Goal: Task Accomplishment & Management: Manage account settings

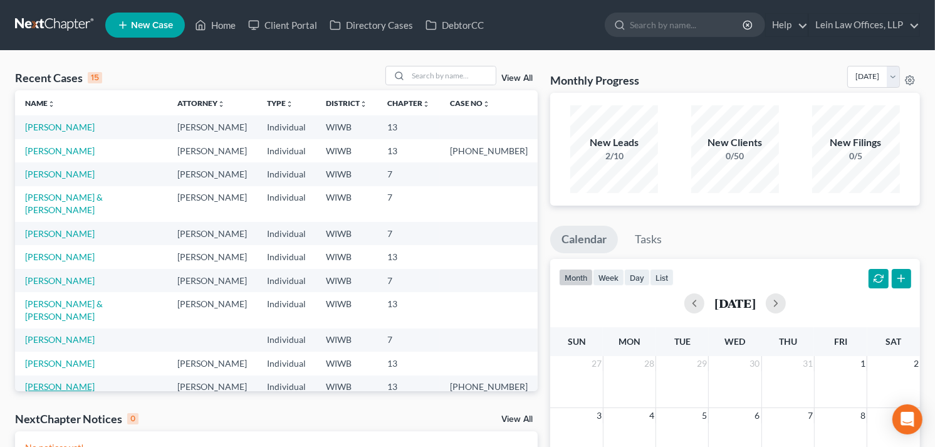
click at [58, 381] on link "[PERSON_NAME]" at bounding box center [60, 386] width 70 height 11
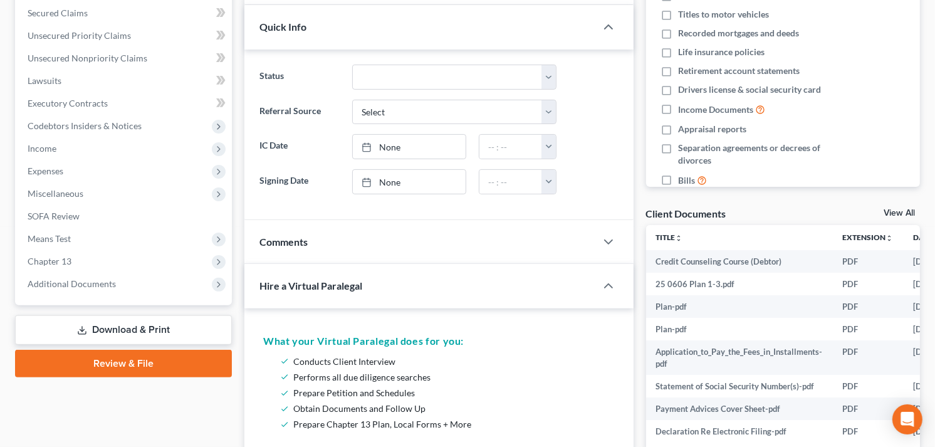
scroll to position [348, 0]
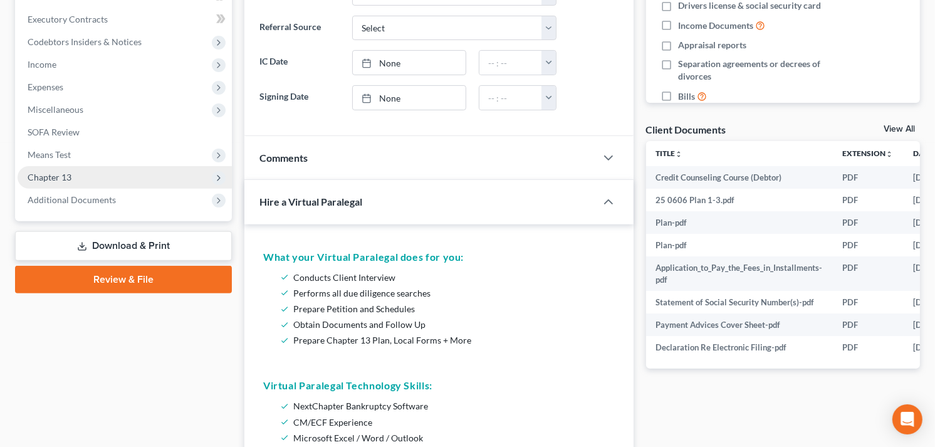
click at [69, 172] on span "Chapter 13" at bounding box center [50, 177] width 44 height 11
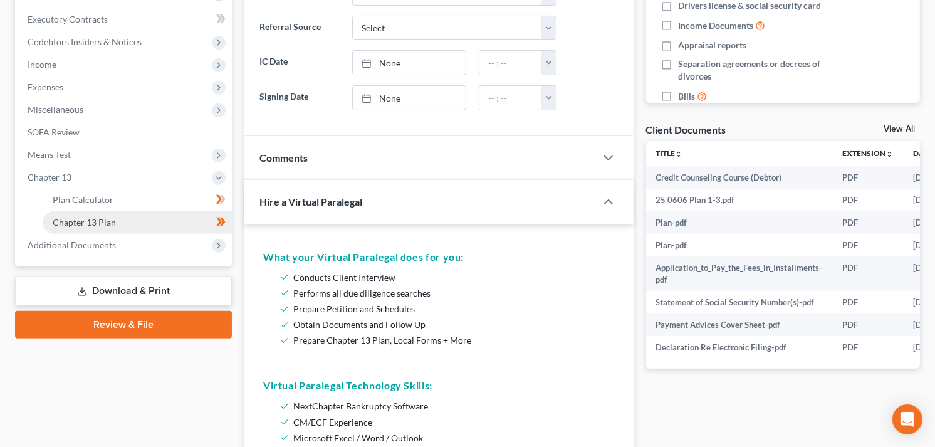
click at [84, 221] on span "Chapter 13 Plan" at bounding box center [84, 222] width 63 height 11
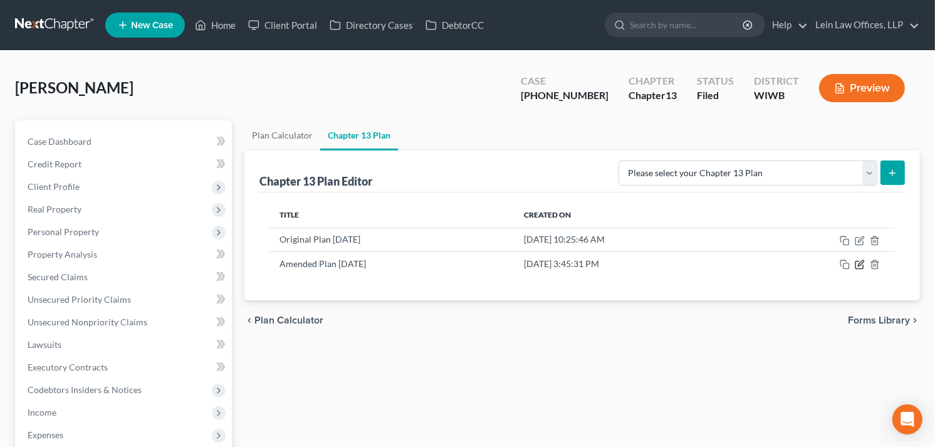
drag, startPoint x: 861, startPoint y: 264, endPoint x: 815, endPoint y: 278, distance: 48.0
click at [856, 267] on icon "button" at bounding box center [860, 265] width 10 height 10
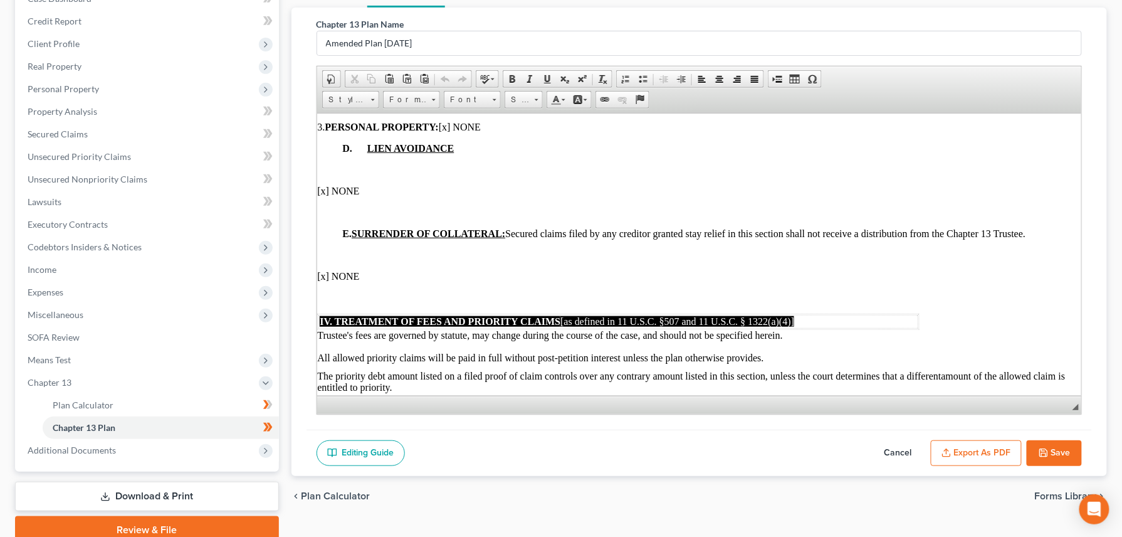
scroll to position [197, 0]
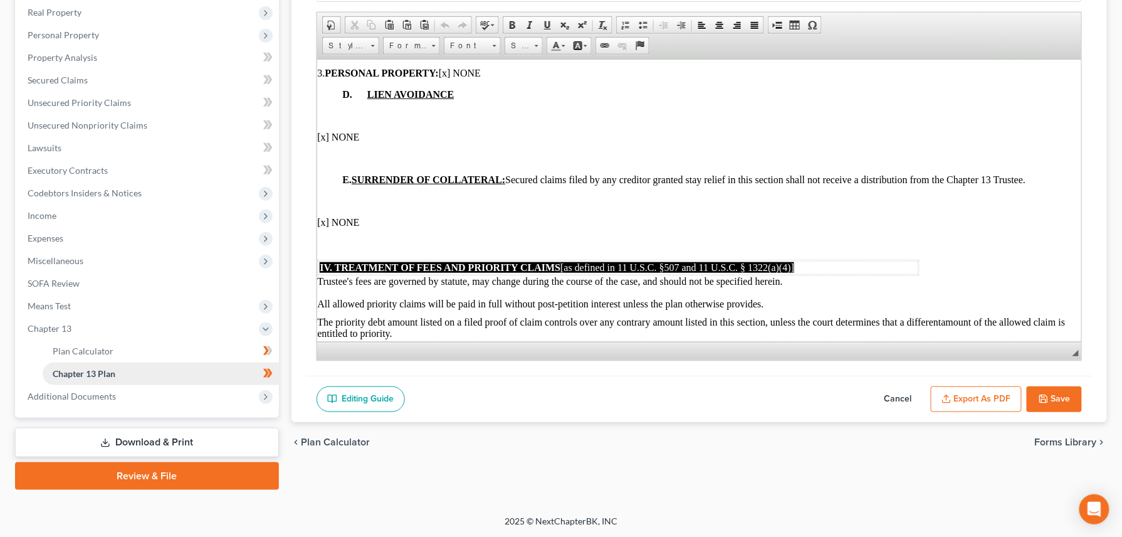
click at [88, 374] on span "Chapter 13 Plan" at bounding box center [84, 373] width 63 height 11
click at [87, 349] on span "Plan Calculator" at bounding box center [83, 350] width 61 height 11
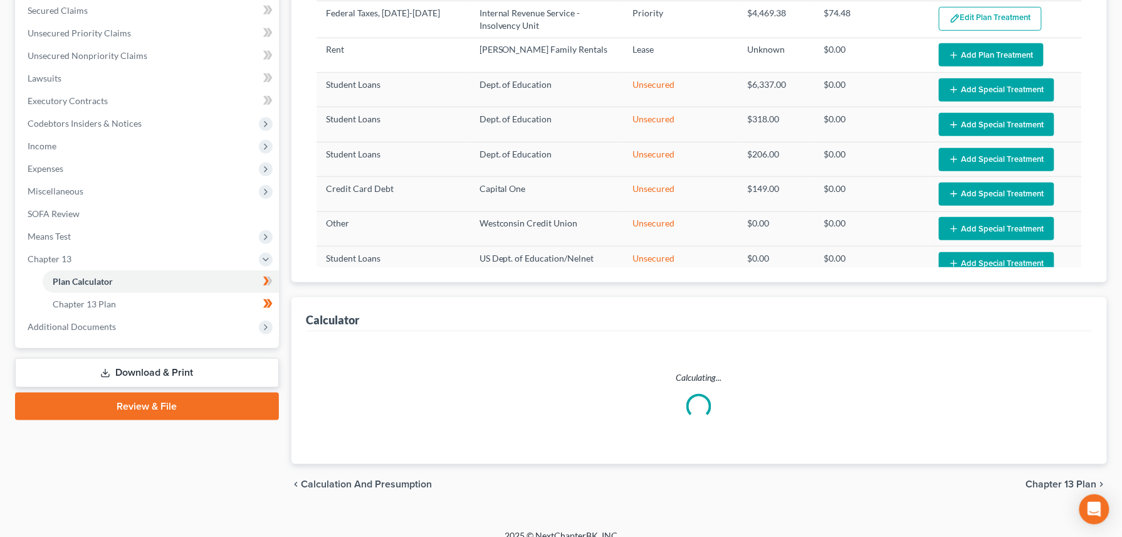
scroll to position [281, 0]
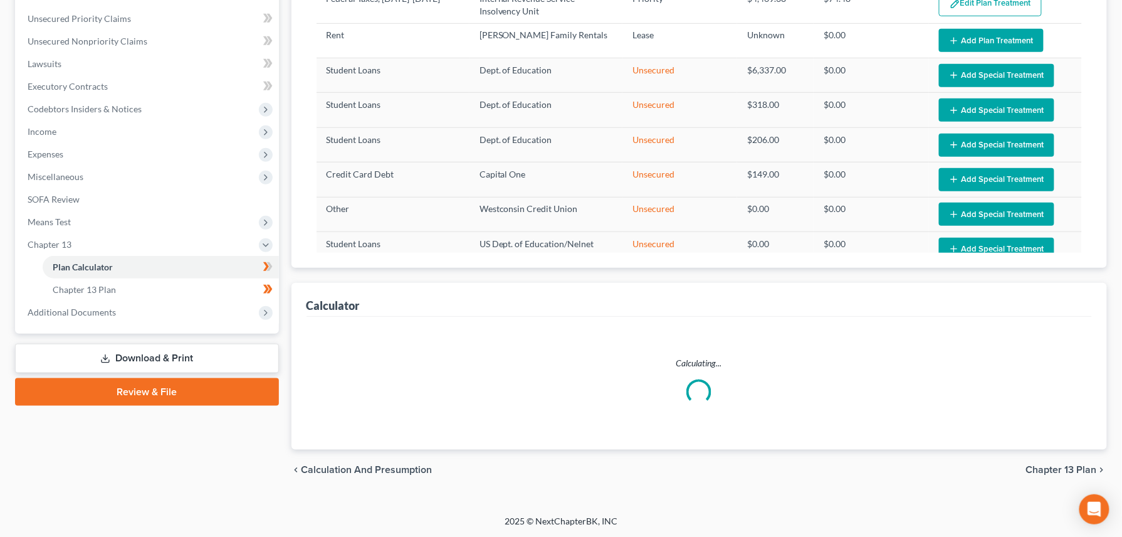
select select "59"
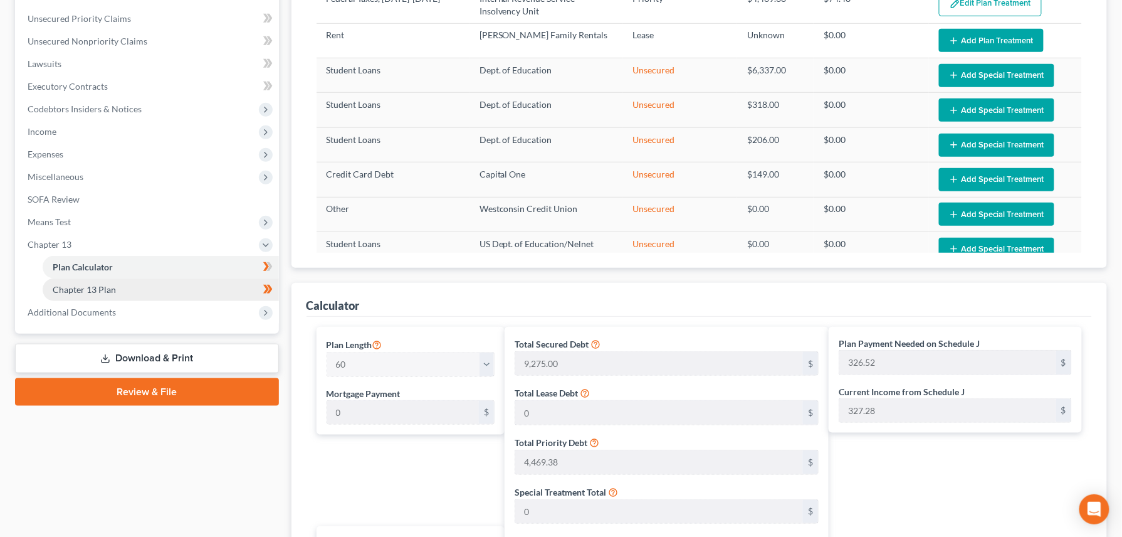
click at [89, 289] on span "Chapter 13 Plan" at bounding box center [84, 289] width 63 height 11
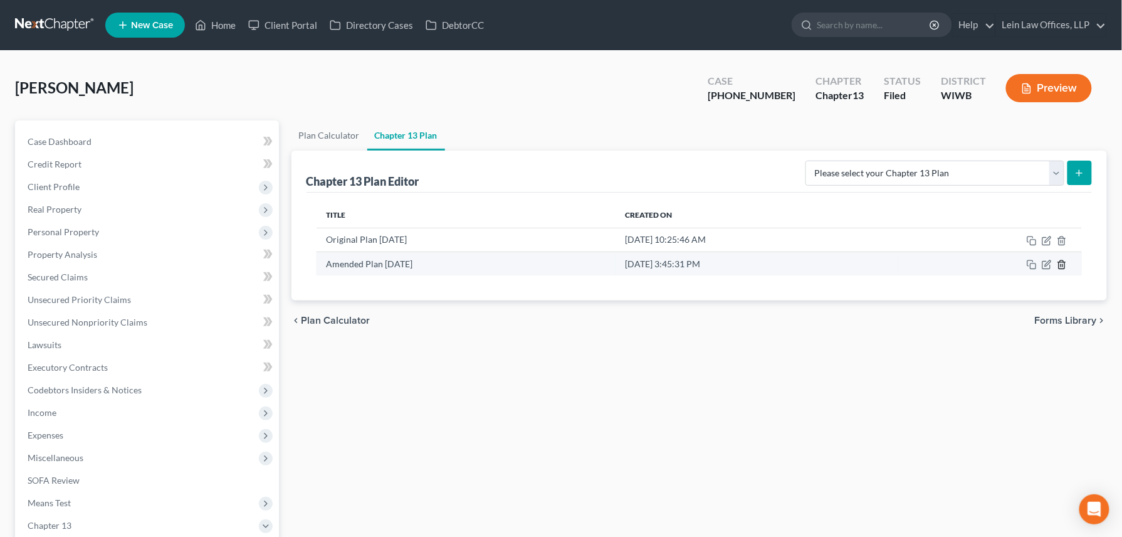
click at [935, 266] on line "button" at bounding box center [1061, 265] width 0 height 3
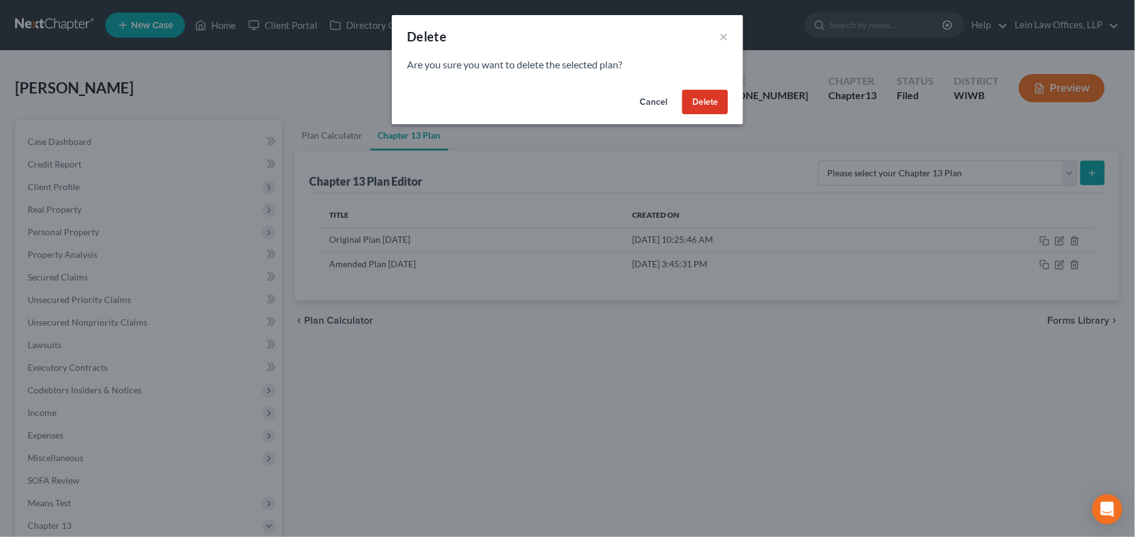
click at [703, 101] on button "Delete" at bounding box center [705, 102] width 46 height 25
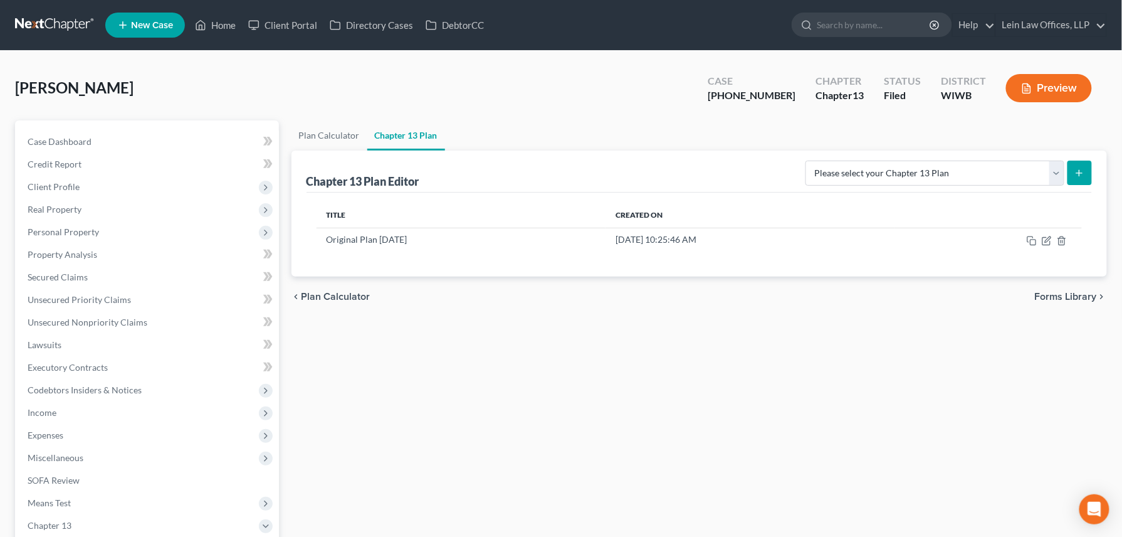
click at [935, 171] on icon "submit" at bounding box center [1080, 173] width 10 height 10
click at [935, 174] on select "Please select your Chapter 13 Plan National Form Plan - Official Form 113 [US_S…" at bounding box center [935, 173] width 259 height 25
select select "3"
click at [806, 161] on select "Please select your Chapter 13 Plan National Form Plan - Official Form 113 [US_S…" at bounding box center [935, 173] width 259 height 25
click at [935, 168] on icon "submit" at bounding box center [1080, 173] width 10 height 10
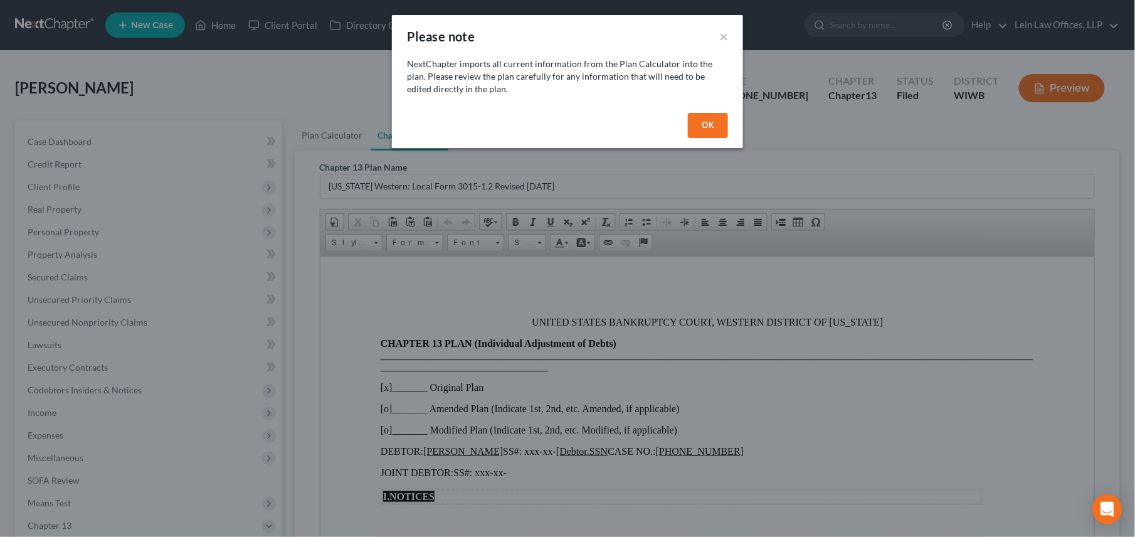
click at [708, 123] on button "OK" at bounding box center [708, 125] width 40 height 25
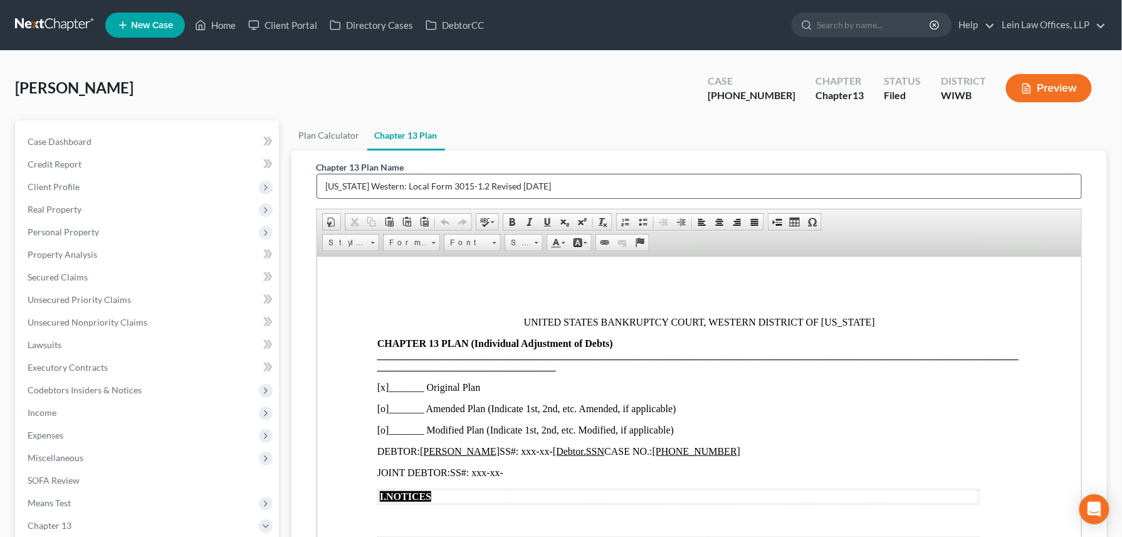
drag, startPoint x: 478, startPoint y: 182, endPoint x: 326, endPoint y: 189, distance: 151.9
click at [326, 189] on input "[US_STATE] Western: Local Form 3015-1.2 Revised [DATE]" at bounding box center [699, 186] width 765 height 24
type input "Amended"
click at [384, 392] on p "[x]_______ Original Plan" at bounding box center [699, 386] width 645 height 11
click at [382, 413] on p "[o]_______ Amended Plan (Indicate 1st, 2nd, etc. Amended, if applicable)" at bounding box center [699, 408] width 645 height 11
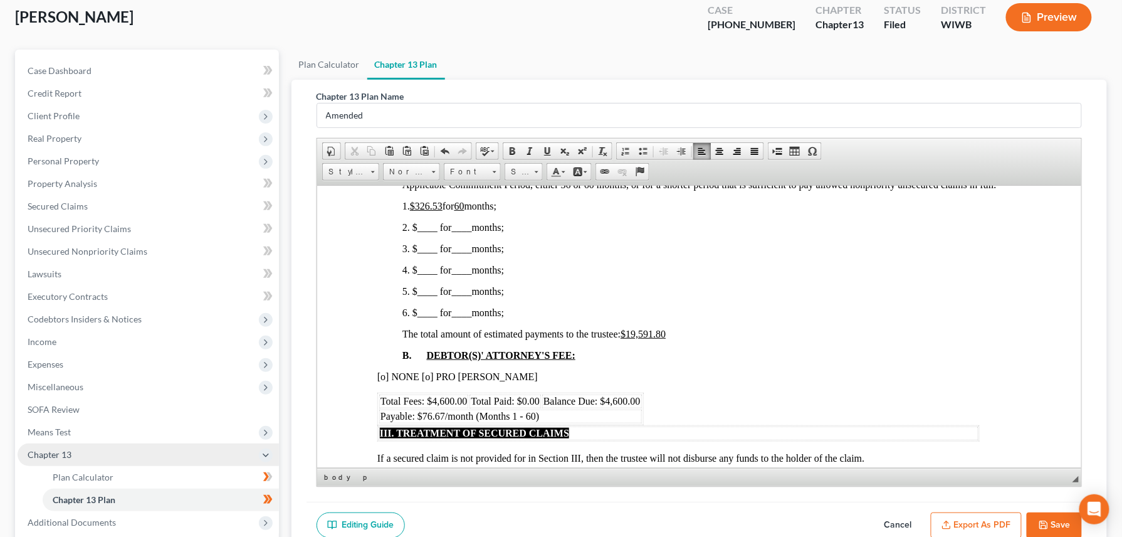
scroll to position [167, 0]
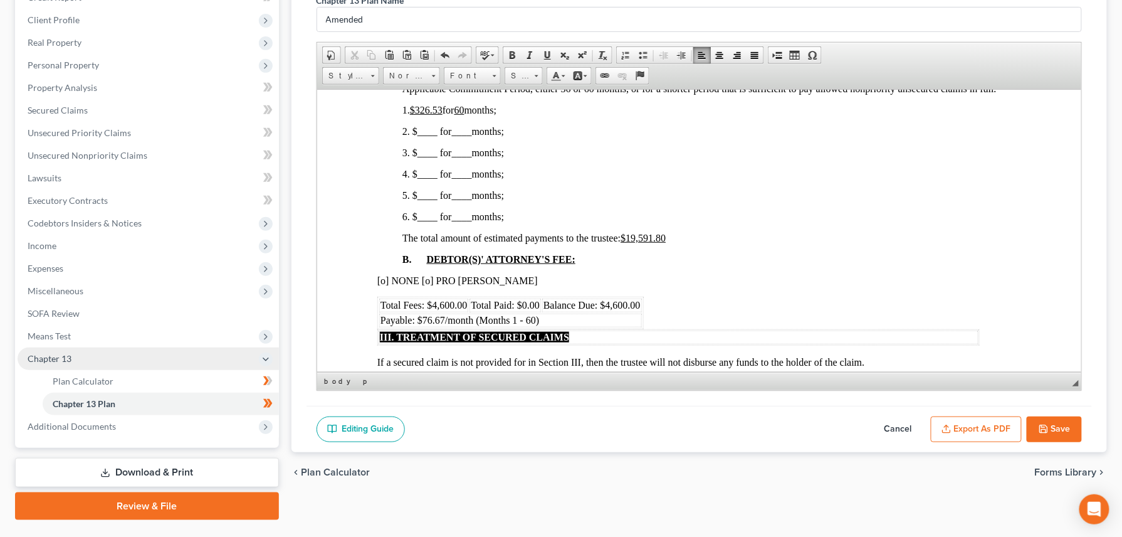
click at [45, 357] on span "Chapter 13" at bounding box center [50, 358] width 44 height 11
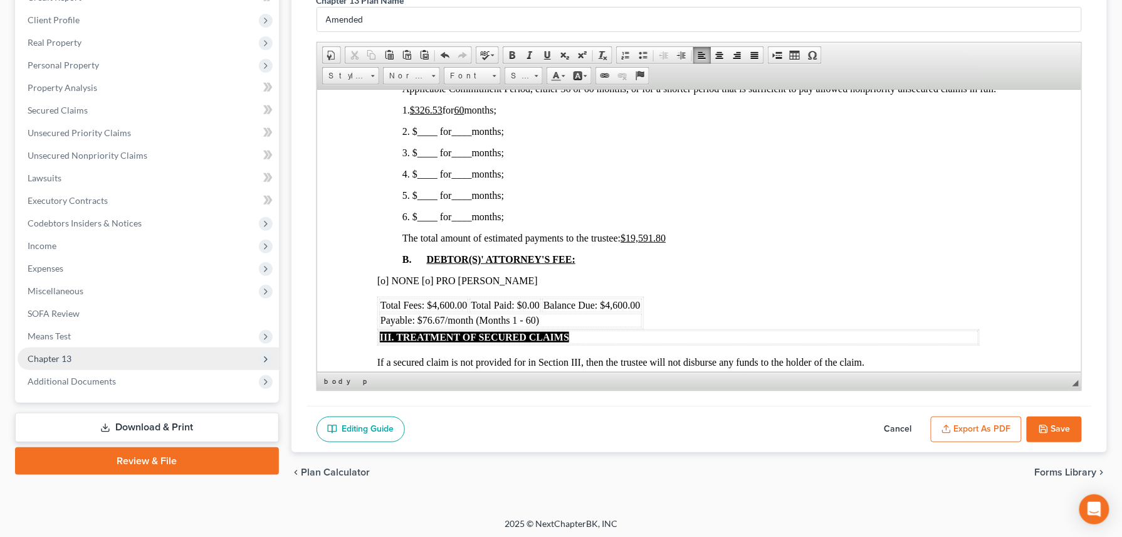
click at [68, 361] on span "Chapter 13" at bounding box center [50, 358] width 44 height 11
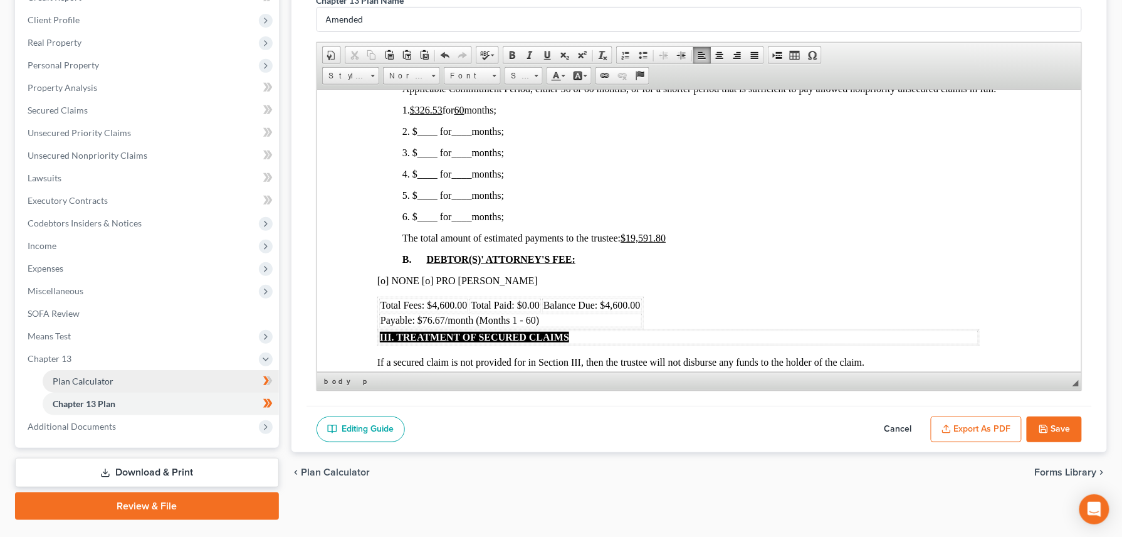
drag, startPoint x: 102, startPoint y: 377, endPoint x: 106, endPoint y: 385, distance: 9.3
click at [103, 377] on span "Plan Calculator" at bounding box center [83, 381] width 61 height 11
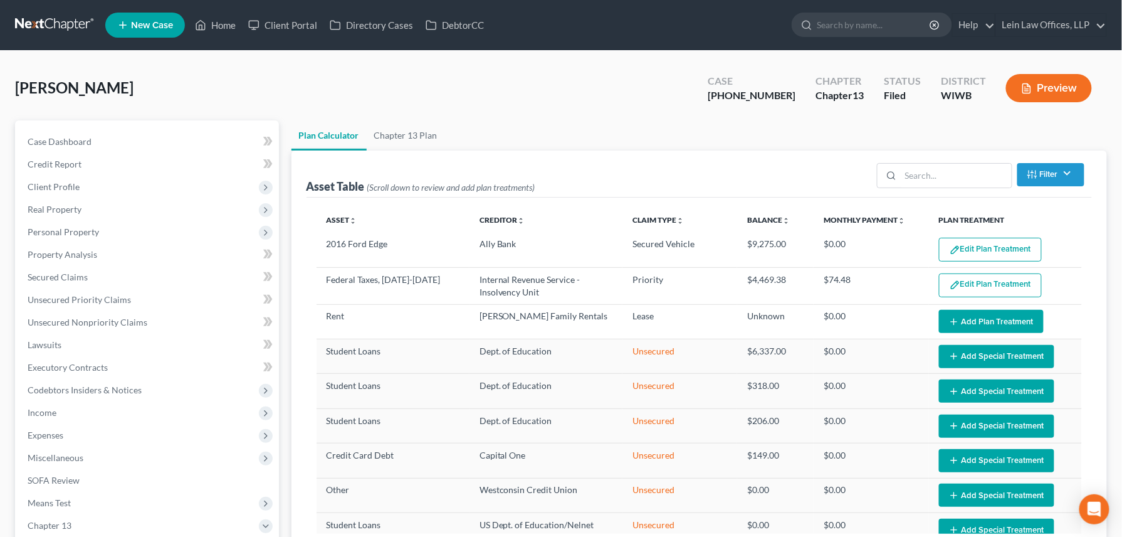
select select "59"
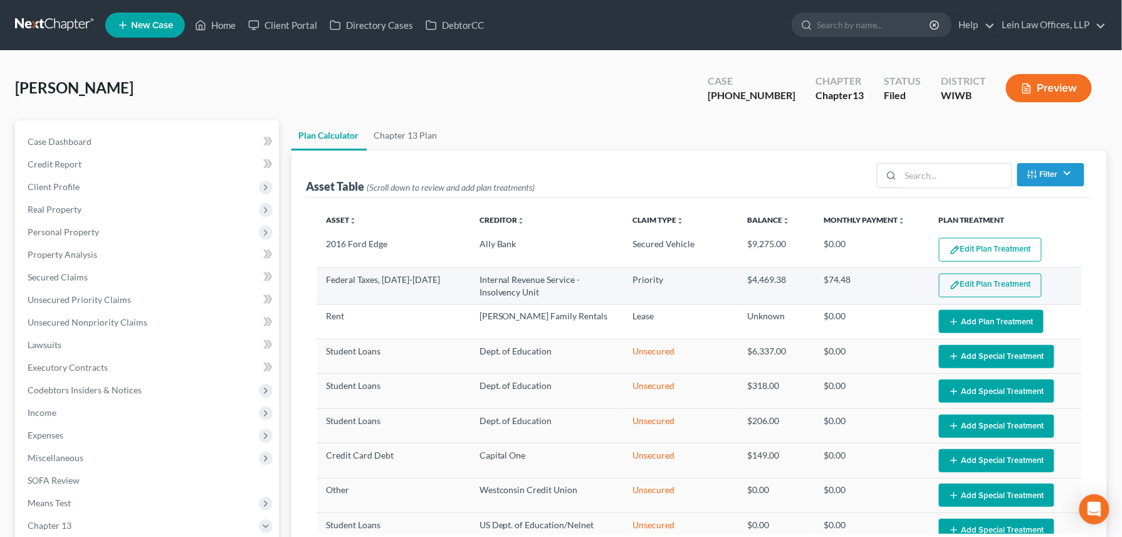
click at [935, 284] on img "button" at bounding box center [955, 285] width 11 height 11
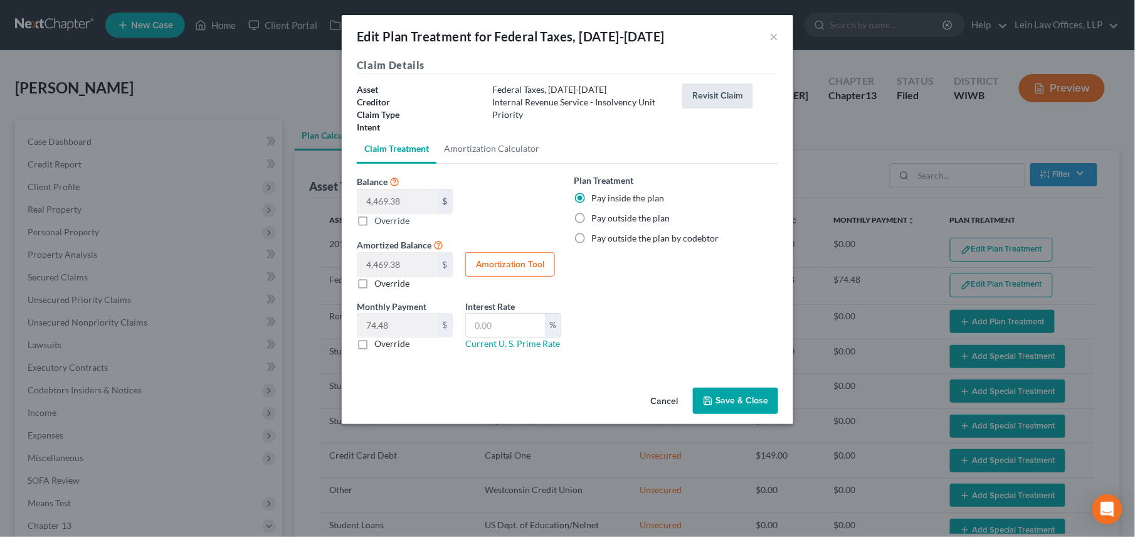
click at [732, 88] on button "Revisit Claim" at bounding box center [717, 95] width 71 height 25
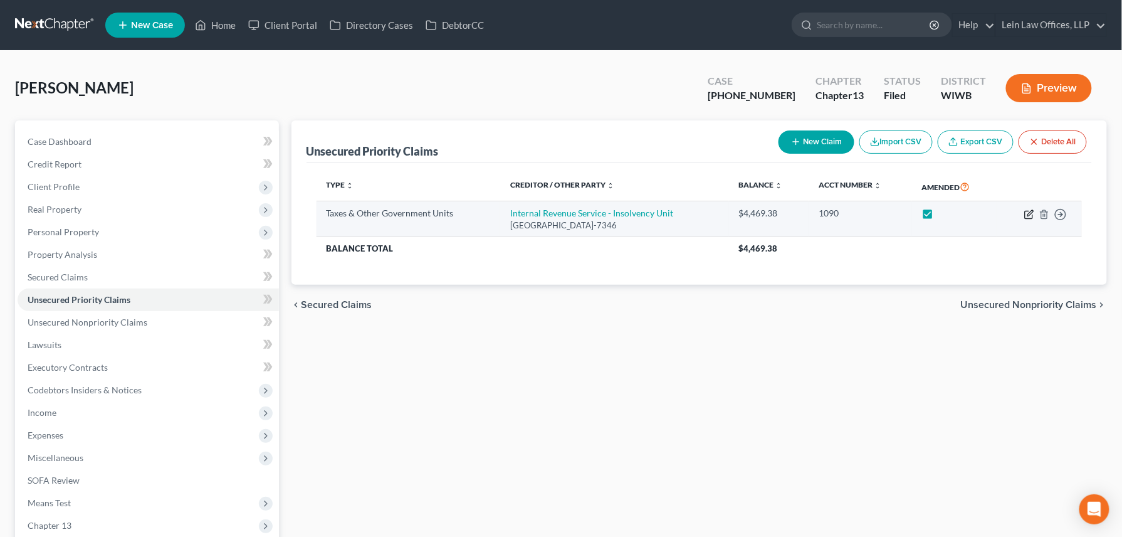
click at [935, 216] on icon "button" at bounding box center [1029, 214] width 10 height 10
select select "0"
select select "39"
select select "0"
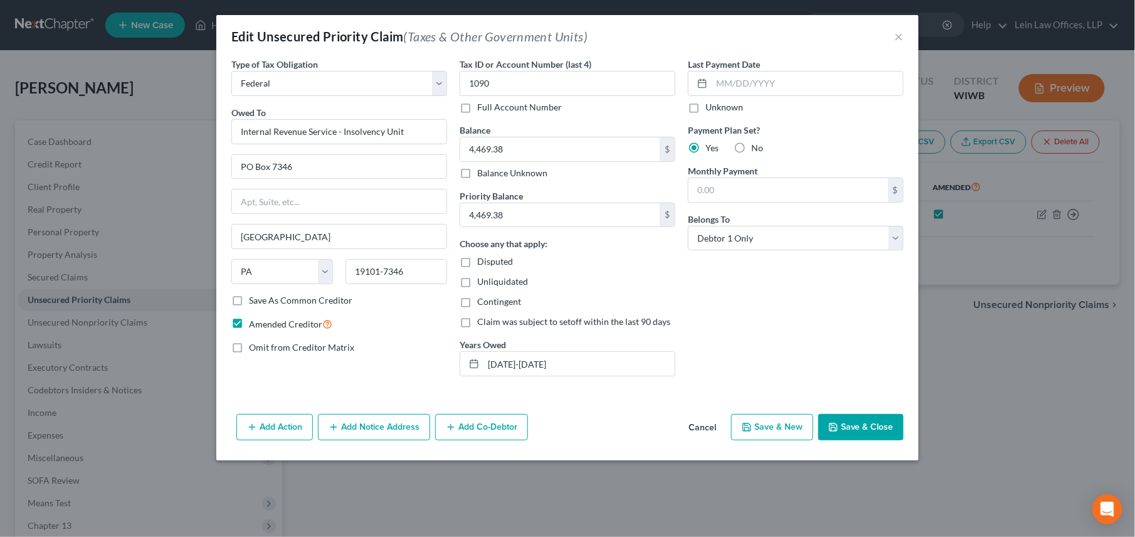
click at [935, 214] on div "Edit Unsecured Priority Claim (Taxes & Other Government Units) × Type of Tax Ob…" at bounding box center [567, 268] width 1135 height 537
click at [858, 426] on button "Save & Close" at bounding box center [860, 427] width 85 height 26
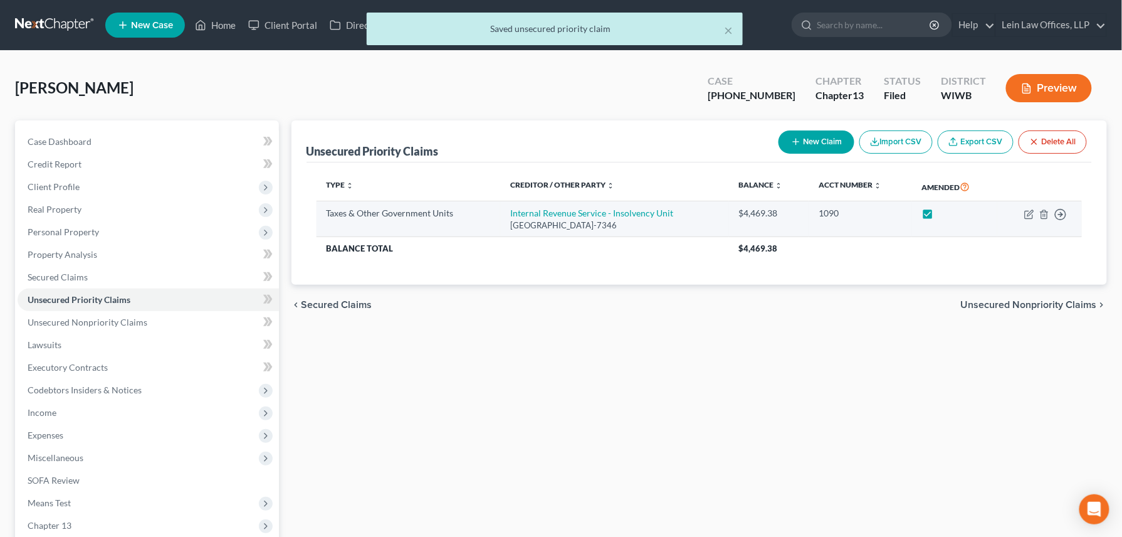
click at [935, 216] on label at bounding box center [940, 216] width 0 height 0
click at [935, 215] on input "checkbox" at bounding box center [949, 211] width 8 height 8
checkbox input "false"
click at [935, 216] on icon "button" at bounding box center [1029, 214] width 10 height 10
select select "0"
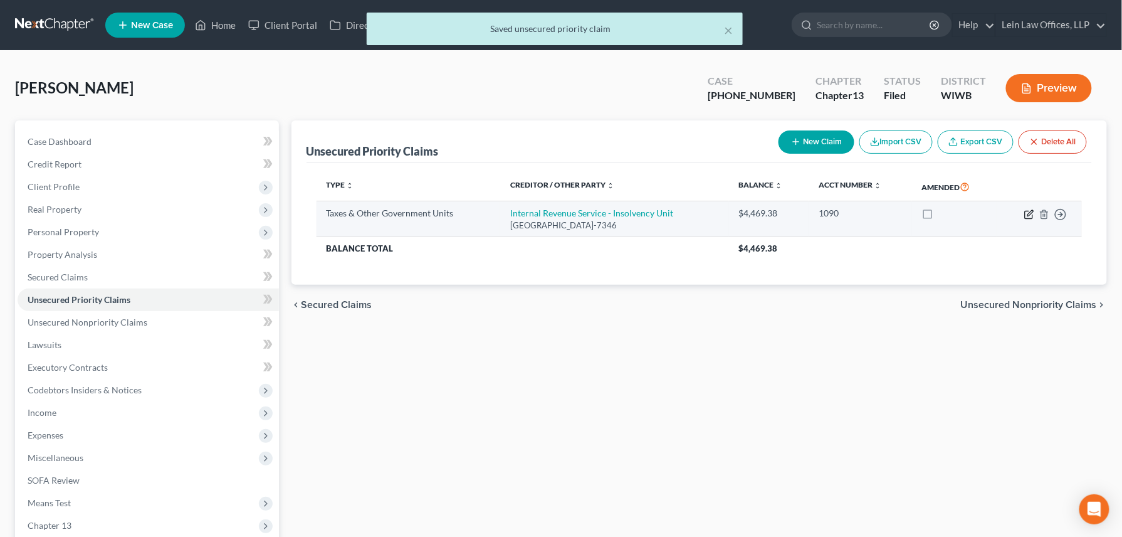
select select "39"
select select "0"
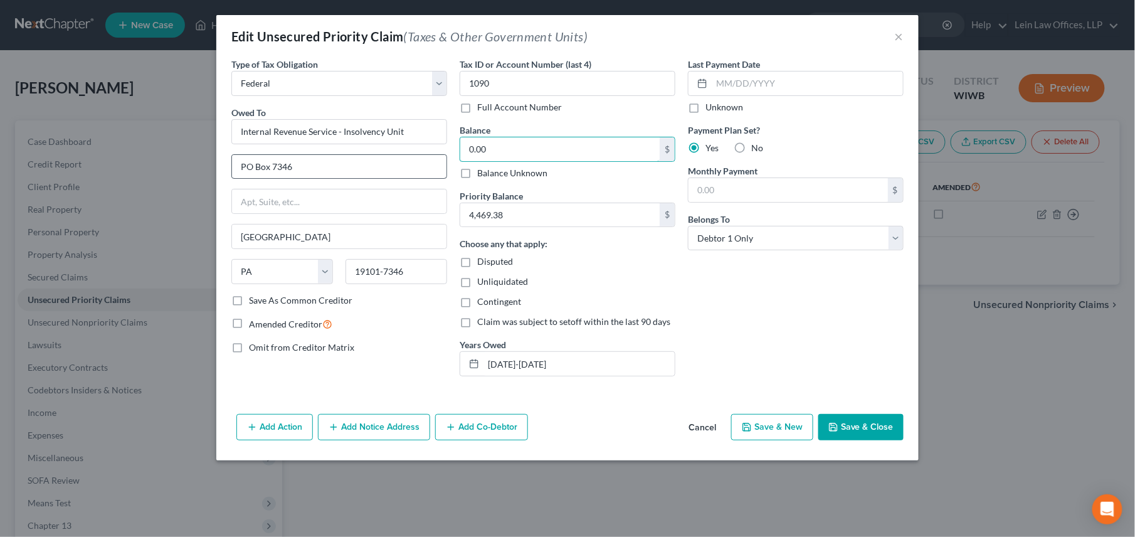
type input "0.00"
click at [846, 429] on button "Save & Close" at bounding box center [860, 427] width 85 height 26
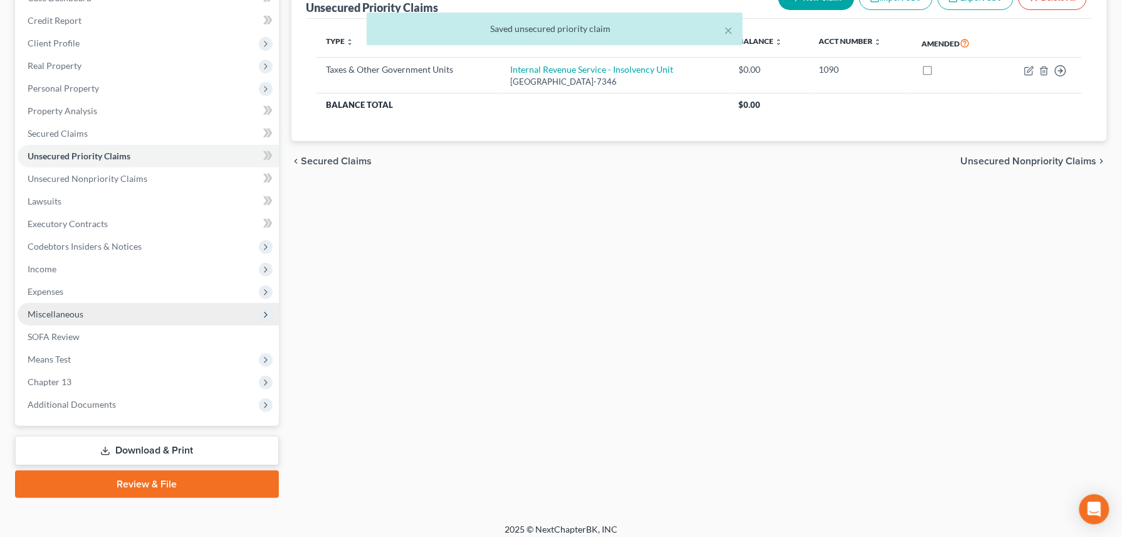
scroll to position [152, 0]
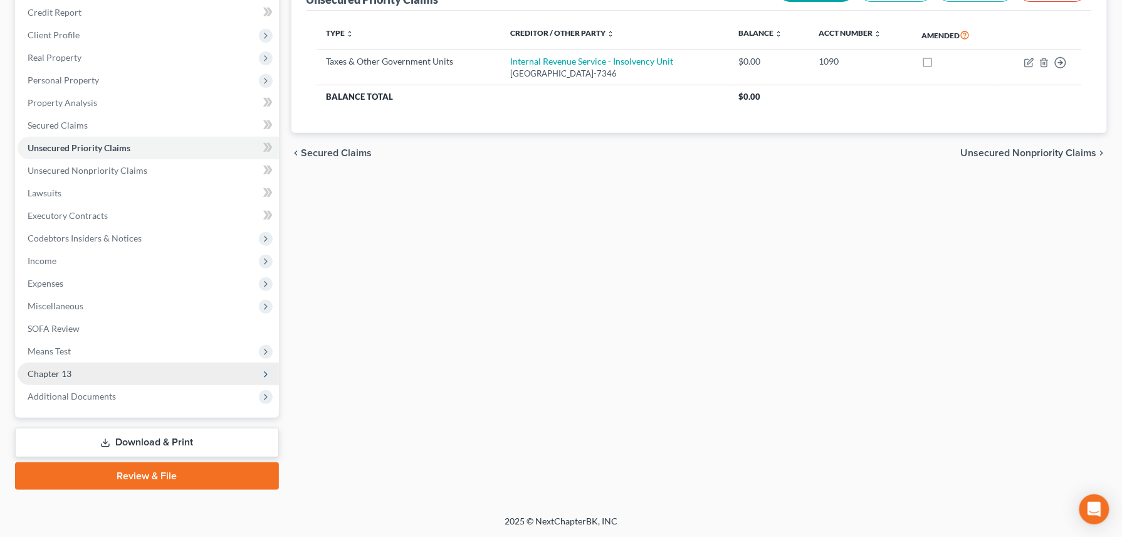
click at [69, 365] on span "Chapter 13" at bounding box center [148, 373] width 261 height 23
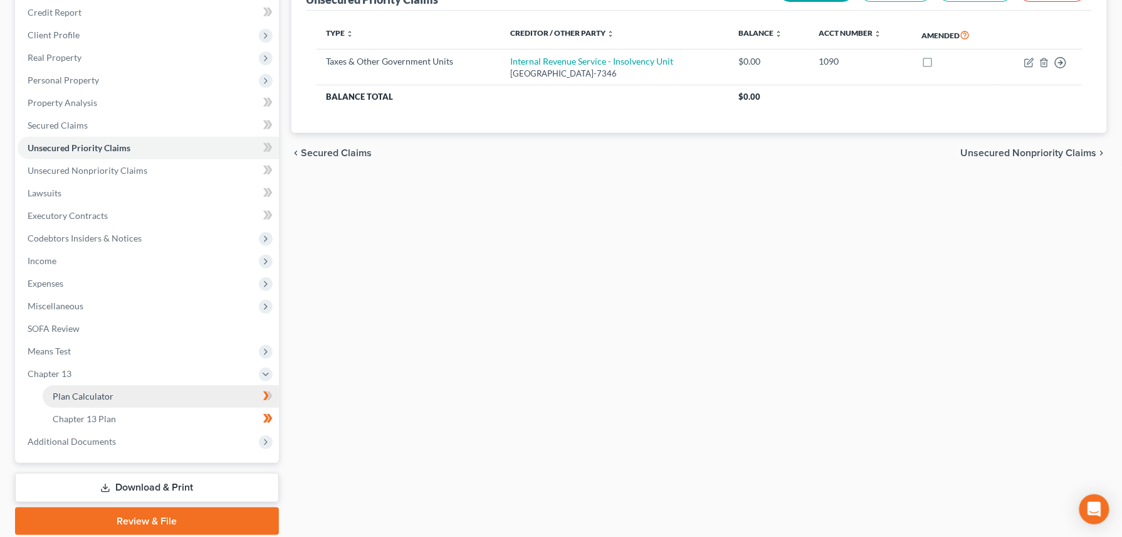
click at [80, 392] on span "Plan Calculator" at bounding box center [83, 396] width 61 height 11
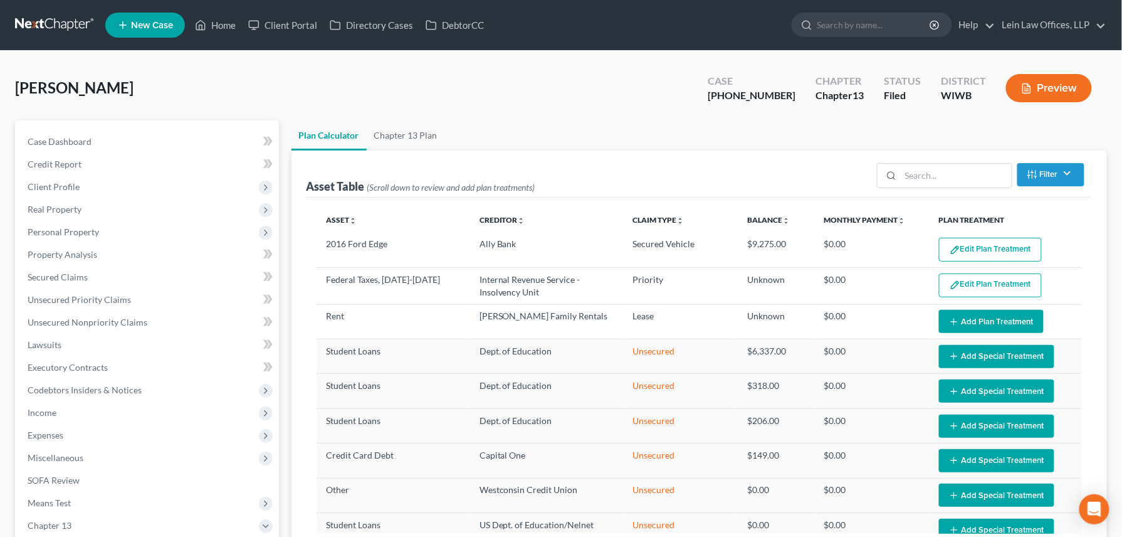
select select "59"
click at [935, 290] on button "Edit Plan Treatment" at bounding box center [990, 285] width 103 height 24
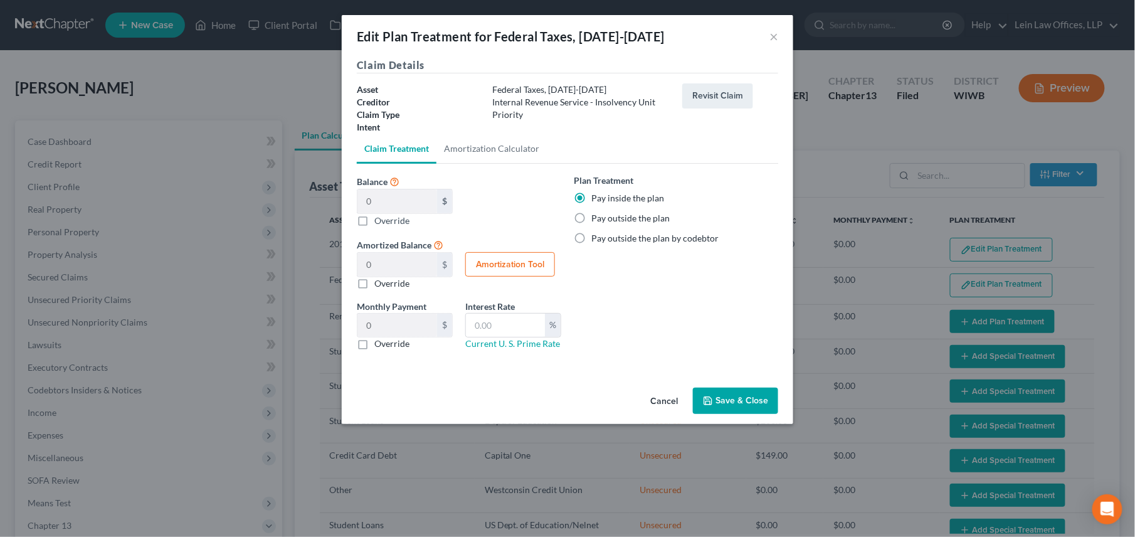
click at [591, 238] on label "Pay outside the plan by codebtor" at bounding box center [654, 238] width 127 height 13
click at [596, 238] on input "Pay outside the plan by codebtor" at bounding box center [600, 236] width 8 height 8
radio input "true"
click at [591, 218] on label "Pay outside the plan" at bounding box center [630, 218] width 78 height 13
click at [596, 218] on input "Pay outside the plan" at bounding box center [600, 216] width 8 height 8
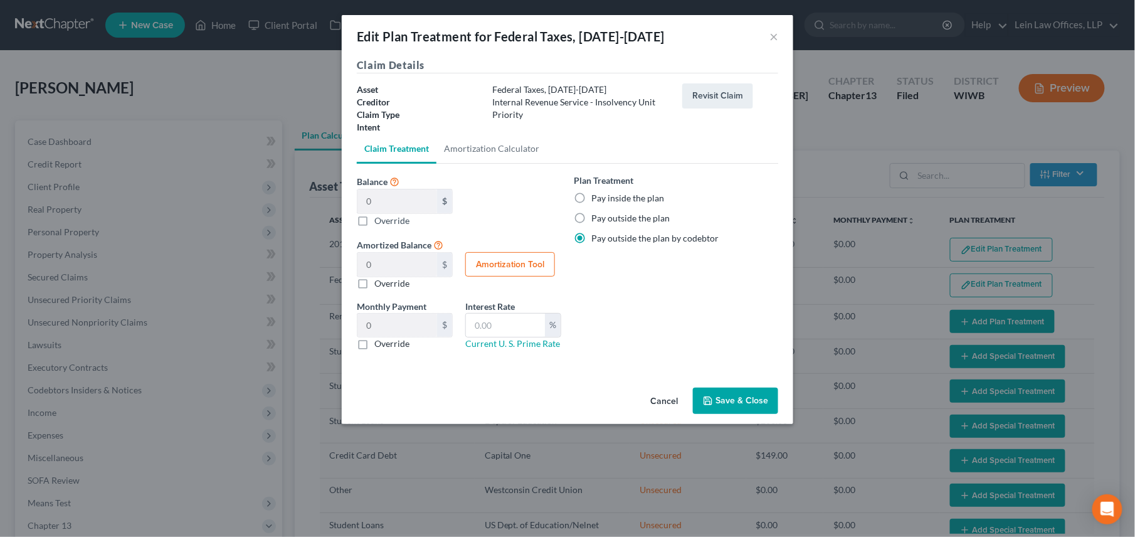
radio input "true"
click at [720, 396] on button "Save & Close" at bounding box center [735, 400] width 85 height 26
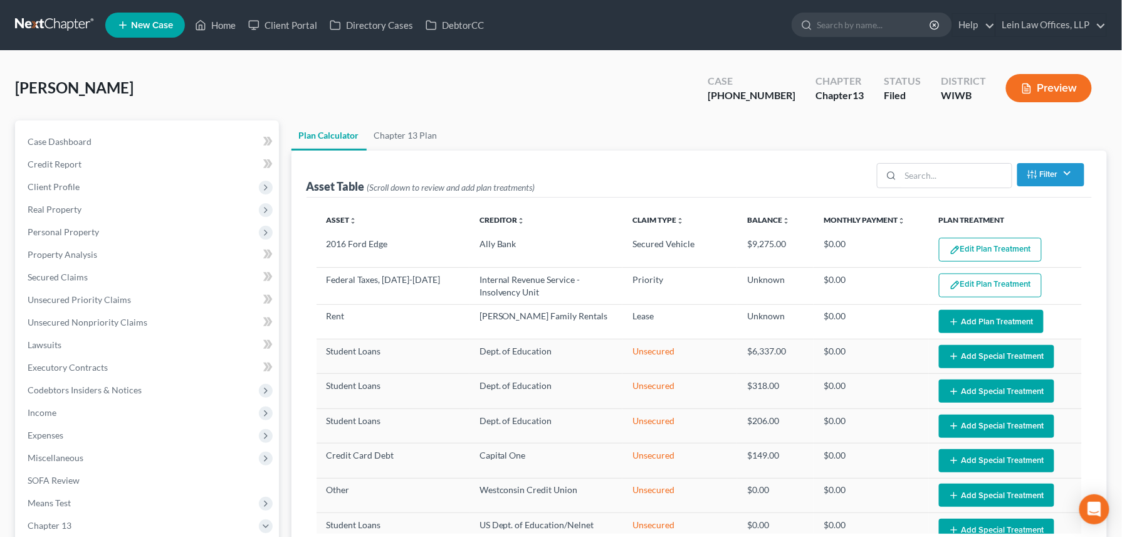
select select "59"
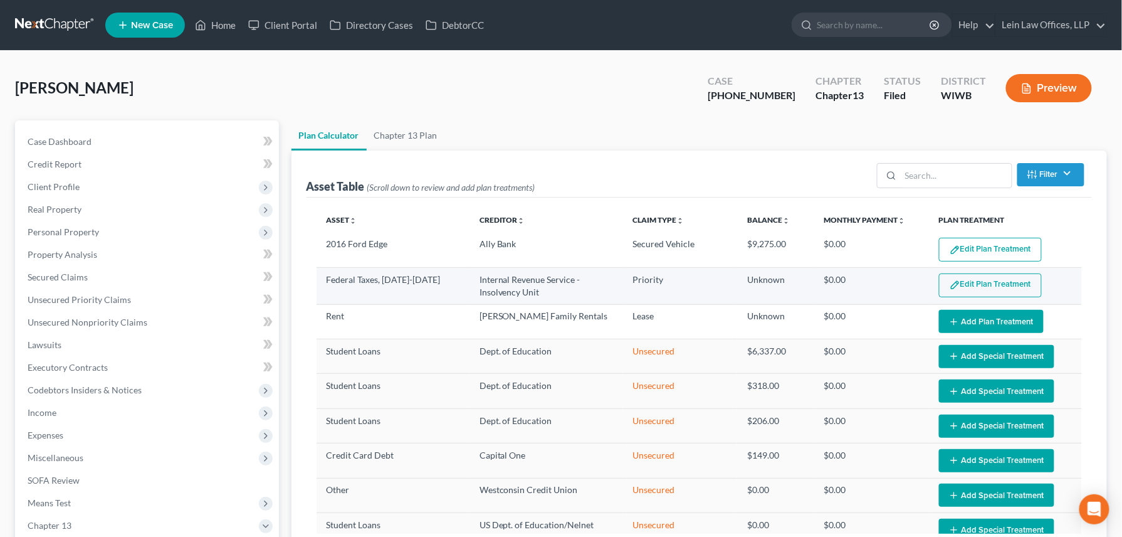
click at [935, 281] on img "button" at bounding box center [955, 285] width 11 height 11
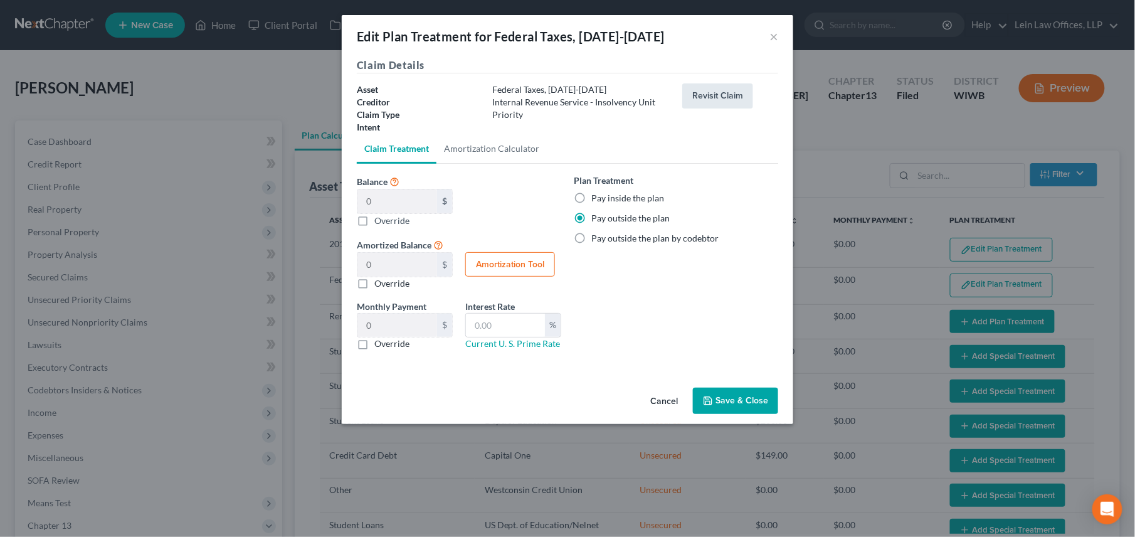
click at [722, 100] on button "Revisit Claim" at bounding box center [717, 95] width 71 height 25
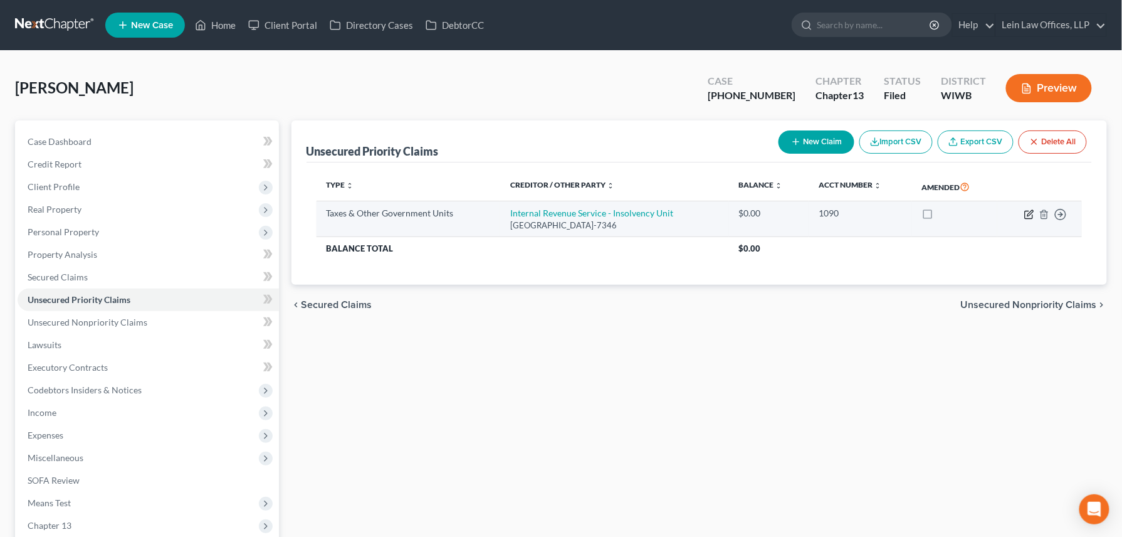
click at [935, 214] on icon "button" at bounding box center [1029, 214] width 10 height 10
select select "0"
select select "39"
select select "0"
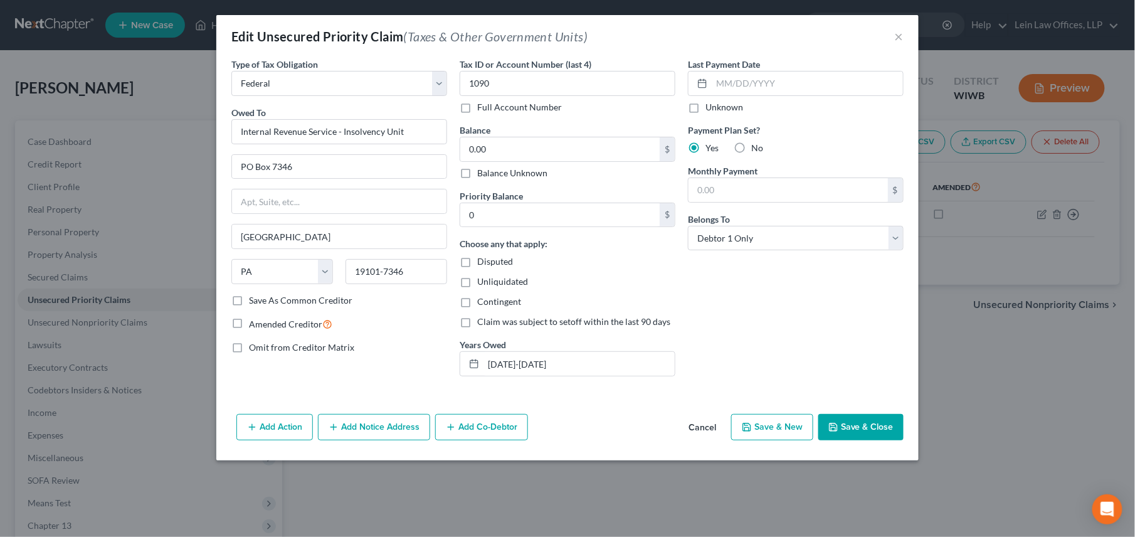
drag, startPoint x: 467, startPoint y: 261, endPoint x: 465, endPoint y: 278, distance: 17.7
click at [477, 261] on label "Disputed" at bounding box center [495, 261] width 36 height 13
click at [482, 261] on input "Disputed" at bounding box center [486, 259] width 8 height 8
checkbox input "true"
click at [848, 434] on button "Save & Close" at bounding box center [860, 427] width 85 height 26
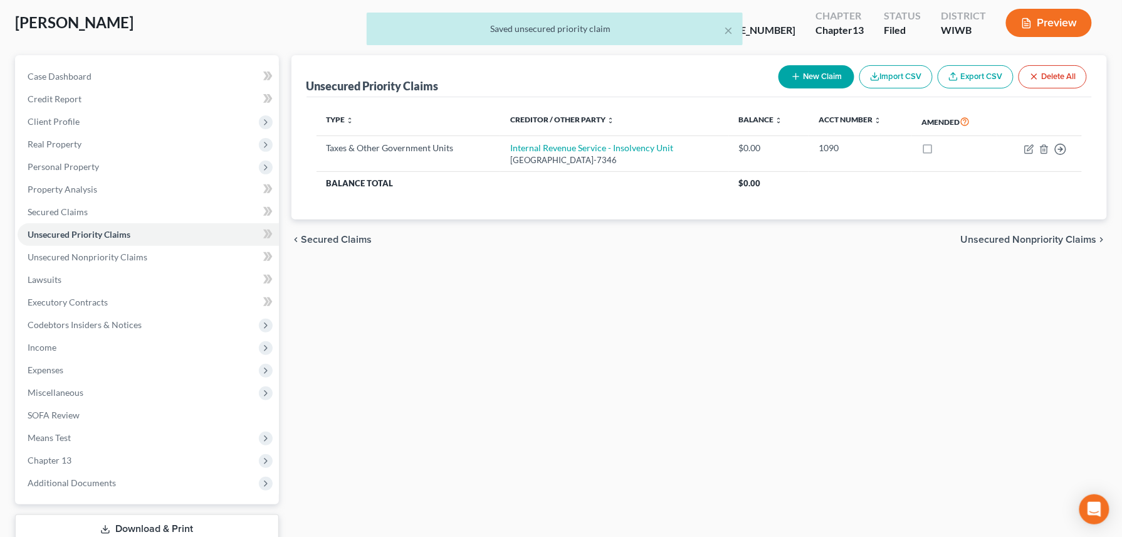
scroll to position [152, 0]
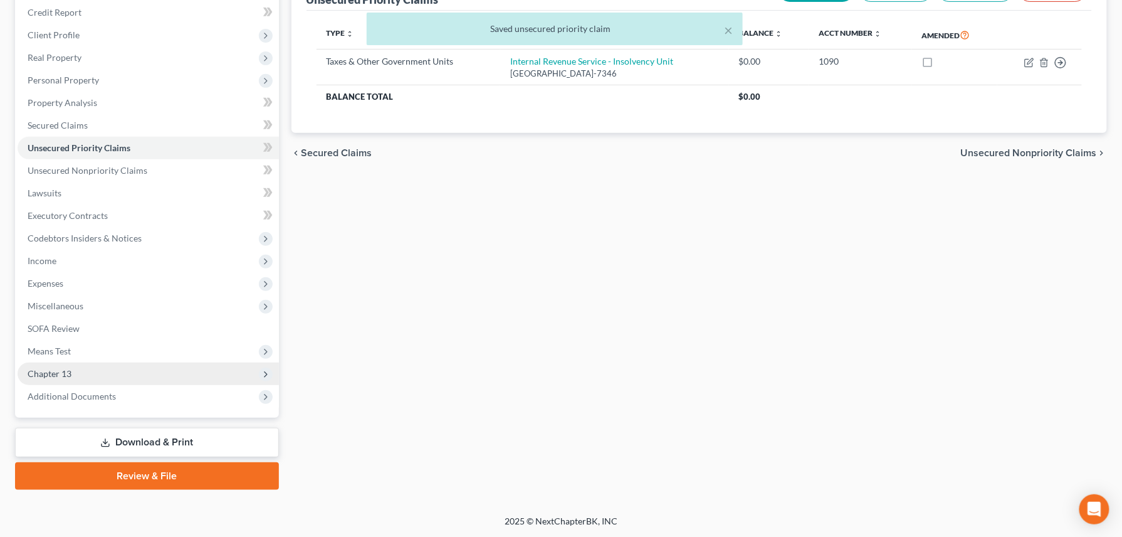
click at [59, 374] on span "Chapter 13" at bounding box center [50, 373] width 44 height 11
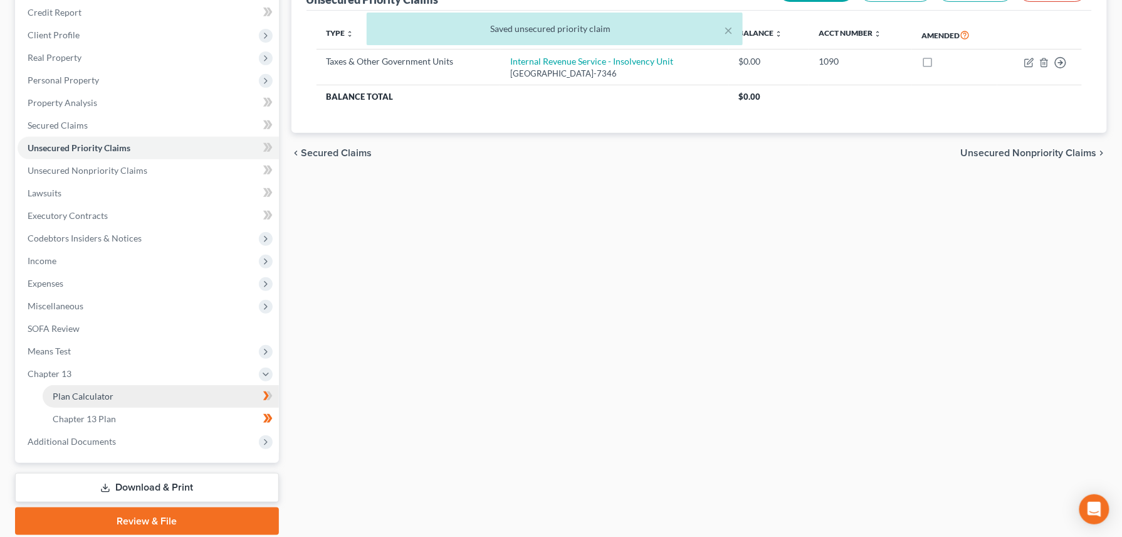
click at [108, 392] on span "Plan Calculator" at bounding box center [83, 396] width 61 height 11
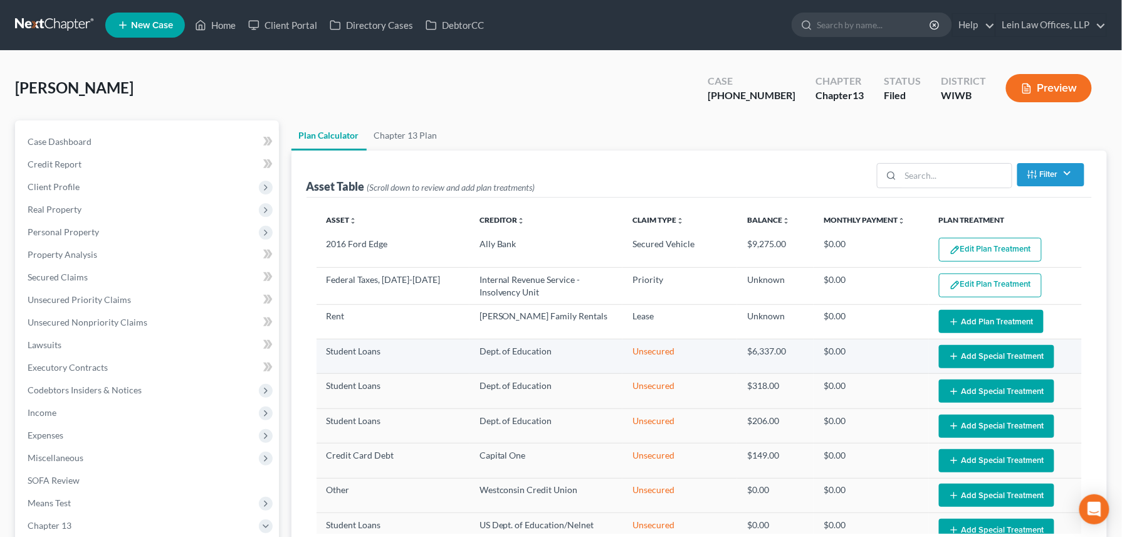
select select "59"
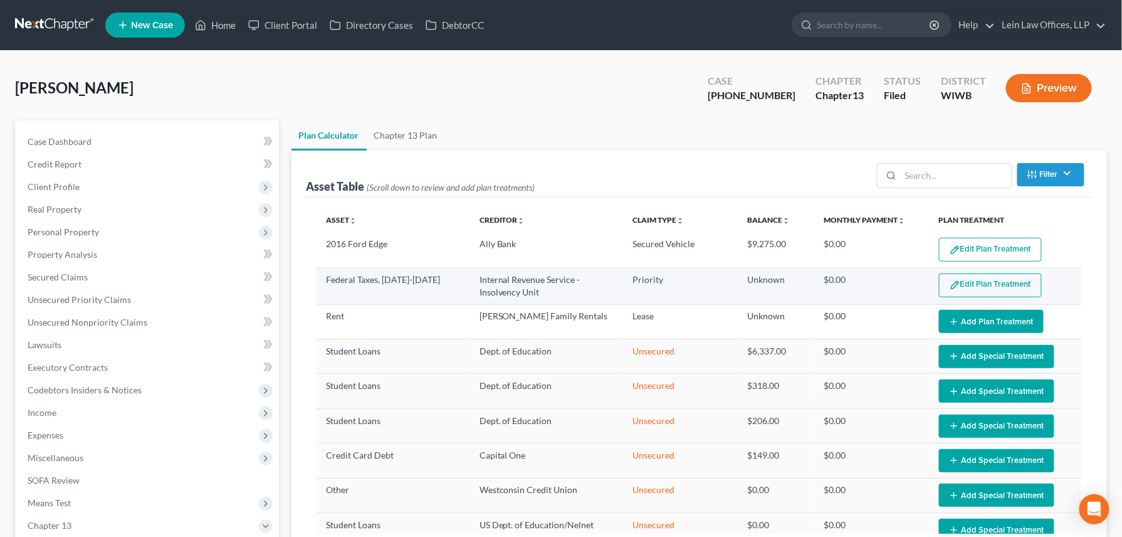
click at [935, 286] on img "button" at bounding box center [955, 285] width 11 height 11
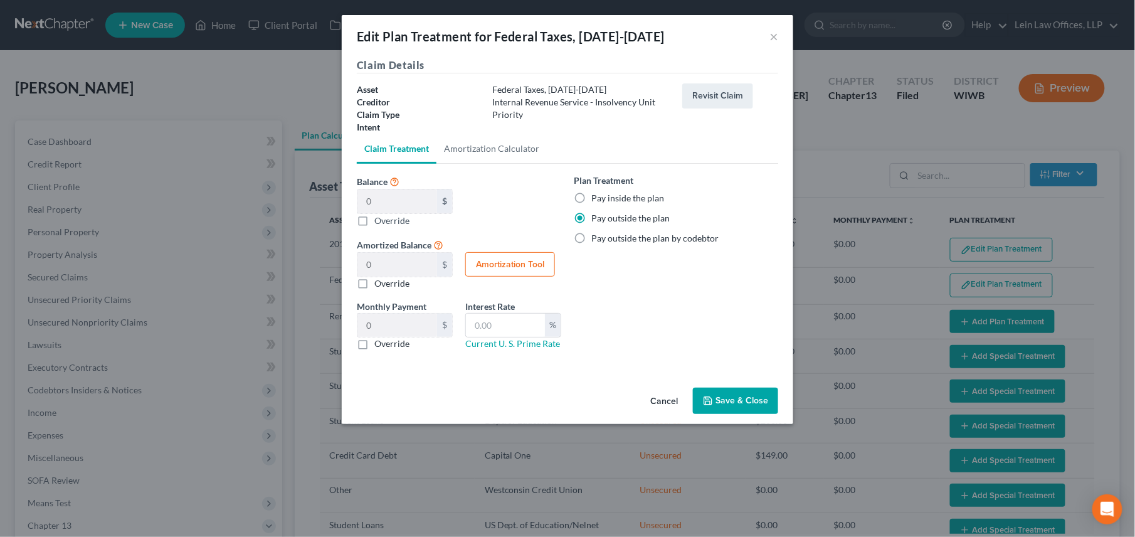
drag, startPoint x: 579, startPoint y: 217, endPoint x: 574, endPoint y: 253, distance: 36.7
click at [591, 218] on label "Pay outside the plan" at bounding box center [630, 218] width 78 height 13
click at [596, 218] on input "Pay outside the plan" at bounding box center [600, 216] width 8 height 8
click at [591, 238] on label "Pay outside the plan by codebtor" at bounding box center [654, 238] width 127 height 13
click at [596, 238] on input "Pay outside the plan by codebtor" at bounding box center [600, 236] width 8 height 8
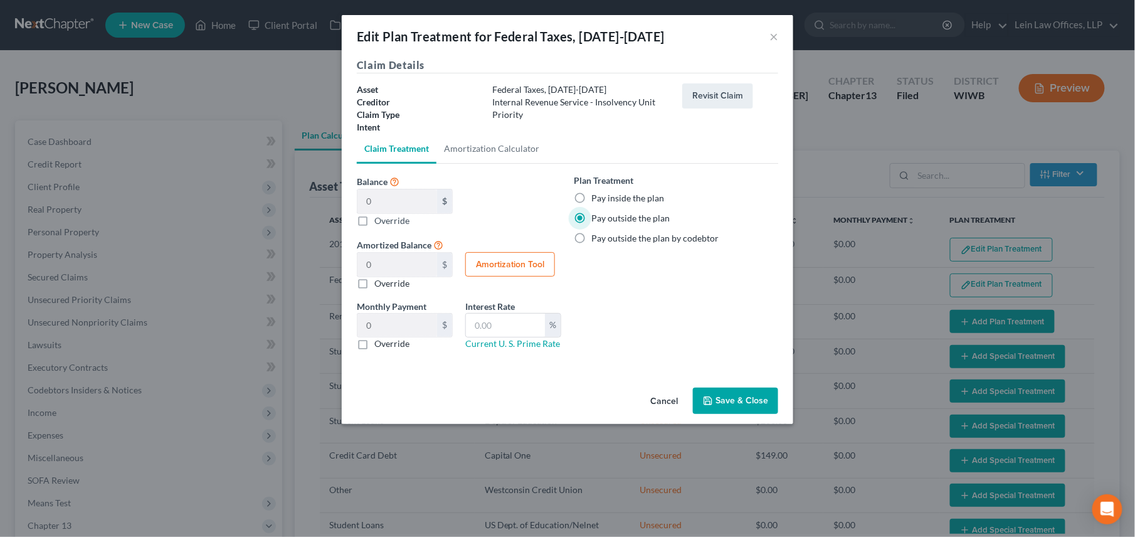
radio input "true"
click at [468, 149] on link "Amortization Calculator" at bounding box center [491, 149] width 110 height 30
type input "0"
type input "60"
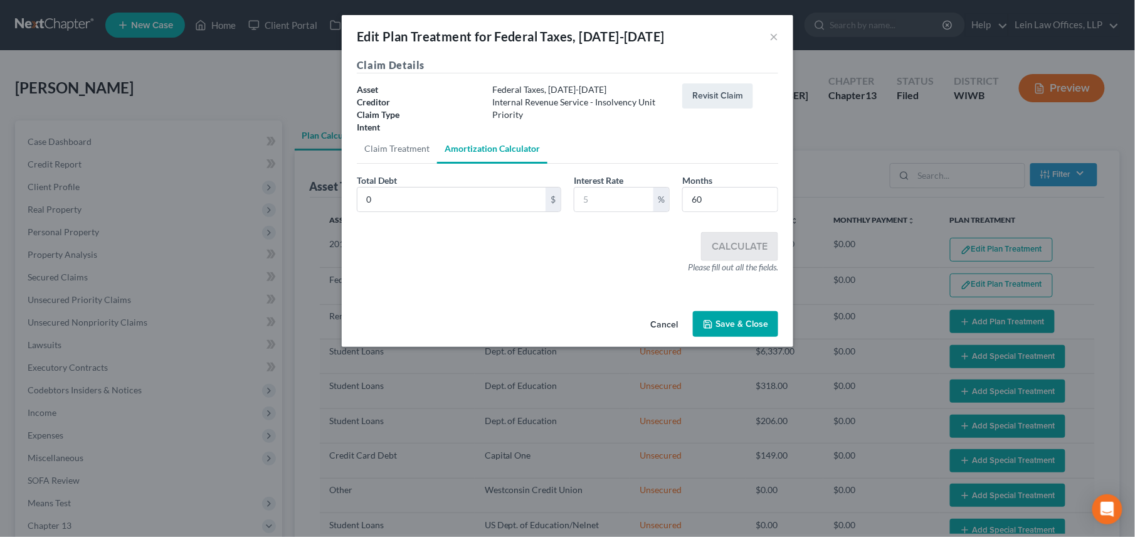
click at [660, 324] on button "Cancel" at bounding box center [664, 324] width 48 height 25
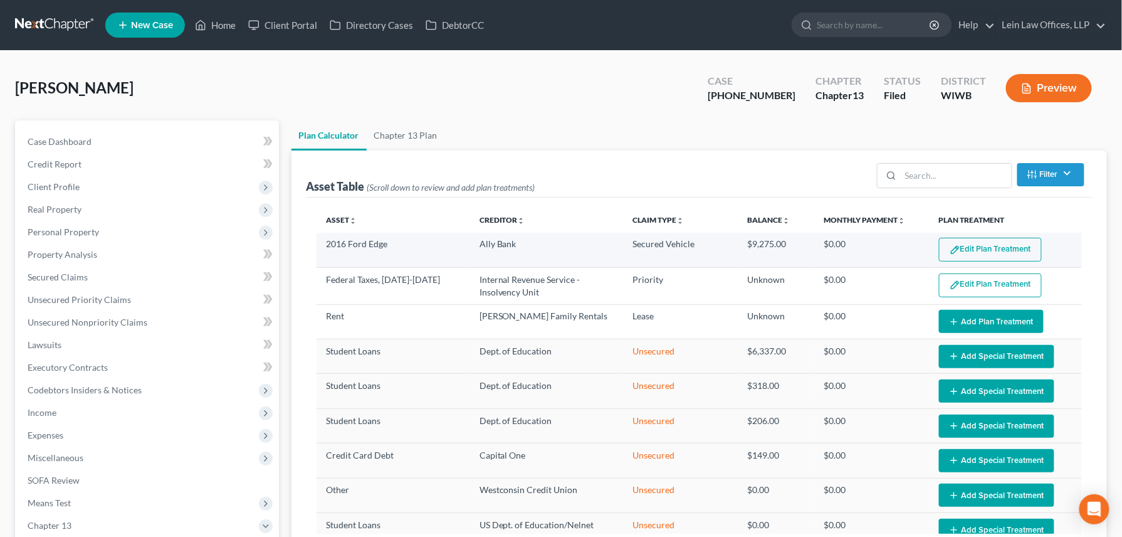
click at [935, 246] on button "Edit Plan Treatment" at bounding box center [990, 250] width 103 height 24
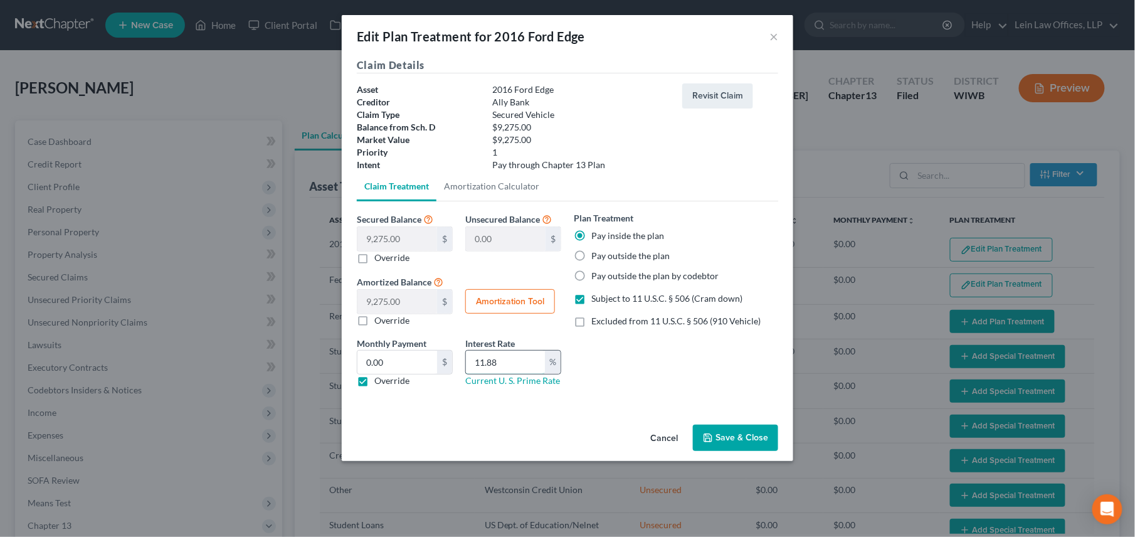
drag, startPoint x: 497, startPoint y: 359, endPoint x: 465, endPoint y: 357, distance: 32.6
click at [465, 357] on div "11.88 %" at bounding box center [513, 362] width 96 height 25
type input "9.50"
click at [752, 446] on button "Save & Close" at bounding box center [735, 437] width 85 height 26
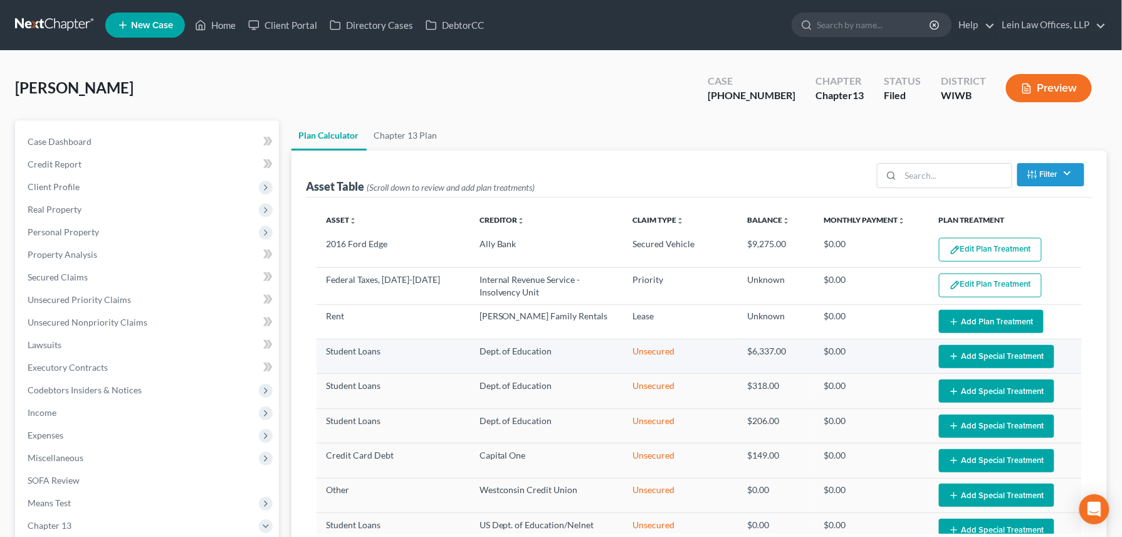
select select "59"
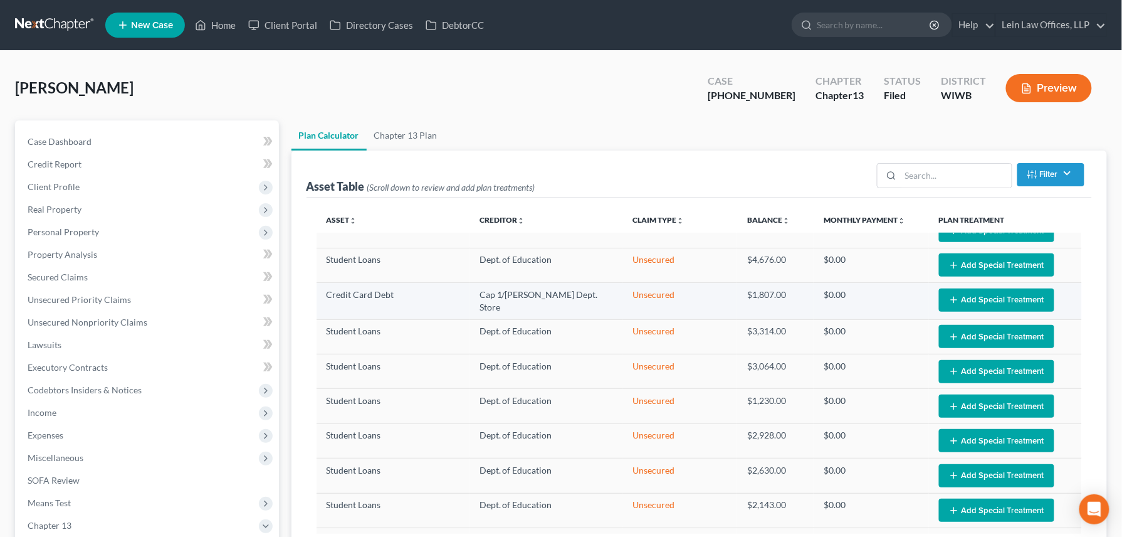
scroll to position [752, 0]
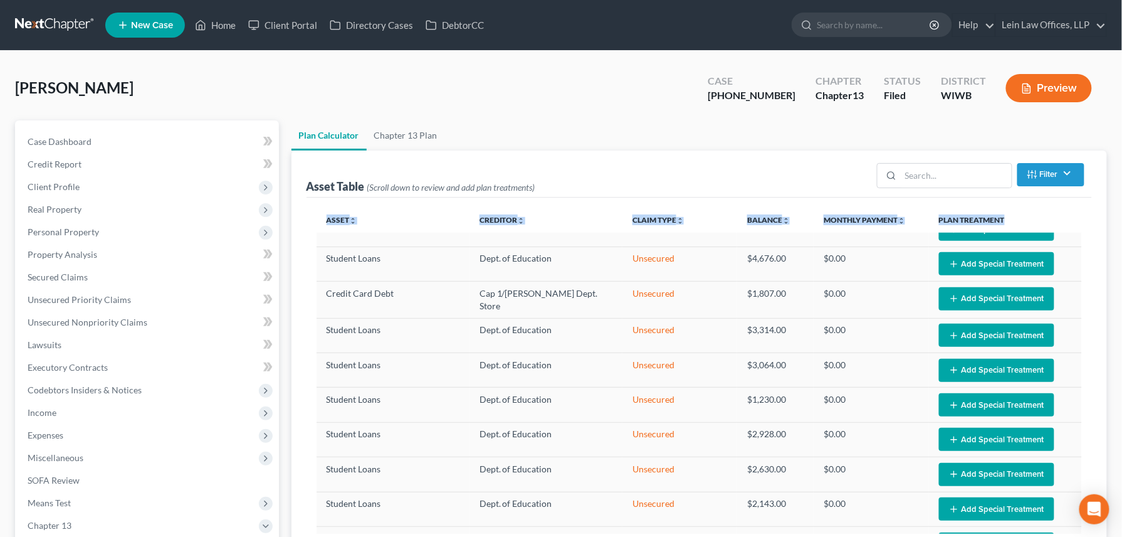
drag, startPoint x: 1122, startPoint y: 197, endPoint x: 1126, endPoint y: 219, distance: 22.4
drag, startPoint x: 1126, startPoint y: 219, endPoint x: 1096, endPoint y: 138, distance: 86.3
click at [935, 138] on ul "Plan Calculator Chapter 13 Plan" at bounding box center [700, 135] width 816 height 30
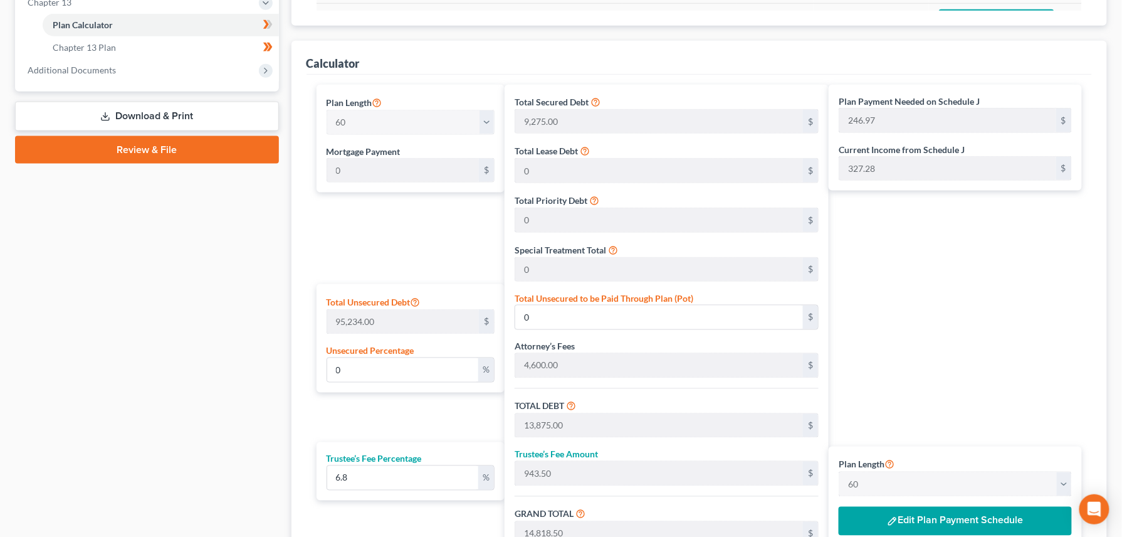
scroll to position [550, 0]
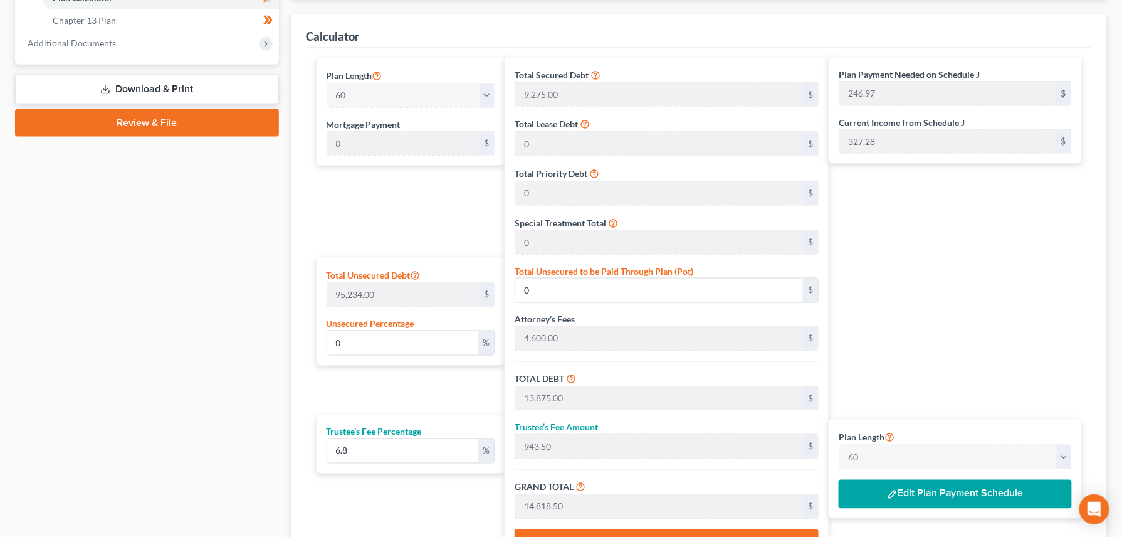
click at [921, 446] on button "Edit Plan Payment Schedule" at bounding box center [955, 494] width 233 height 29
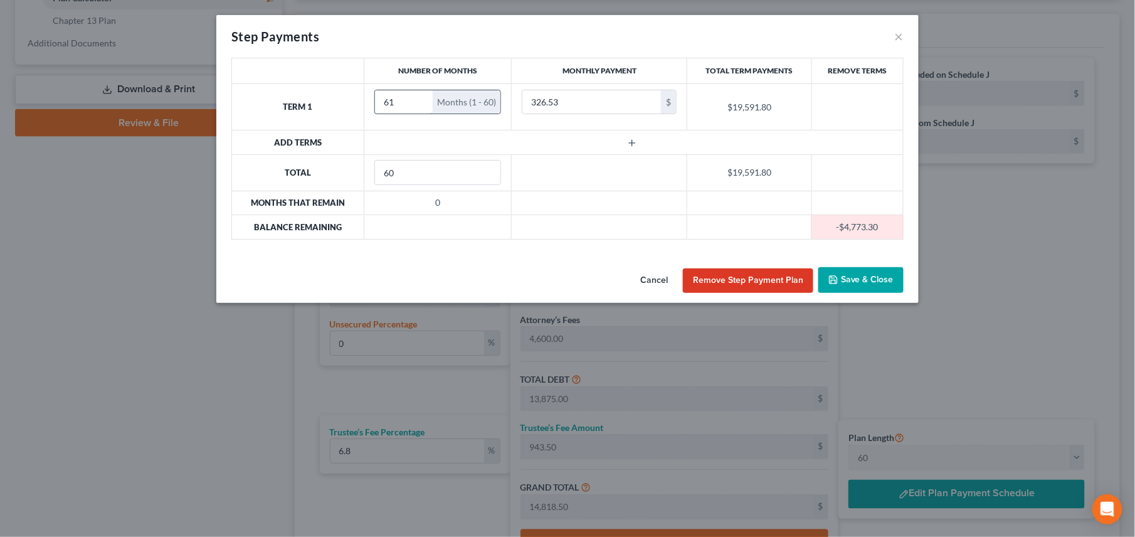
click at [419, 102] on input "61" at bounding box center [404, 102] width 58 height 24
click at [419, 102] on input "62" at bounding box center [404, 102] width 58 height 24
click at [419, 102] on input "63" at bounding box center [404, 102] width 58 height 24
click at [419, 102] on input "64" at bounding box center [404, 102] width 58 height 24
click at [420, 109] on input "64" at bounding box center [404, 102] width 58 height 24
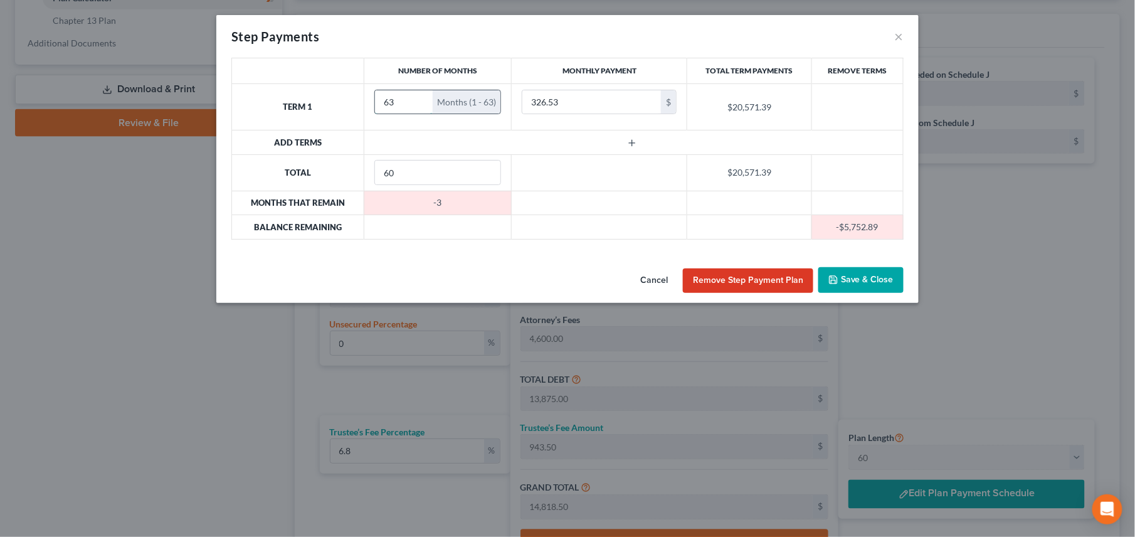
click at [419, 106] on input "63" at bounding box center [404, 102] width 58 height 24
click at [419, 106] on input "62" at bounding box center [404, 102] width 58 height 24
click at [419, 106] on input "61" at bounding box center [404, 102] width 58 height 24
click at [419, 106] on input "60" at bounding box center [404, 102] width 58 height 24
click at [419, 106] on input "59" at bounding box center [404, 102] width 58 height 24
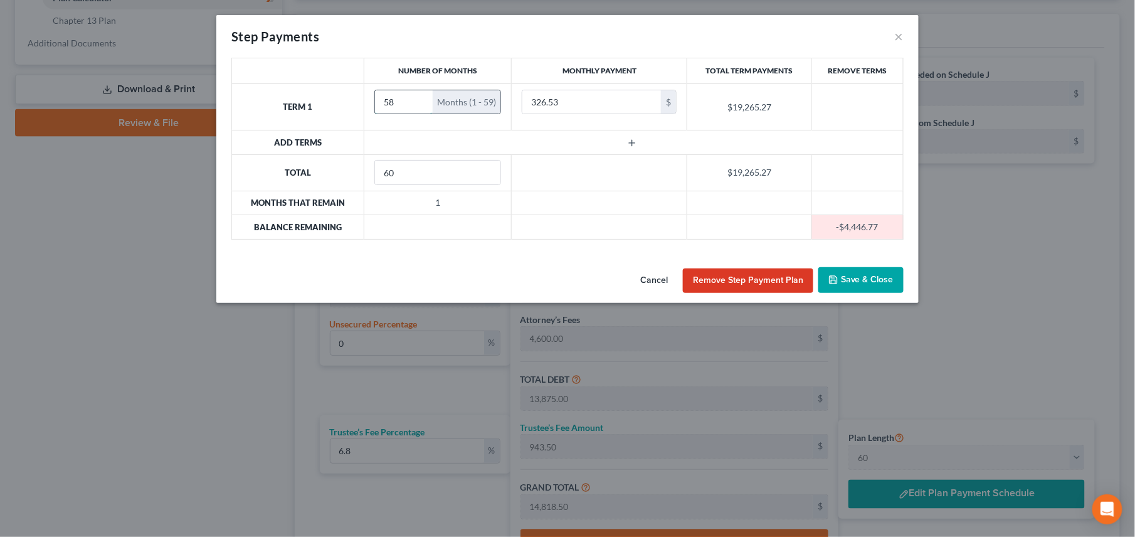
click at [419, 106] on input "58" at bounding box center [404, 102] width 58 height 24
click at [419, 106] on input "57" at bounding box center [404, 102] width 58 height 24
click at [419, 106] on input "56" at bounding box center [404, 102] width 58 height 24
click at [419, 106] on input "55" at bounding box center [404, 102] width 58 height 24
click at [419, 106] on input "54" at bounding box center [404, 102] width 58 height 24
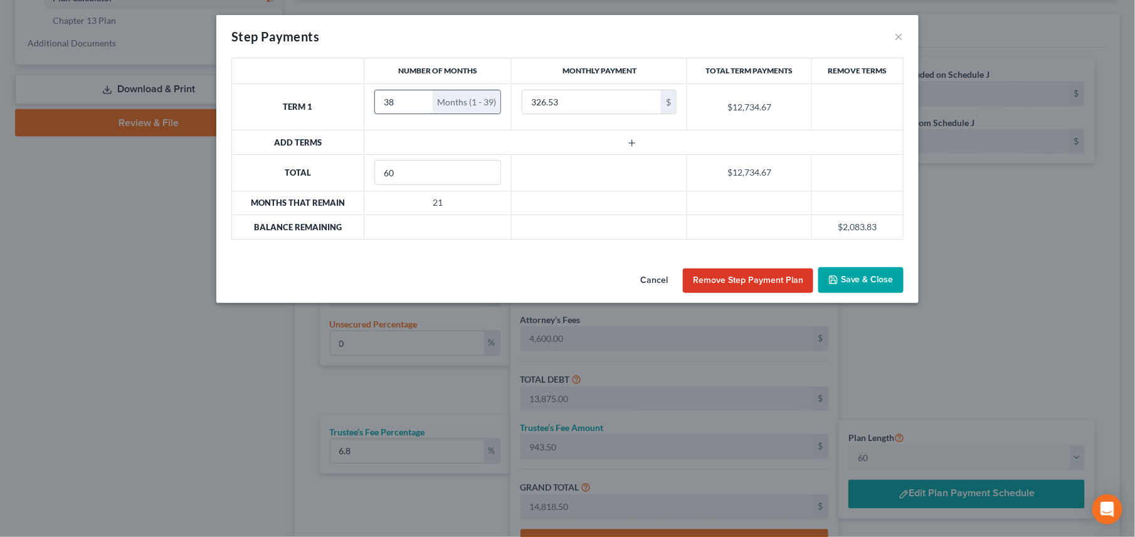
click at [419, 106] on input "38" at bounding box center [404, 102] width 58 height 24
click at [419, 106] on input "37" at bounding box center [404, 102] width 58 height 24
type input "36"
click at [419, 106] on input "36" at bounding box center [404, 102] width 58 height 24
drag, startPoint x: 396, startPoint y: 172, endPoint x: 374, endPoint y: 172, distance: 21.9
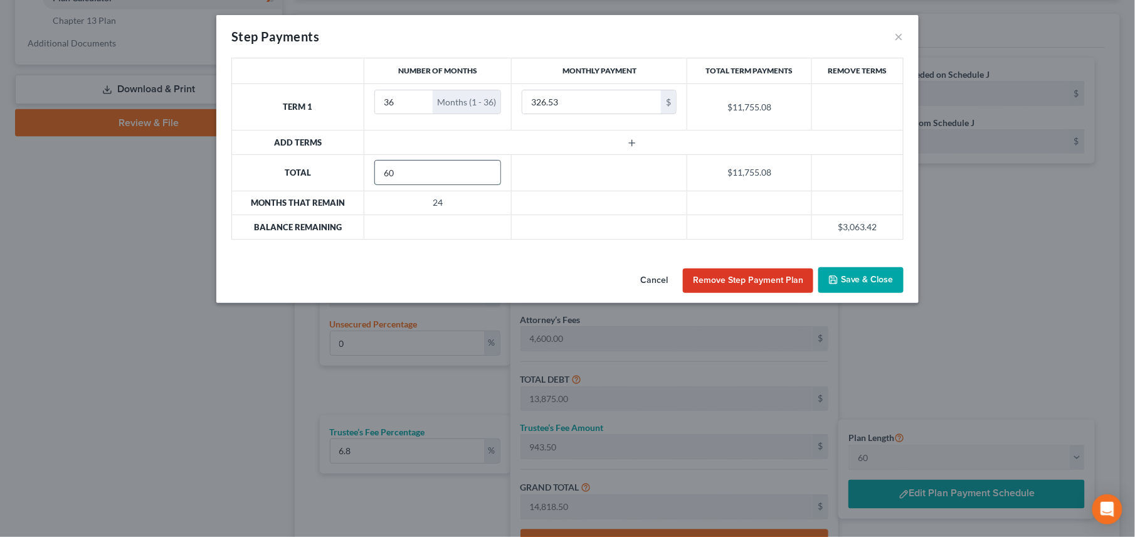
click at [375, 172] on input "60" at bounding box center [438, 173] width 126 height 24
type input "36"
click at [848, 282] on button "Save & Close" at bounding box center [860, 280] width 85 height 26
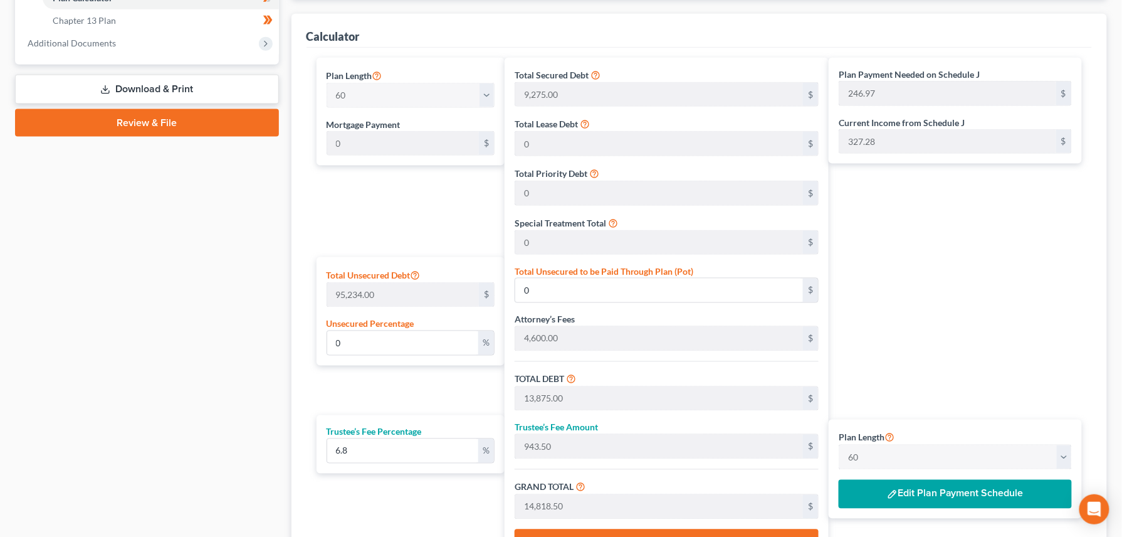
click at [893, 446] on img "button" at bounding box center [892, 494] width 11 height 11
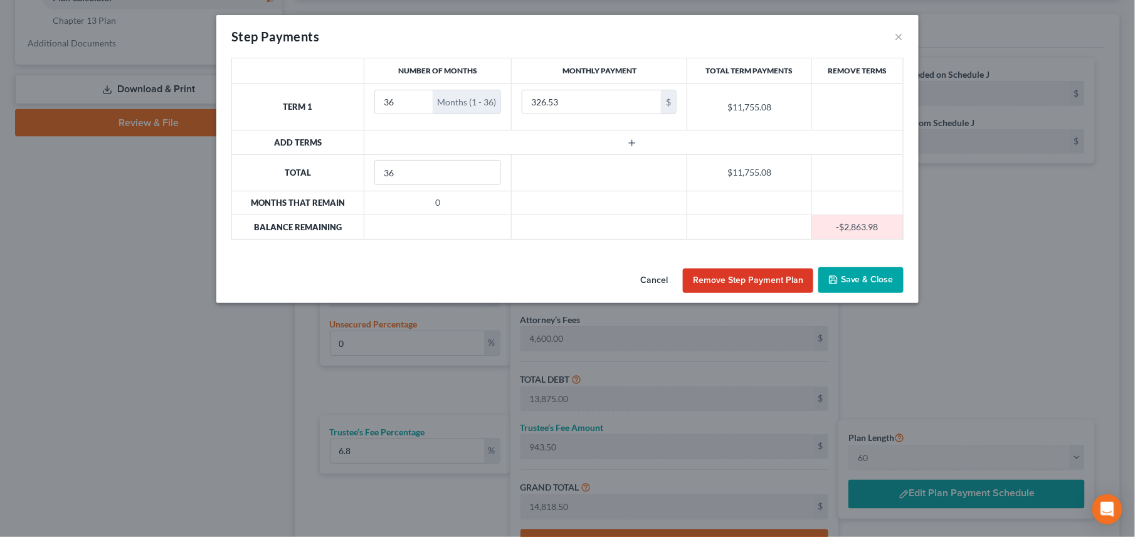
click at [746, 284] on button "Remove Step Payment Plan" at bounding box center [748, 280] width 130 height 25
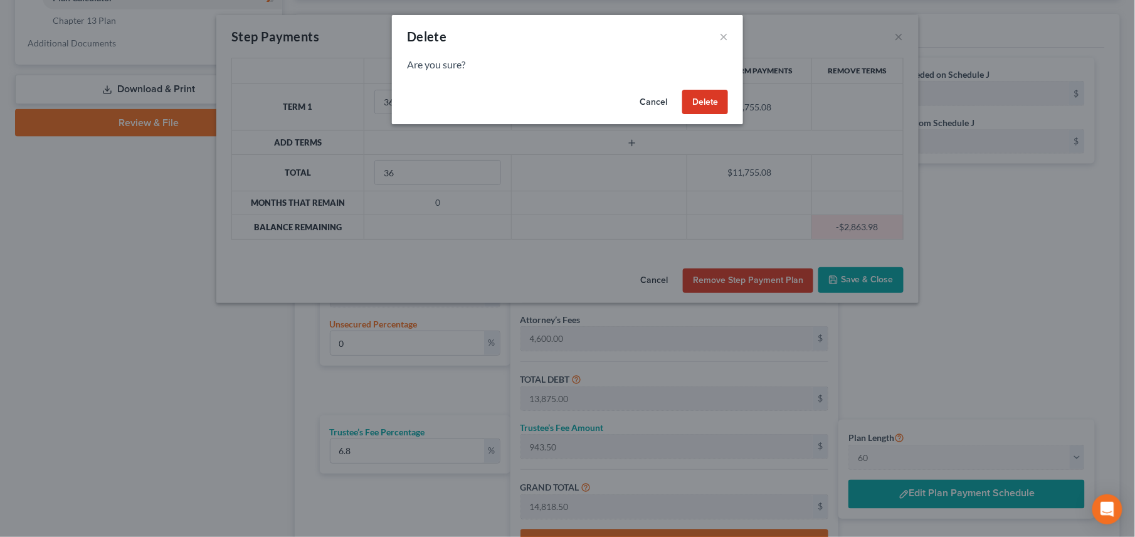
click at [691, 103] on button "Delete" at bounding box center [705, 102] width 46 height 25
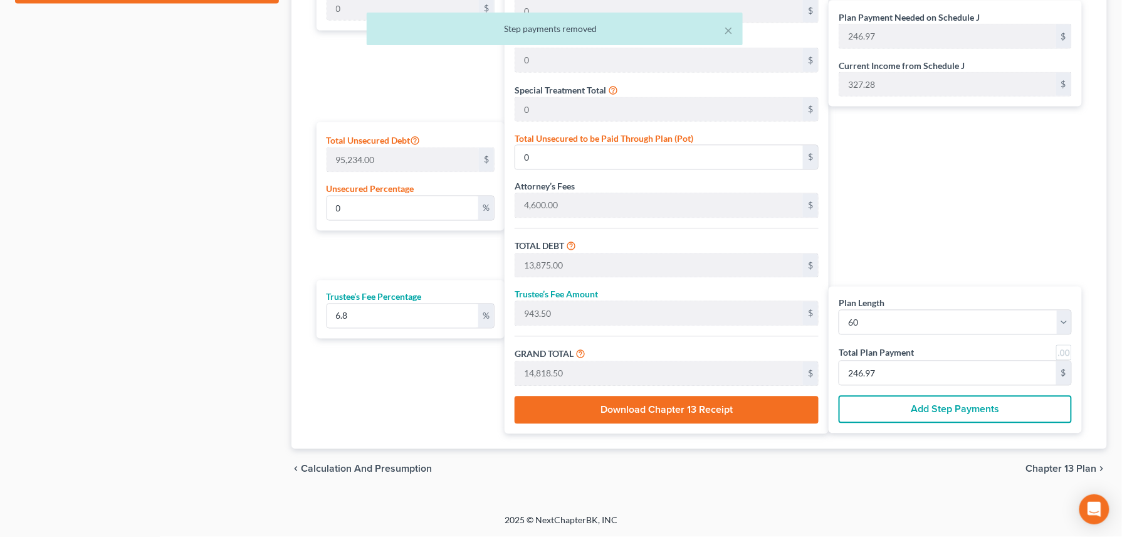
scroll to position [690, 0]
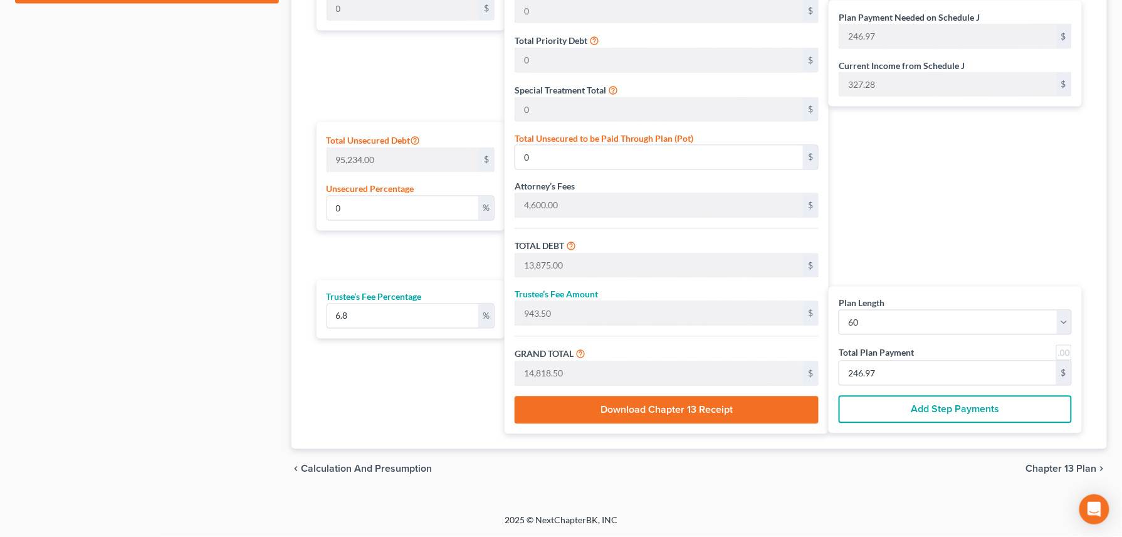
click at [935, 404] on button "Add Step Payments" at bounding box center [955, 410] width 233 height 28
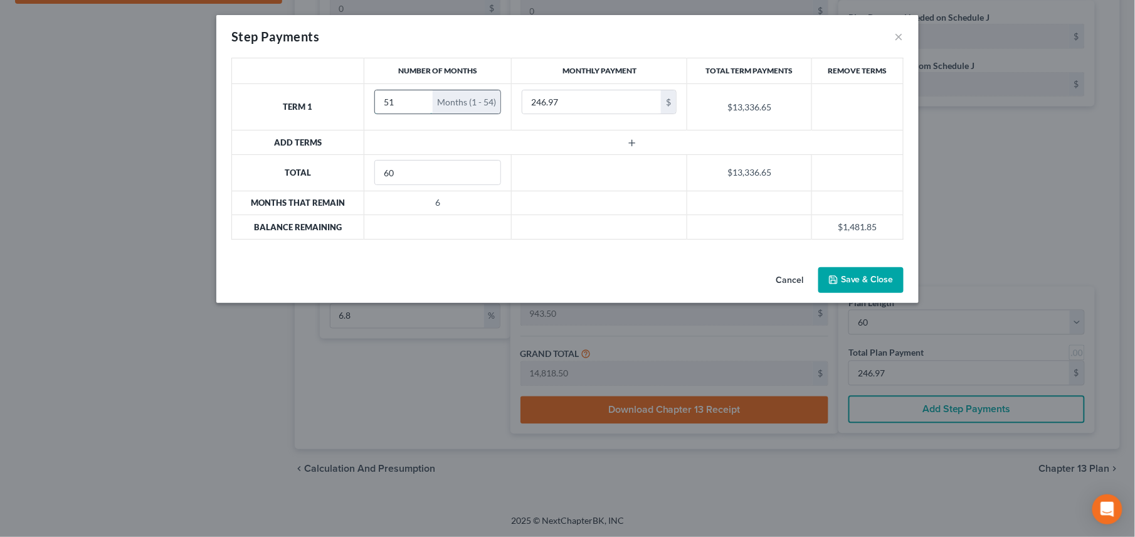
click at [419, 104] on input "51" at bounding box center [404, 102] width 58 height 24
click at [419, 104] on input "26" at bounding box center [404, 102] width 58 height 24
click at [419, 98] on input "27" at bounding box center [404, 102] width 58 height 24
click at [419, 98] on input "28" at bounding box center [404, 102] width 58 height 24
click at [419, 98] on input "29" at bounding box center [404, 102] width 58 height 24
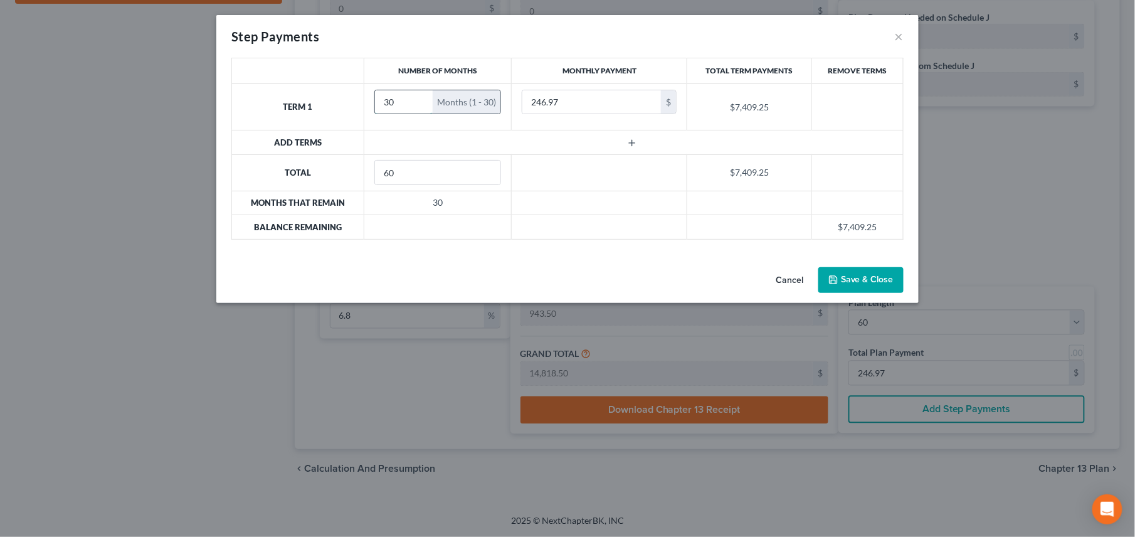
click at [419, 98] on input "30" at bounding box center [404, 102] width 58 height 24
click at [419, 98] on input "31" at bounding box center [404, 102] width 58 height 24
click at [419, 98] on input "32" at bounding box center [404, 102] width 58 height 24
click at [419, 99] on input "33" at bounding box center [404, 102] width 58 height 24
click at [419, 99] on input "34" at bounding box center [404, 102] width 58 height 24
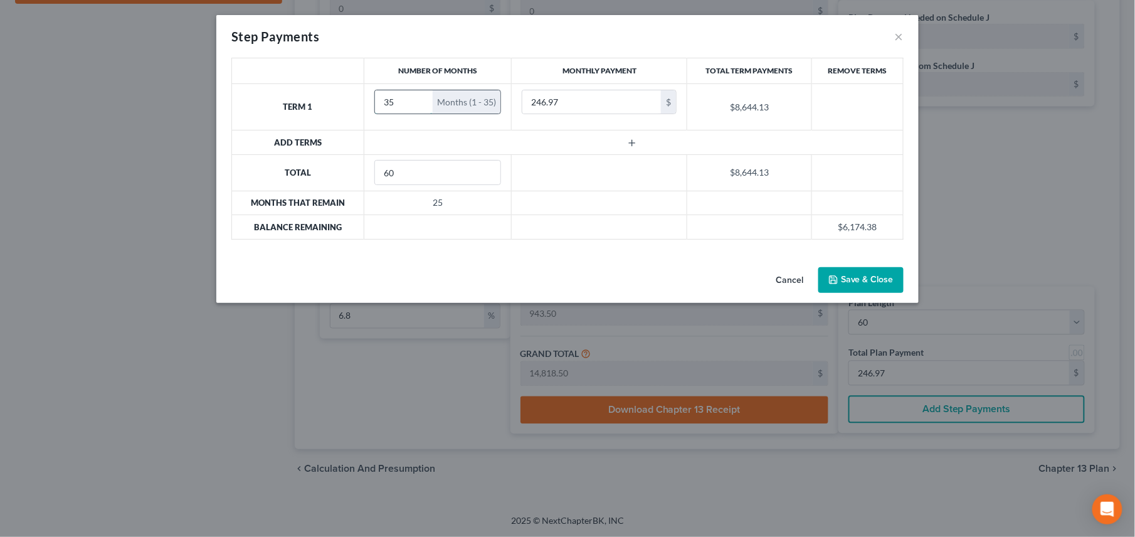
click at [419, 99] on input "35" at bounding box center [404, 102] width 58 height 24
type input "36"
click at [419, 99] on input "36" at bounding box center [404, 102] width 58 height 24
click at [487, 176] on input "48" at bounding box center [438, 173] width 126 height 24
click at [487, 176] on input "47" at bounding box center [438, 173] width 126 height 24
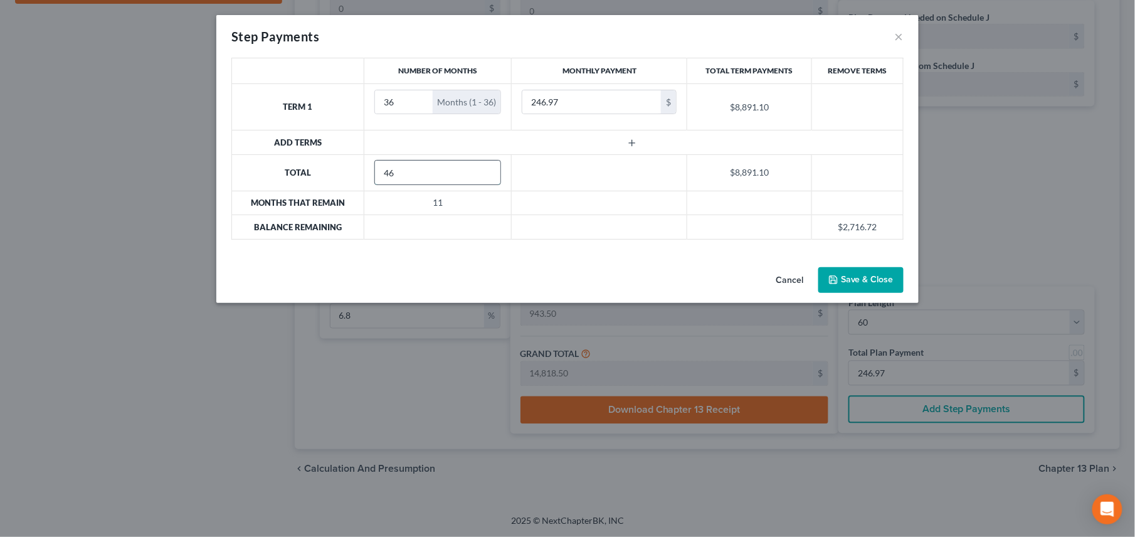
click at [487, 176] on input "46" at bounding box center [438, 173] width 126 height 24
click at [487, 176] on input "45" at bounding box center [438, 173] width 126 height 24
click at [487, 176] on input "34" at bounding box center [438, 173] width 126 height 24
click at [490, 166] on input "34" at bounding box center [438, 173] width 126 height 24
click at [487, 171] on input "35" at bounding box center [438, 173] width 126 height 24
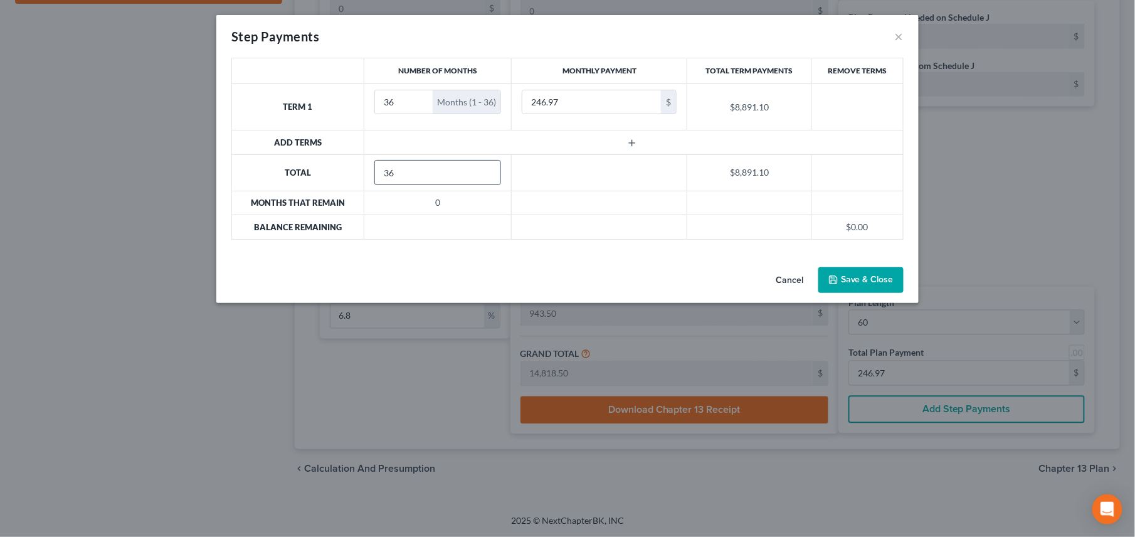
type input "36"
click at [487, 171] on input "36" at bounding box center [438, 173] width 126 height 24
click at [851, 283] on button "Save & Close" at bounding box center [860, 280] width 85 height 26
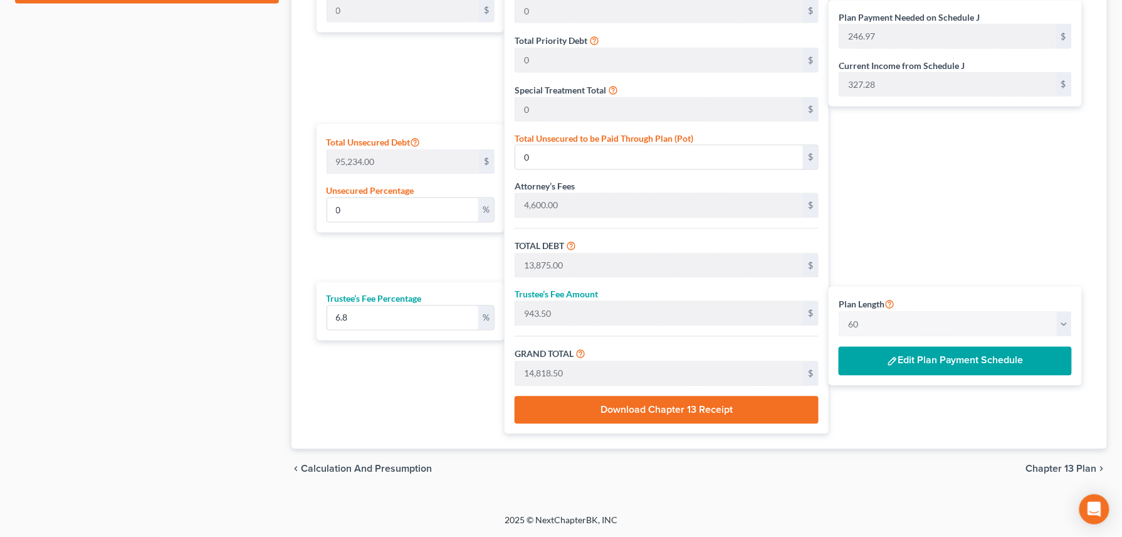
click at [906, 355] on button "Edit Plan Payment Schedule" at bounding box center [955, 361] width 233 height 29
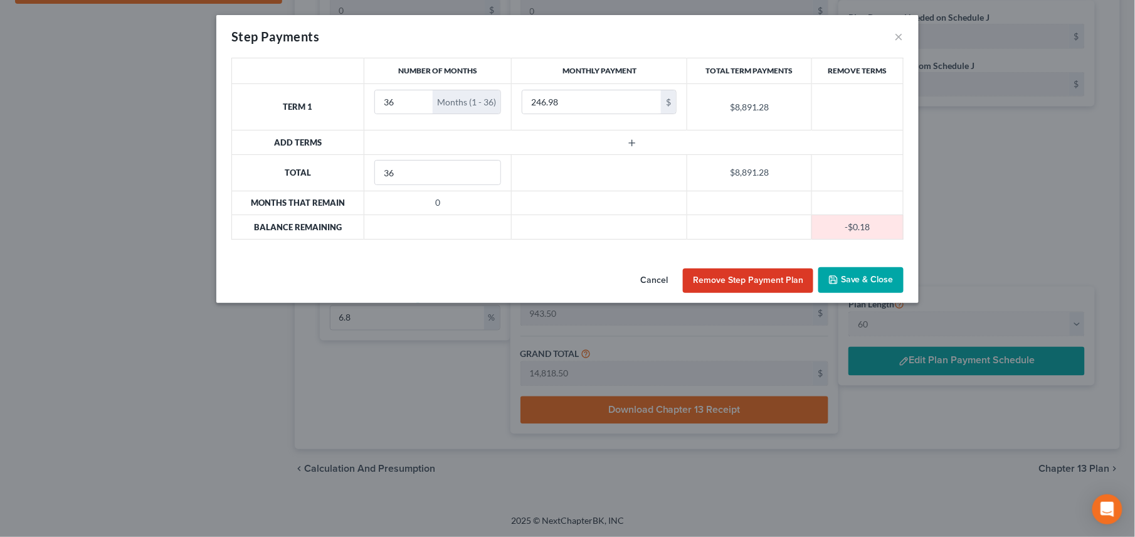
click at [850, 282] on button "Save & Close" at bounding box center [860, 280] width 85 height 26
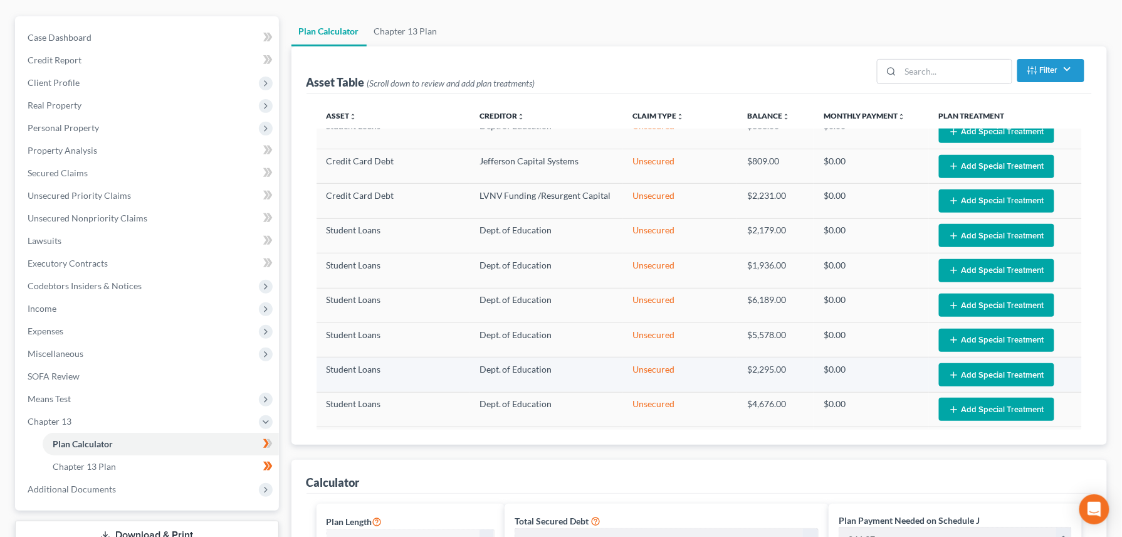
scroll to position [502, 0]
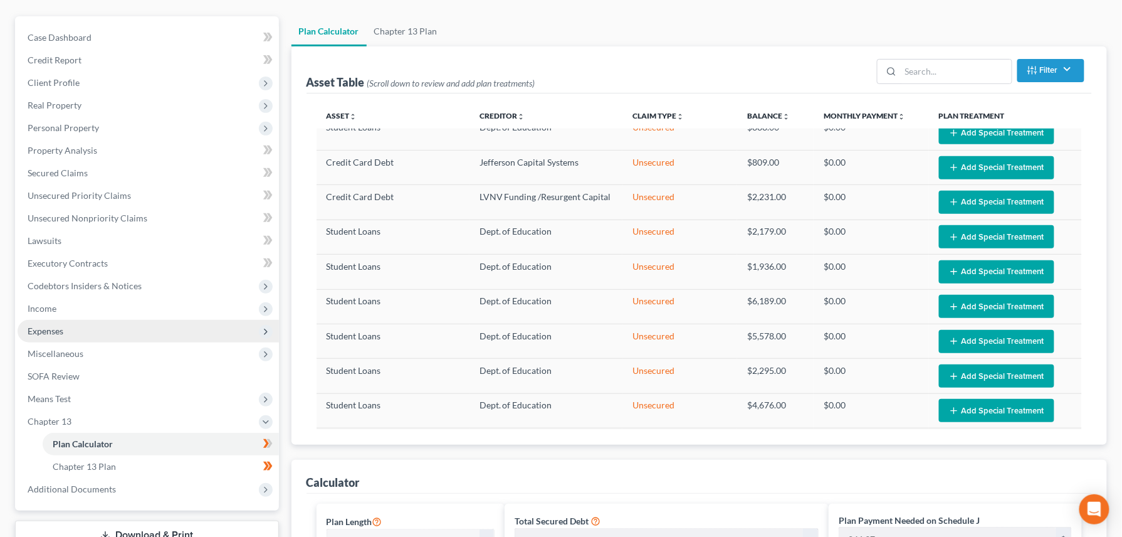
click at [56, 331] on span "Expenses" at bounding box center [46, 330] width 36 height 11
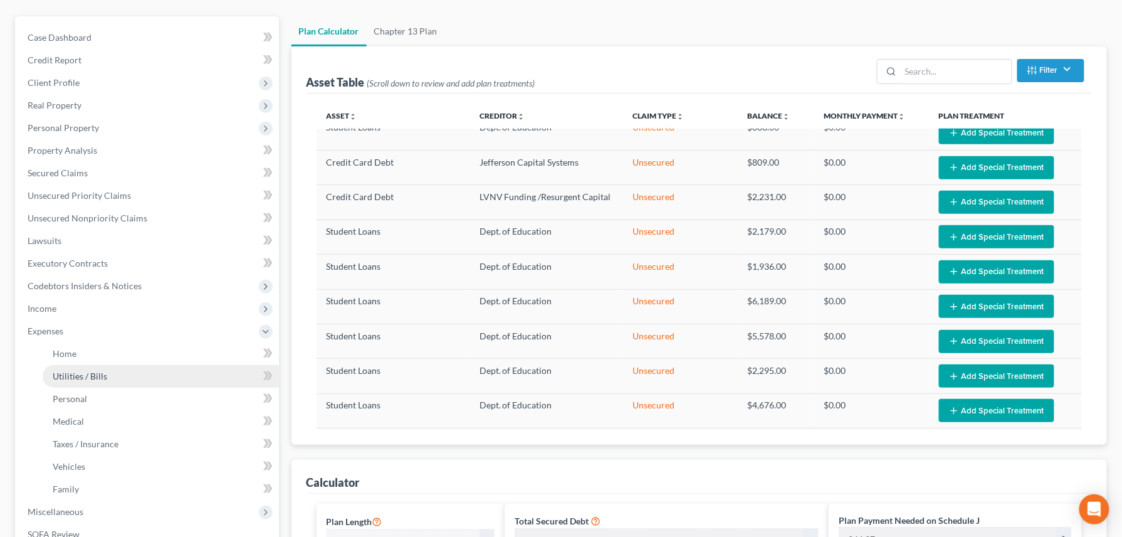
click at [73, 374] on span "Utilities / Bills" at bounding box center [80, 376] width 55 height 11
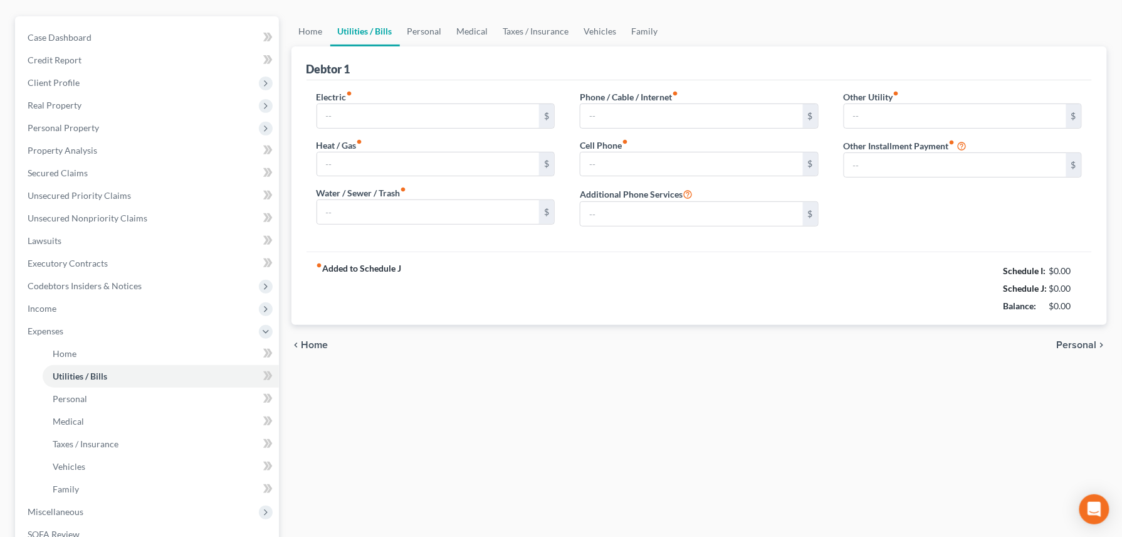
scroll to position [30, 0]
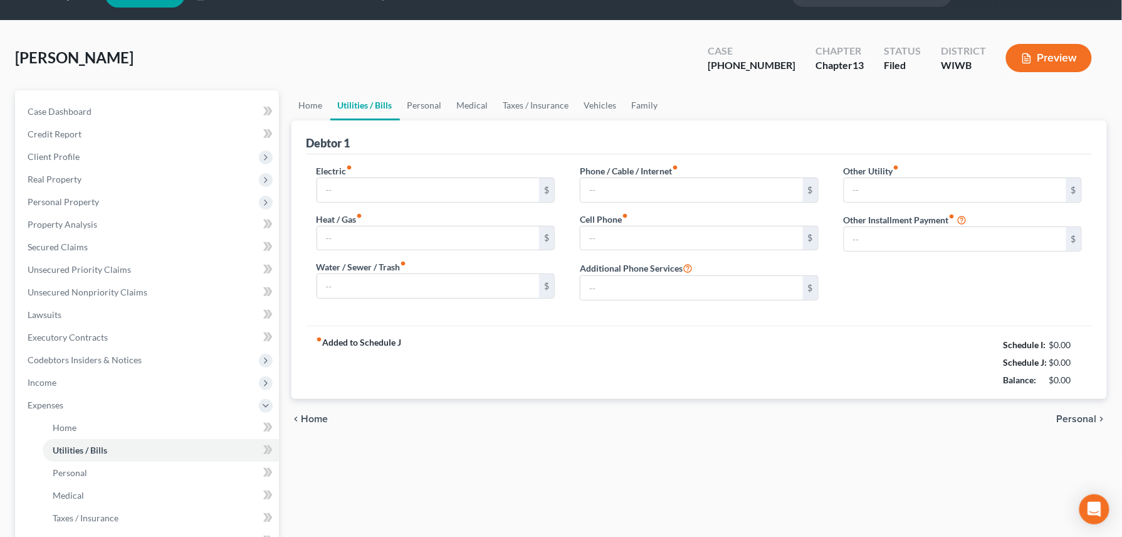
type input "300.00"
type input "0.00"
type input "150.00"
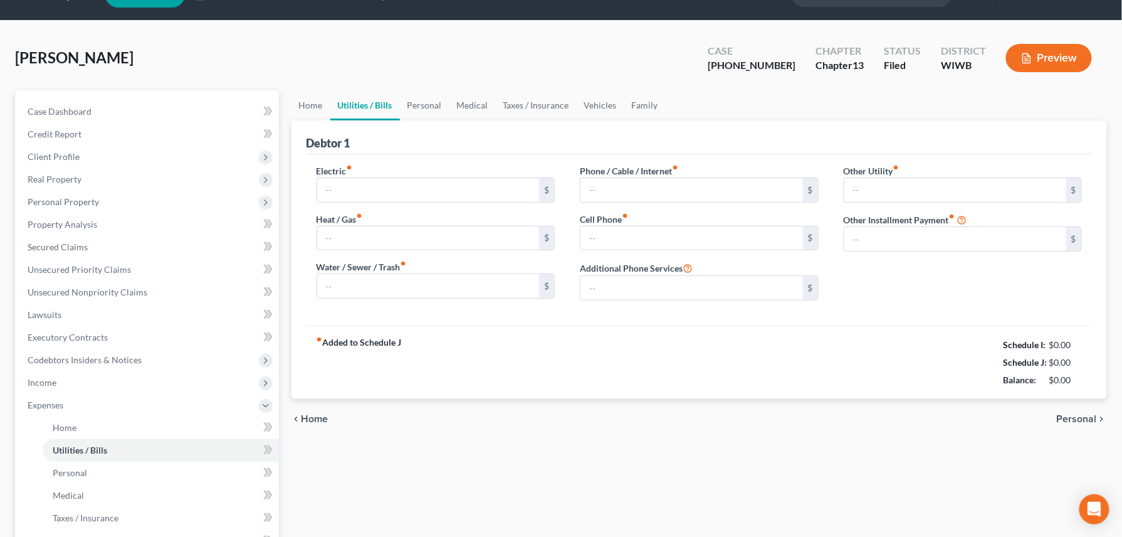
type input "0.00"
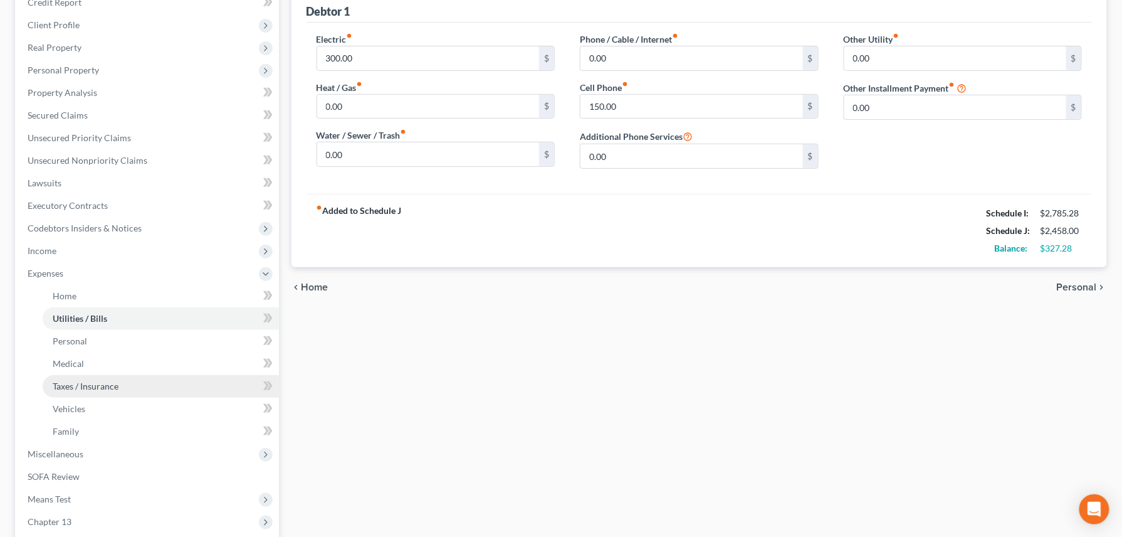
scroll to position [167, 0]
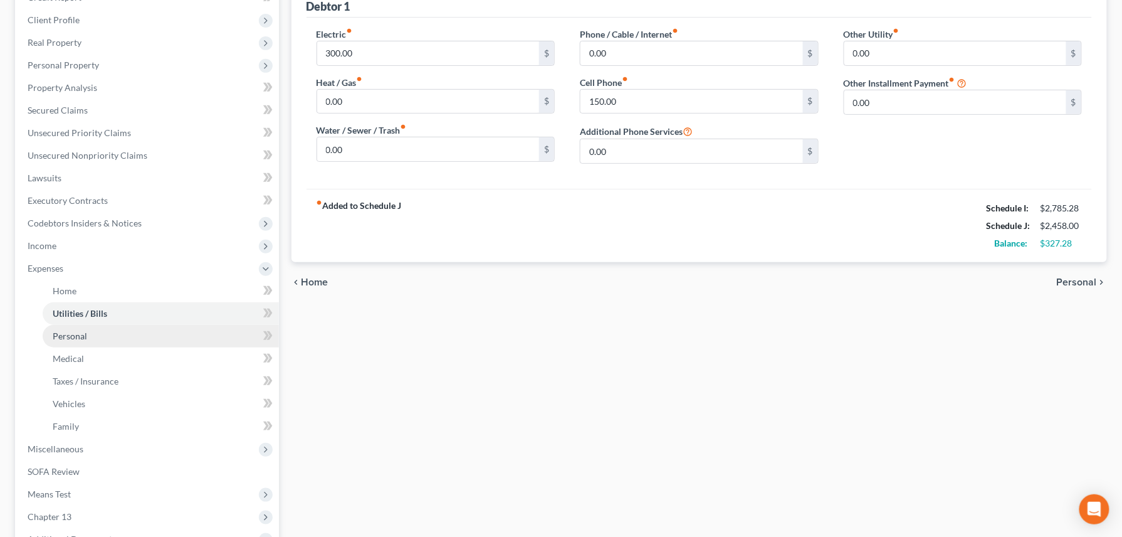
click at [76, 336] on span "Personal" at bounding box center [70, 335] width 34 height 11
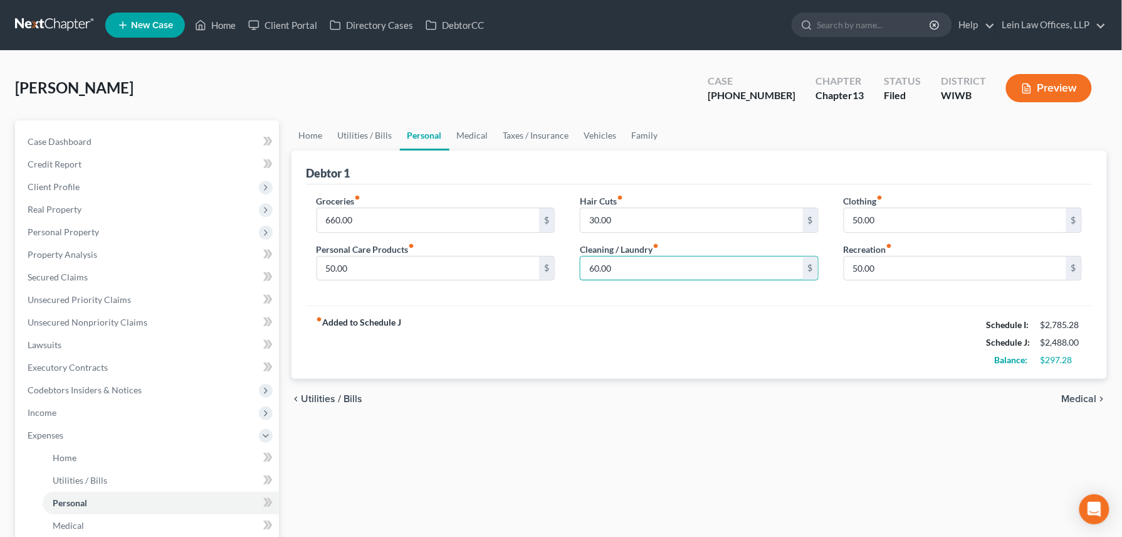
type input "60.00"
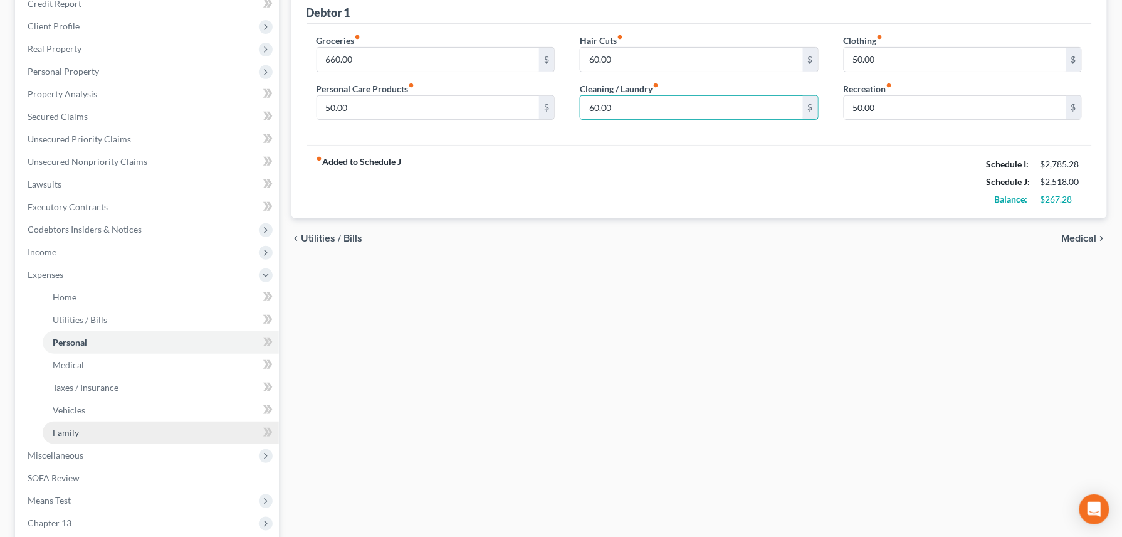
scroll to position [167, 0]
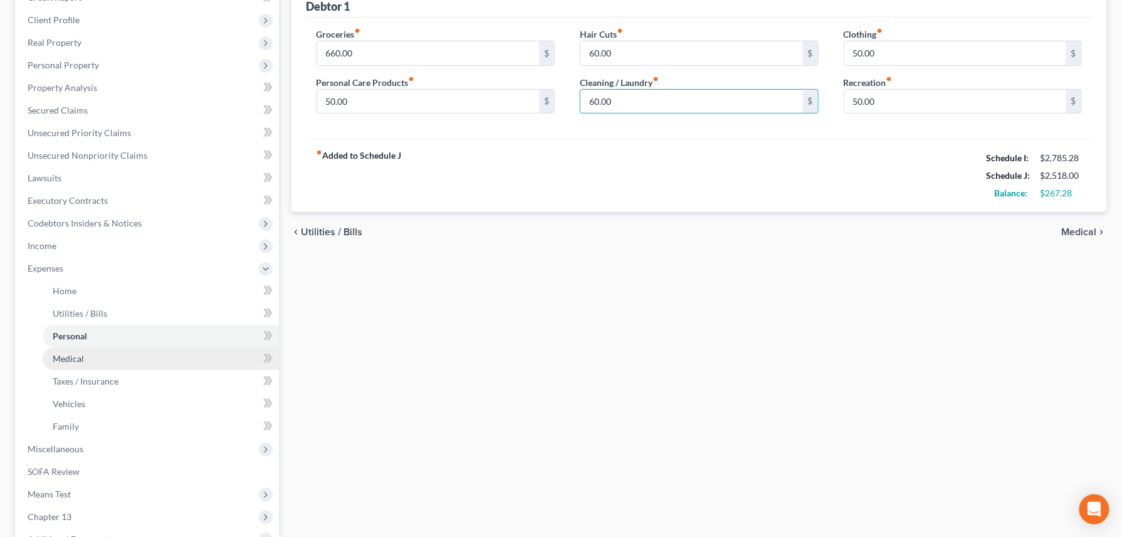
click at [81, 359] on span "Medical" at bounding box center [68, 358] width 31 height 11
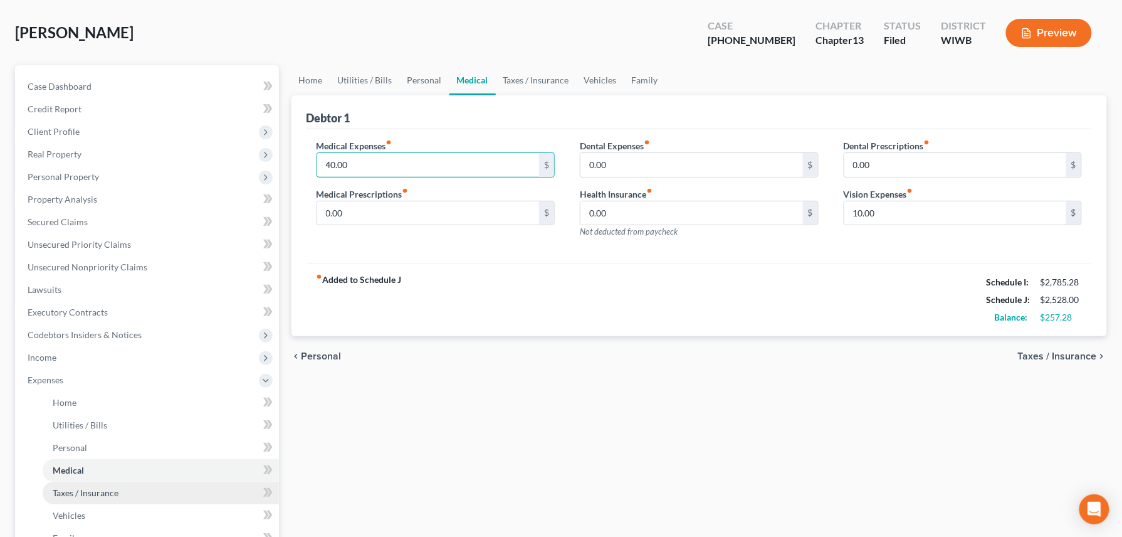
scroll to position [83, 0]
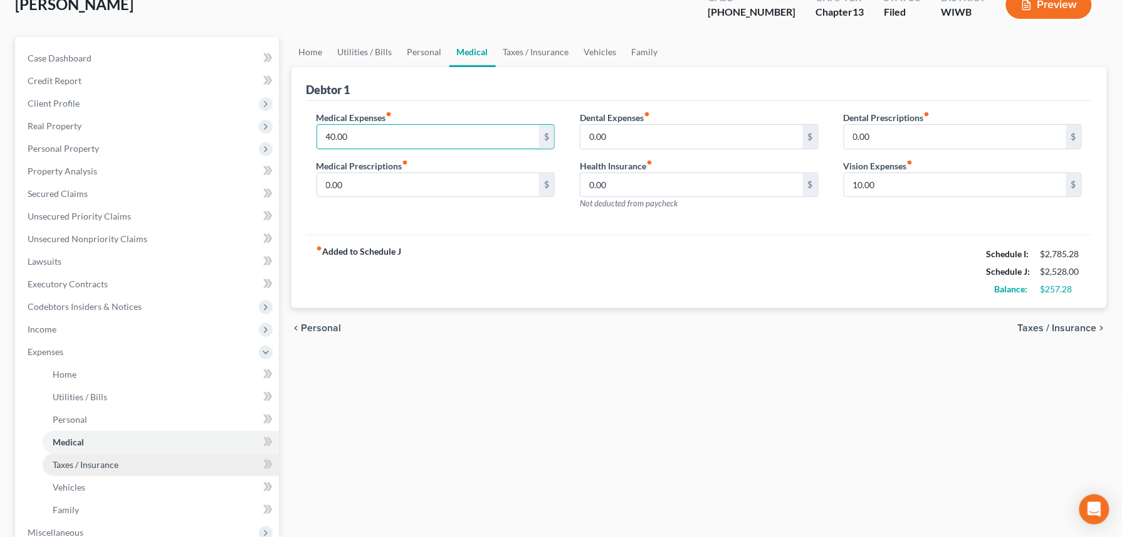
type input "40.00"
click at [68, 446] on span "Taxes / Insurance" at bounding box center [86, 464] width 66 height 11
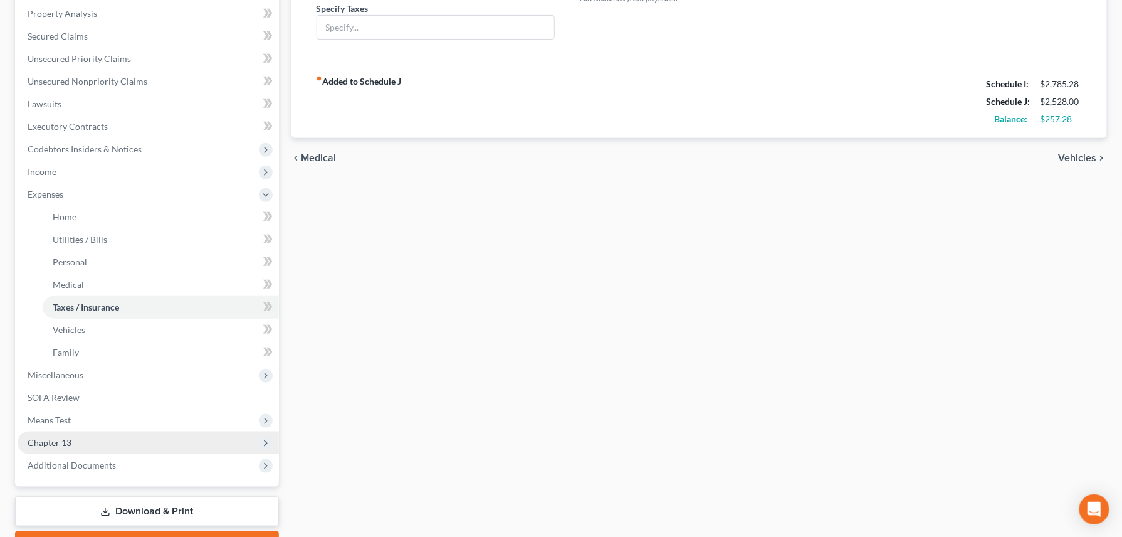
scroll to position [251, 0]
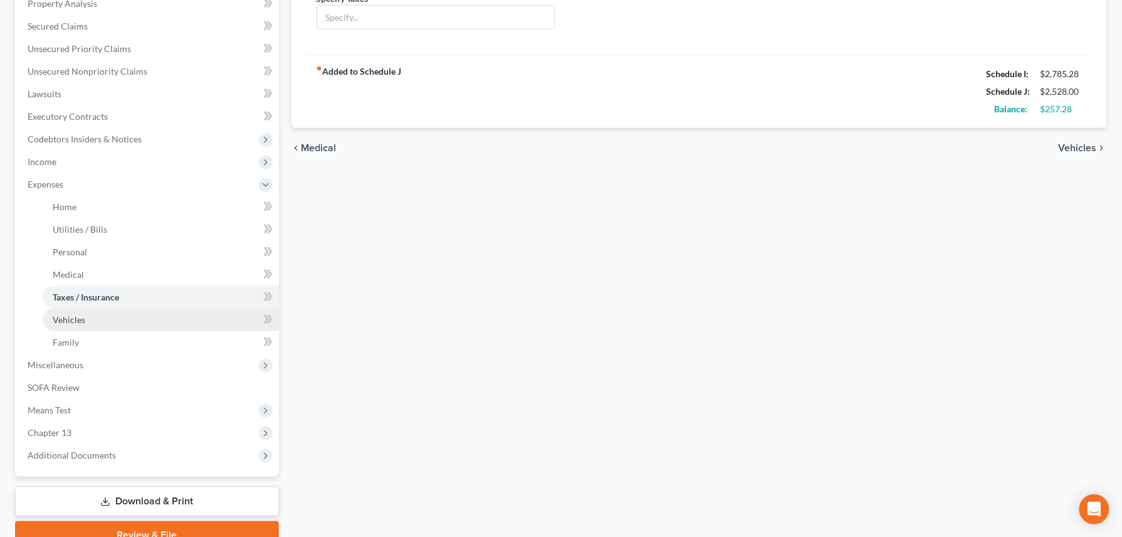
click at [73, 322] on span "Vehicles" at bounding box center [69, 319] width 33 height 11
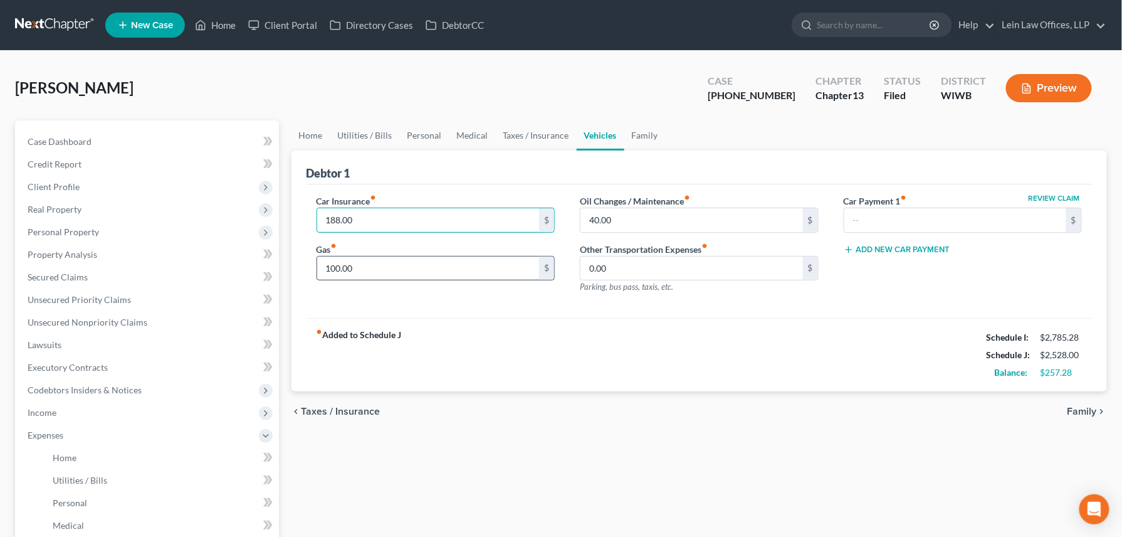
type input "188.00"
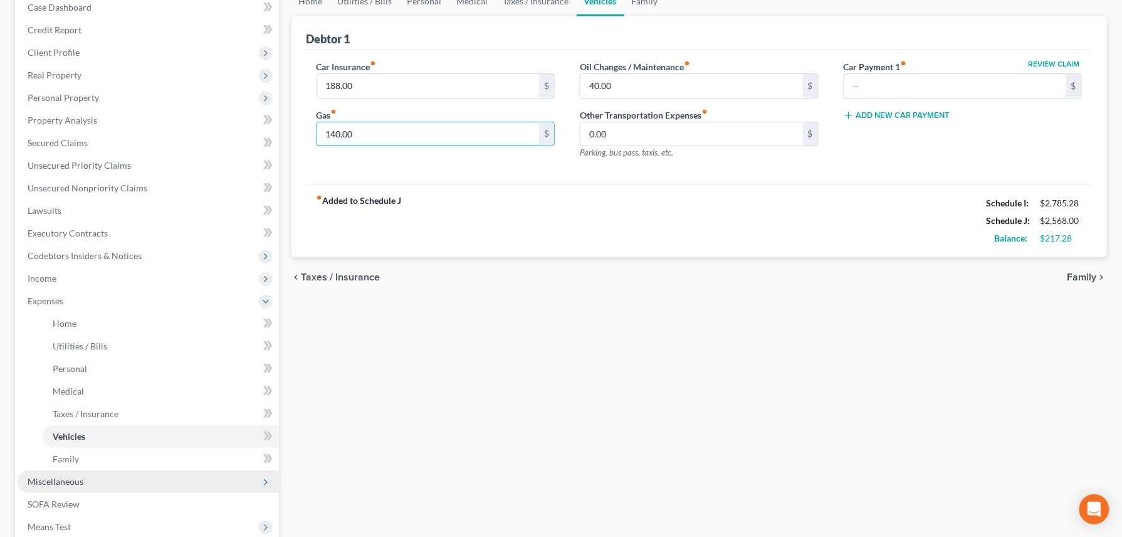
scroll to position [167, 0]
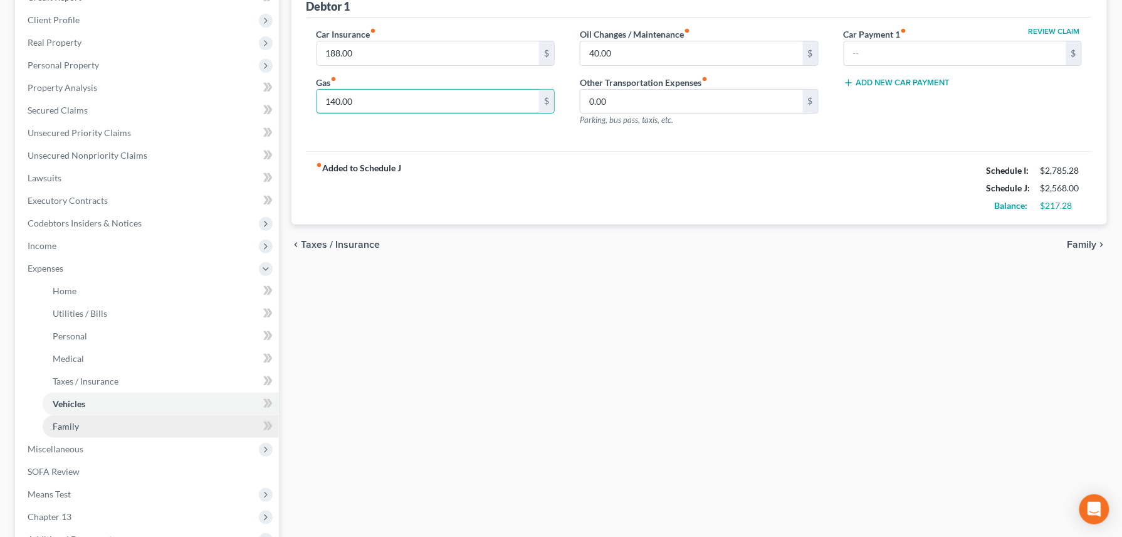
type input "140.00"
click at [69, 425] on span "Family" at bounding box center [66, 426] width 26 height 11
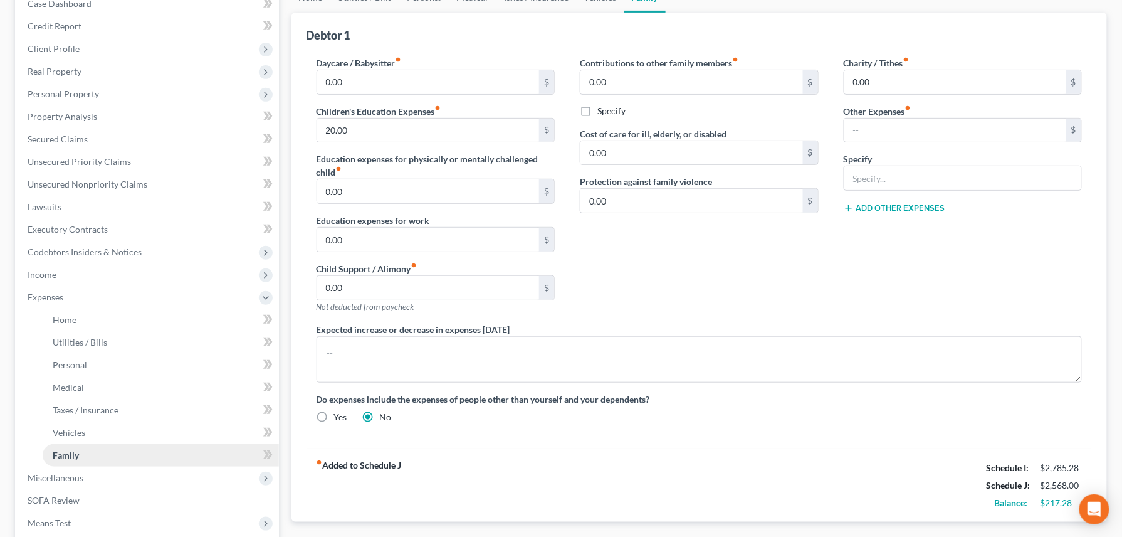
scroll to position [167, 0]
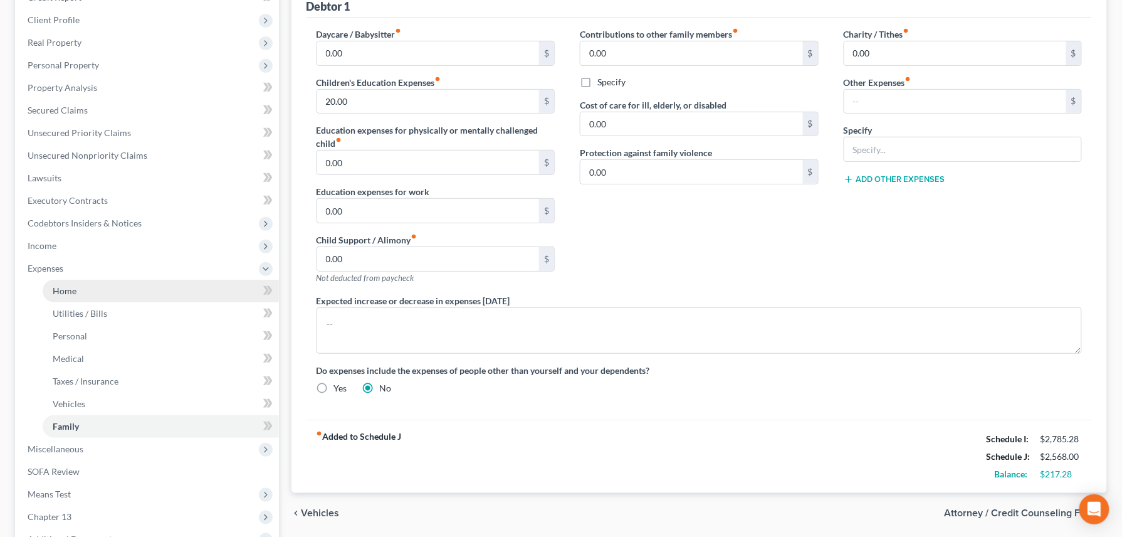
click at [64, 293] on span "Home" at bounding box center [65, 290] width 24 height 11
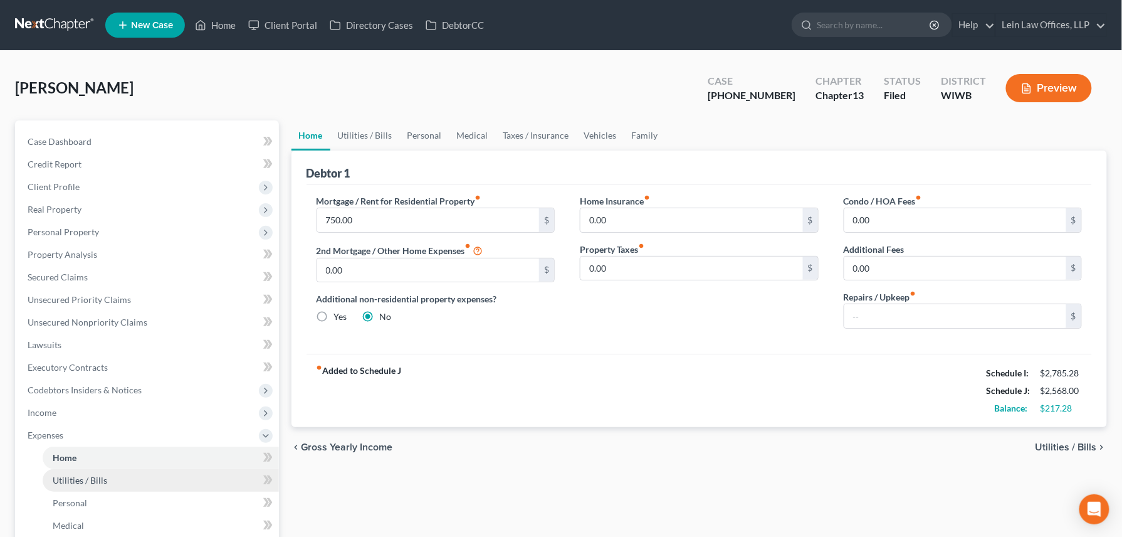
click at [98, 446] on span "Utilities / Bills" at bounding box center [80, 480] width 55 height 11
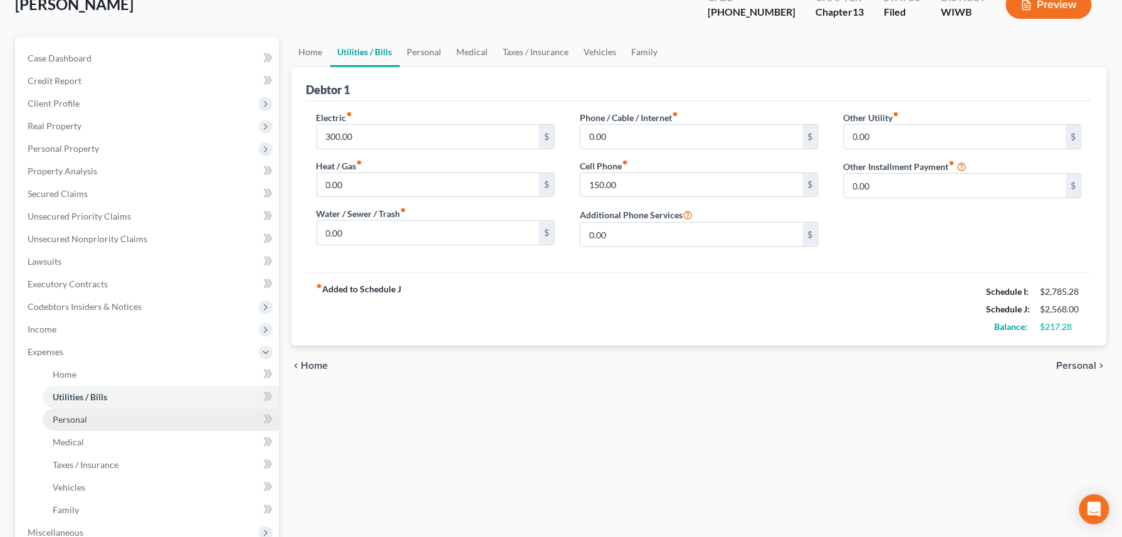
click at [82, 421] on span "Personal" at bounding box center [70, 419] width 34 height 11
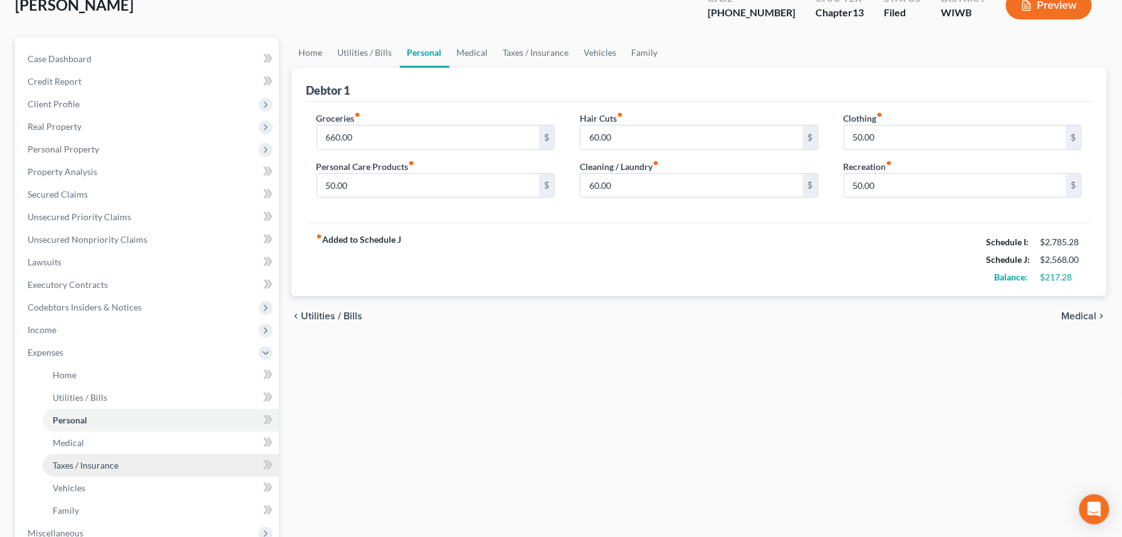
scroll to position [83, 0]
type input "30.0"
click at [586, 208] on div "Groceries fiber_manual_record 660.00 $ Personal Care Products fiber_manual_reco…" at bounding box center [700, 162] width 786 height 122
click at [587, 360] on div "Home Utilities / Bills Personal Medical Taxes / Insurance Vehicles Family Debto…" at bounding box center [699, 376] width 829 height 679
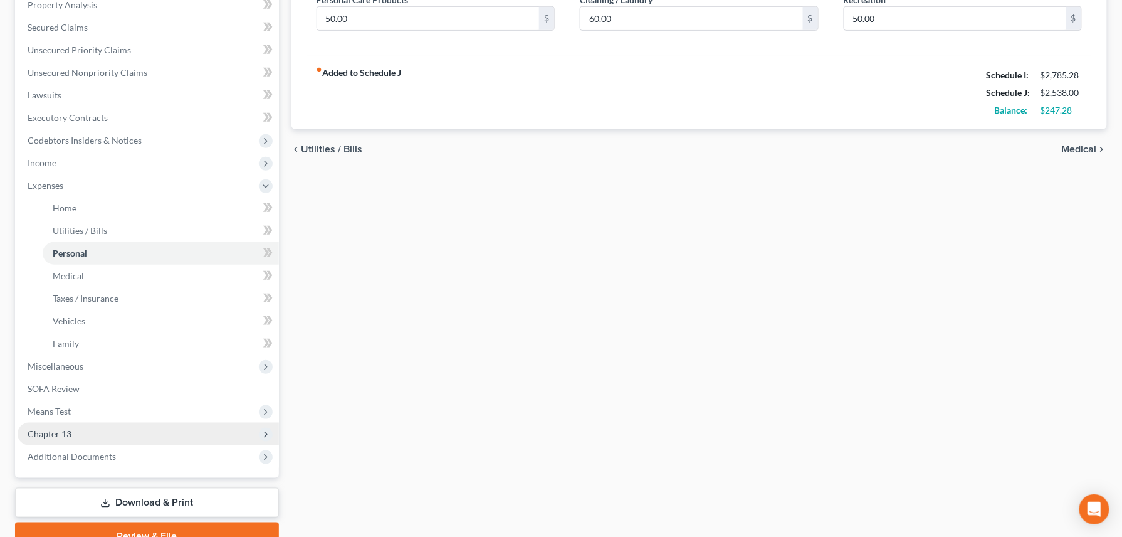
scroll to position [251, 0]
click at [63, 427] on span "Chapter 13" at bounding box center [50, 432] width 44 height 11
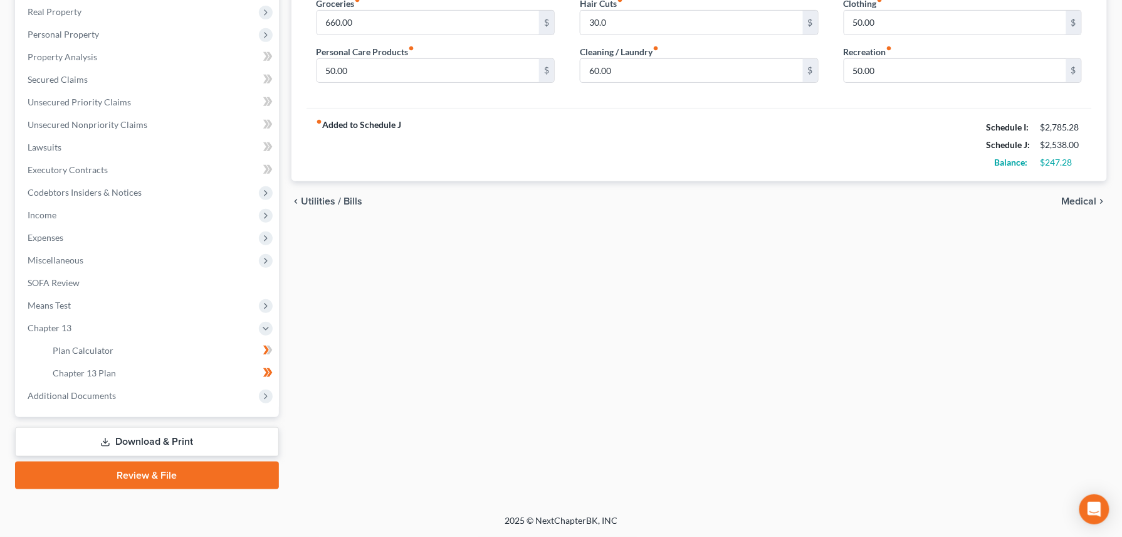
scroll to position [197, 0]
click at [142, 347] on link "Plan Calculator" at bounding box center [161, 351] width 236 height 23
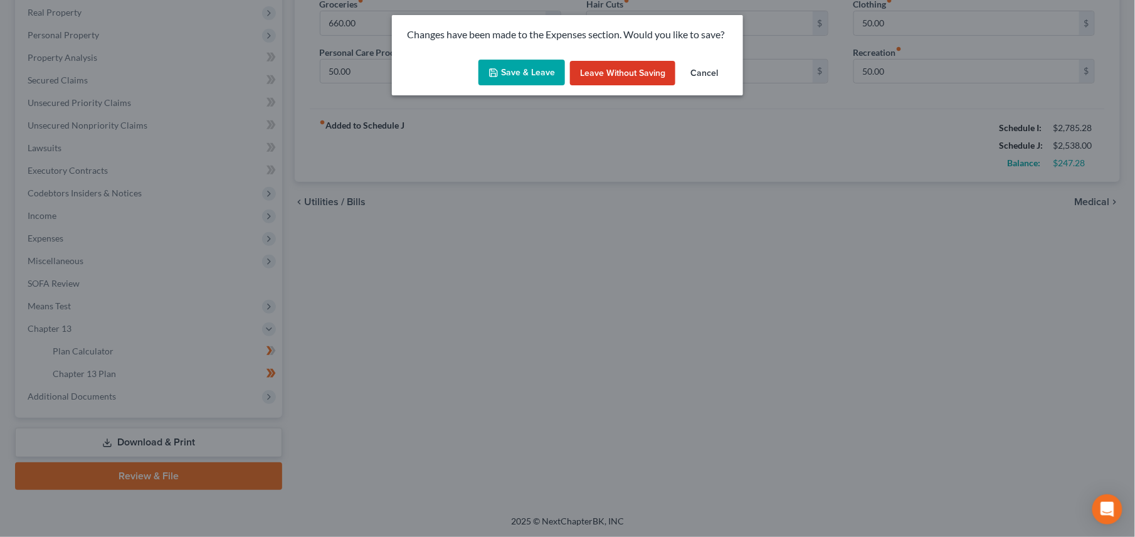
click at [515, 63] on button "Save & Leave" at bounding box center [521, 73] width 87 height 26
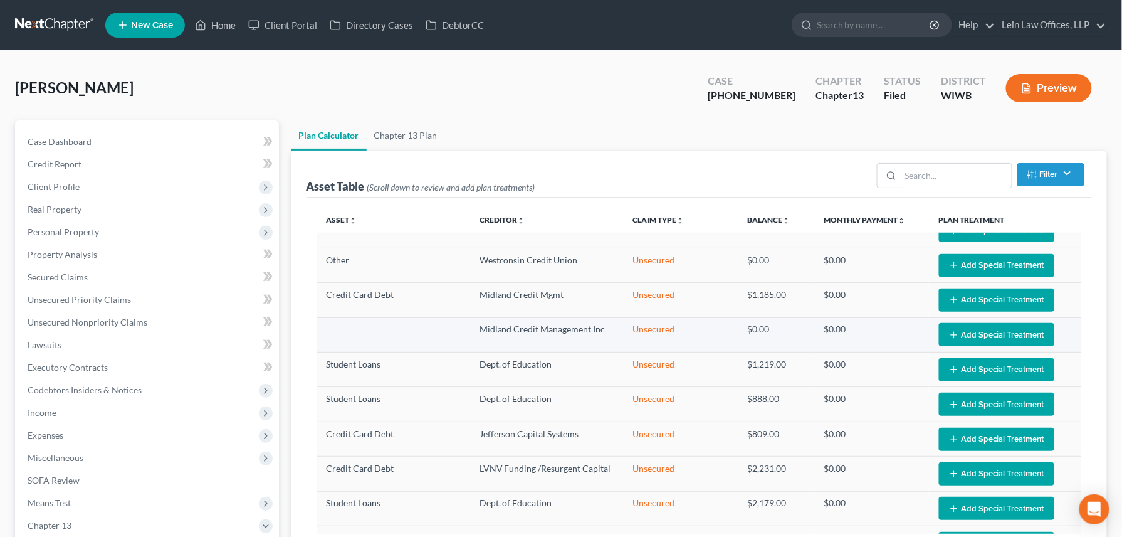
select select "59"
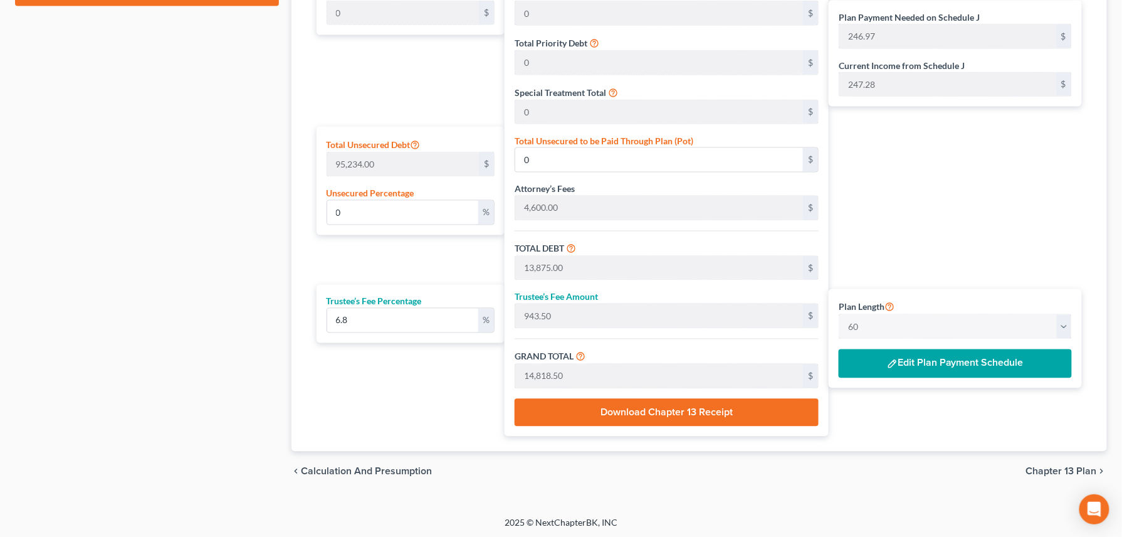
scroll to position [690, 0]
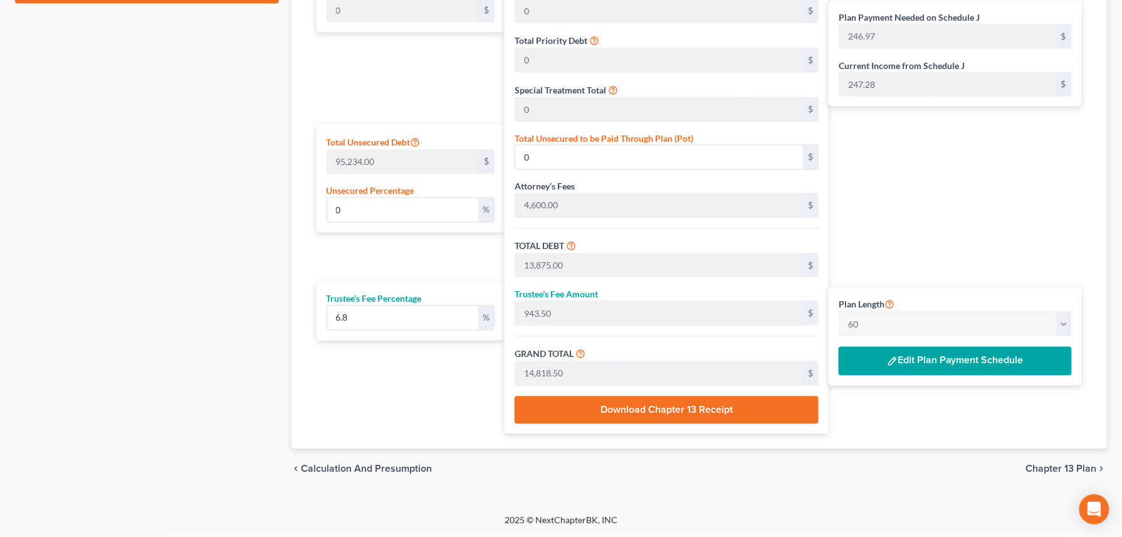
click at [908, 359] on button "Edit Plan Payment Schedule" at bounding box center [955, 361] width 233 height 29
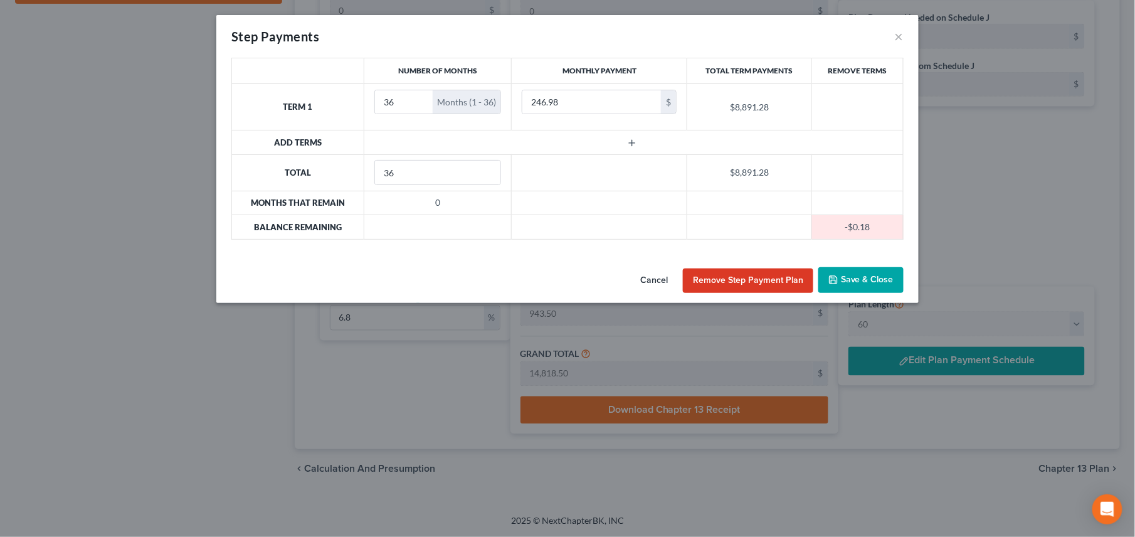
click at [735, 281] on button "Remove Step Payment Plan" at bounding box center [748, 280] width 130 height 25
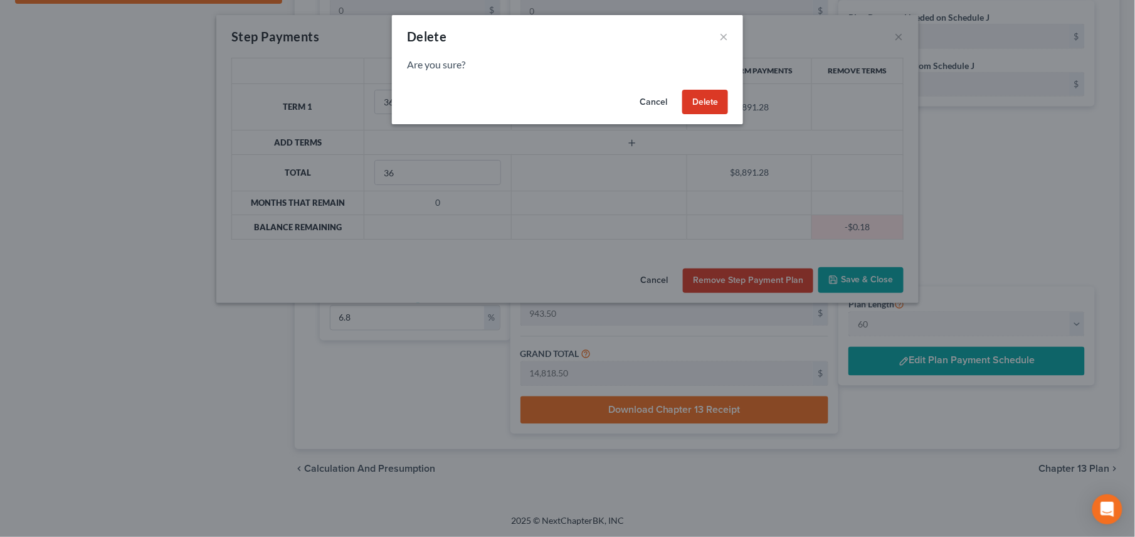
click at [650, 98] on button "Cancel" at bounding box center [653, 102] width 48 height 25
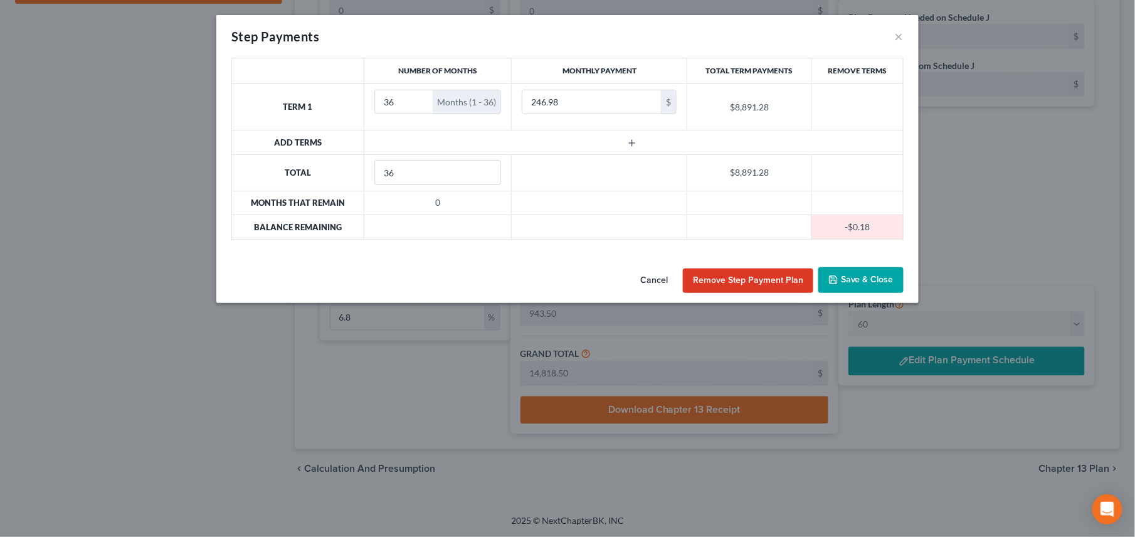
click at [853, 283] on button "Save & Close" at bounding box center [860, 280] width 85 height 26
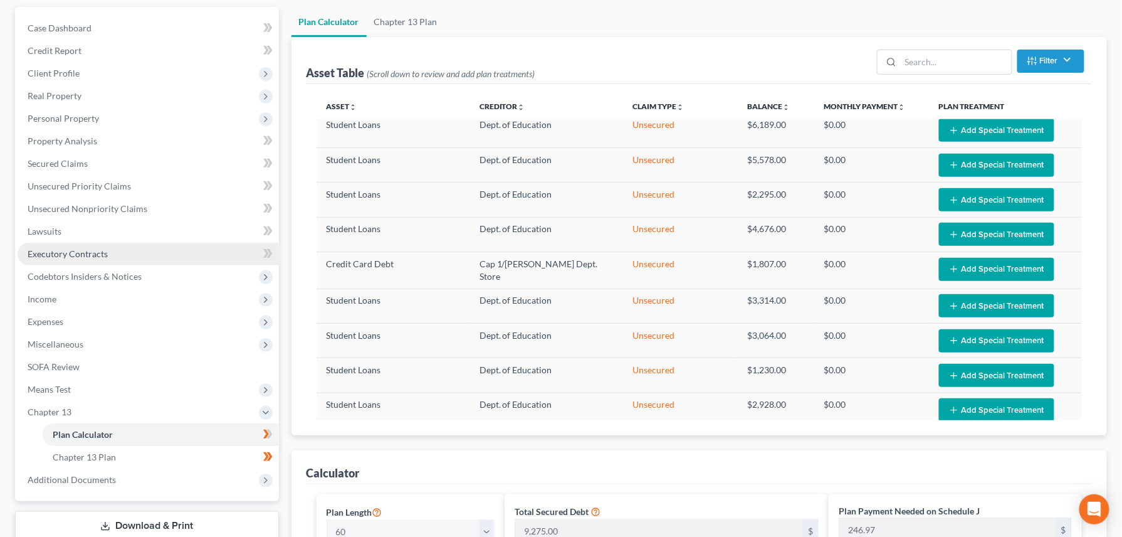
scroll to position [104, 0]
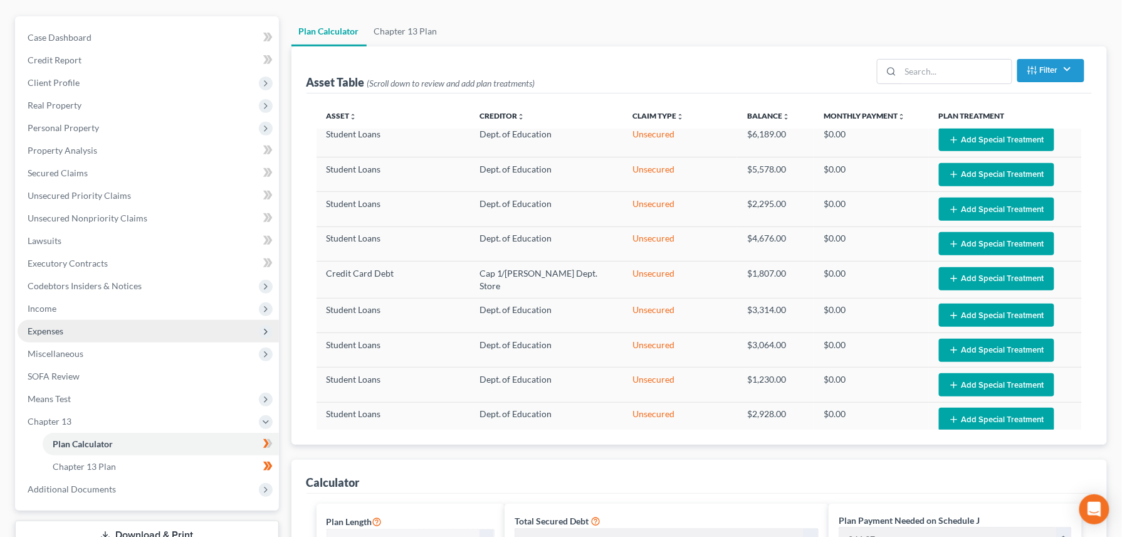
click at [48, 329] on span "Expenses" at bounding box center [46, 330] width 36 height 11
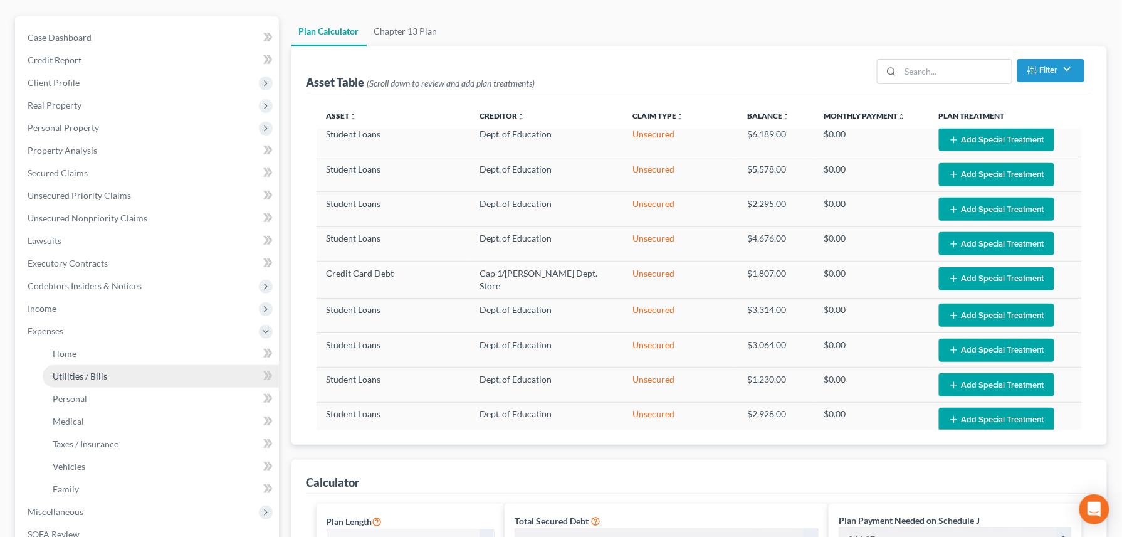
click at [76, 377] on span "Utilities / Bills" at bounding box center [80, 376] width 55 height 11
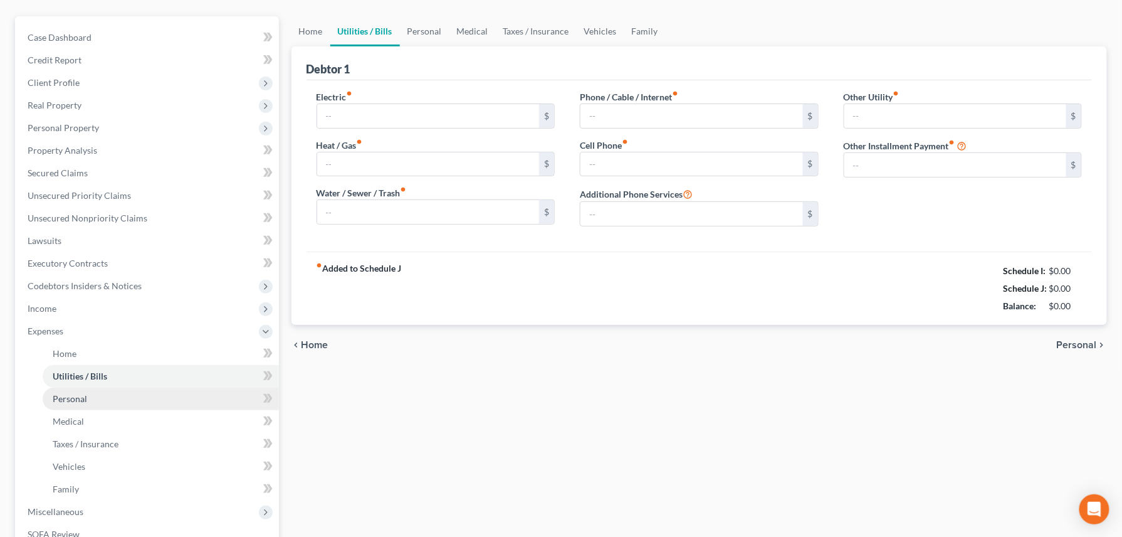
type input "300.00"
type input "0.00"
type input "150.00"
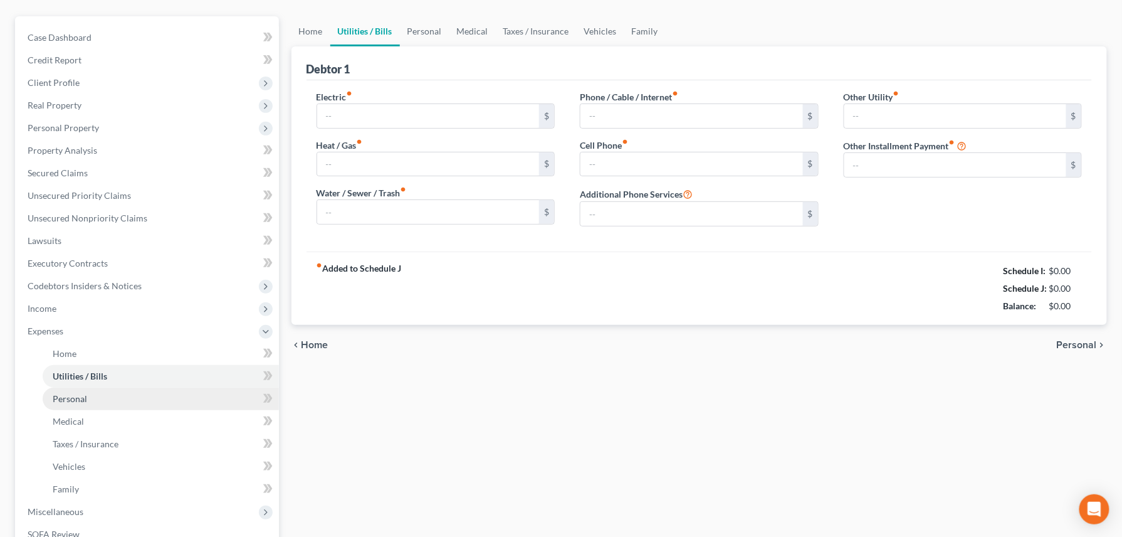
type input "0.00"
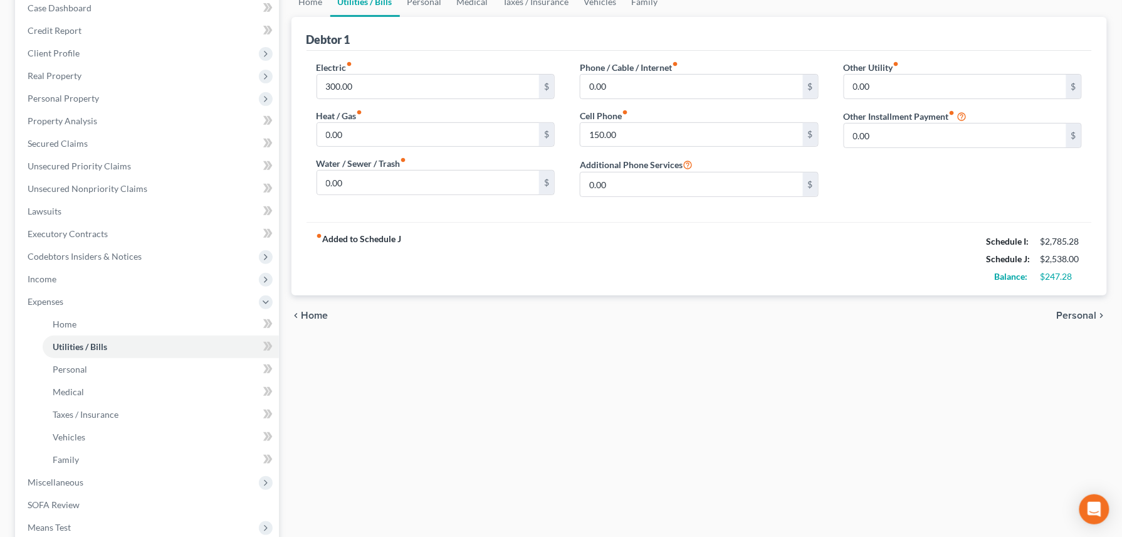
scroll to position [167, 0]
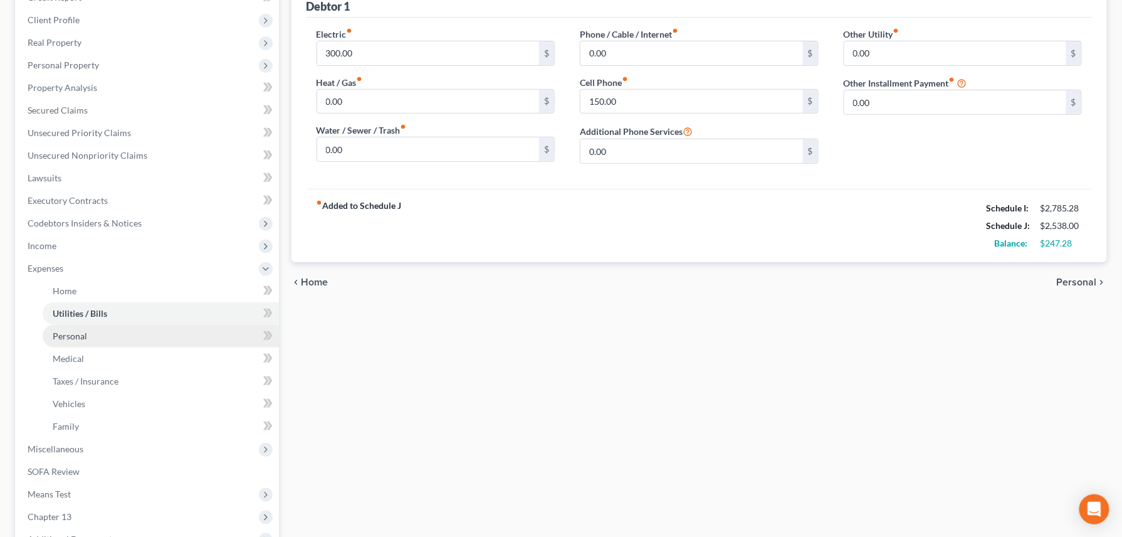
click at [68, 335] on span "Personal" at bounding box center [70, 335] width 34 height 11
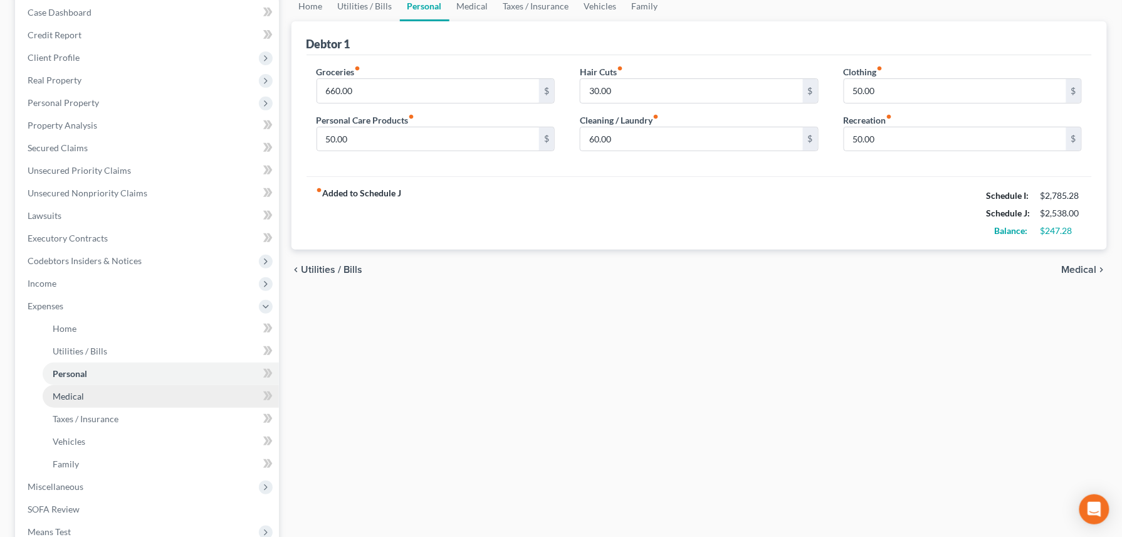
scroll to position [167, 0]
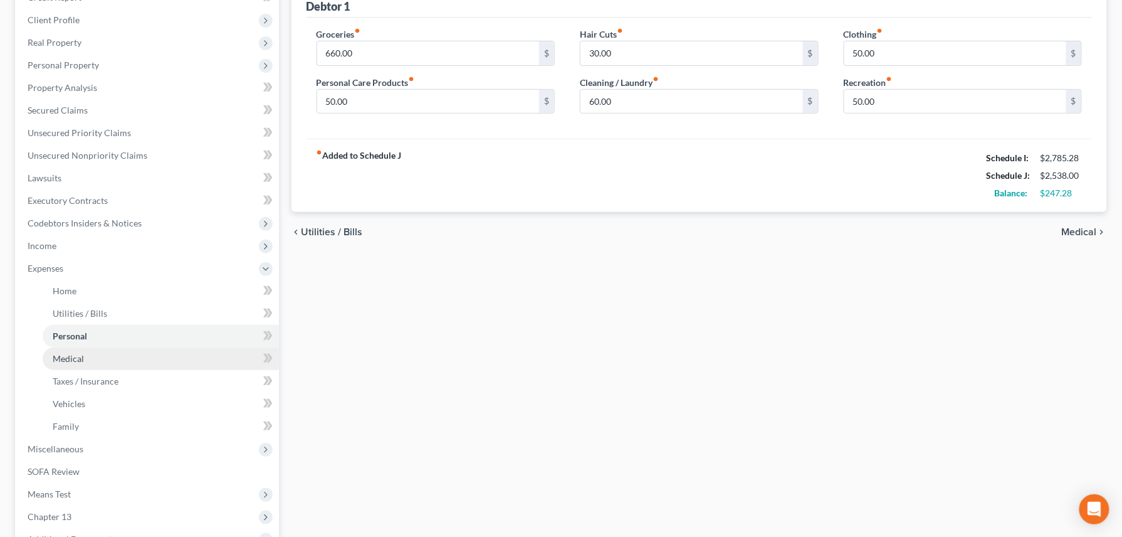
click at [68, 357] on span "Medical" at bounding box center [68, 358] width 31 height 11
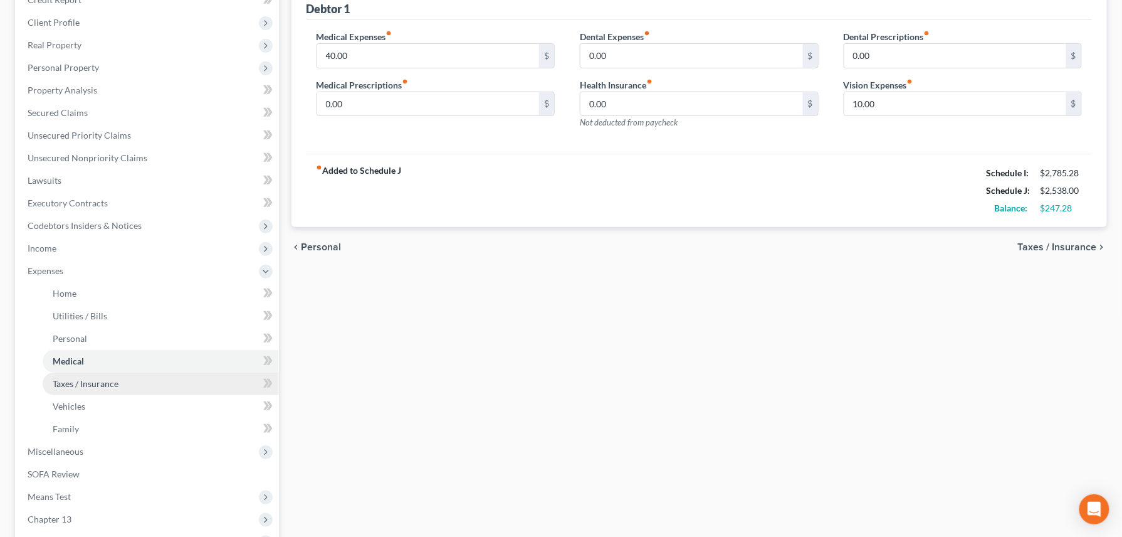
scroll to position [167, 0]
click at [65, 381] on span "Taxes / Insurance" at bounding box center [86, 381] width 66 height 11
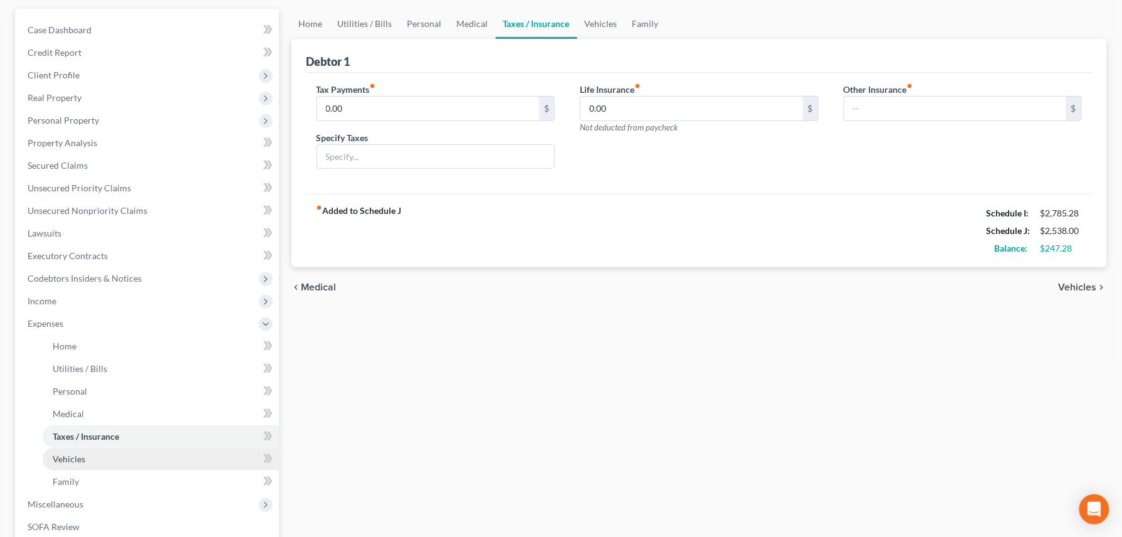
scroll to position [167, 0]
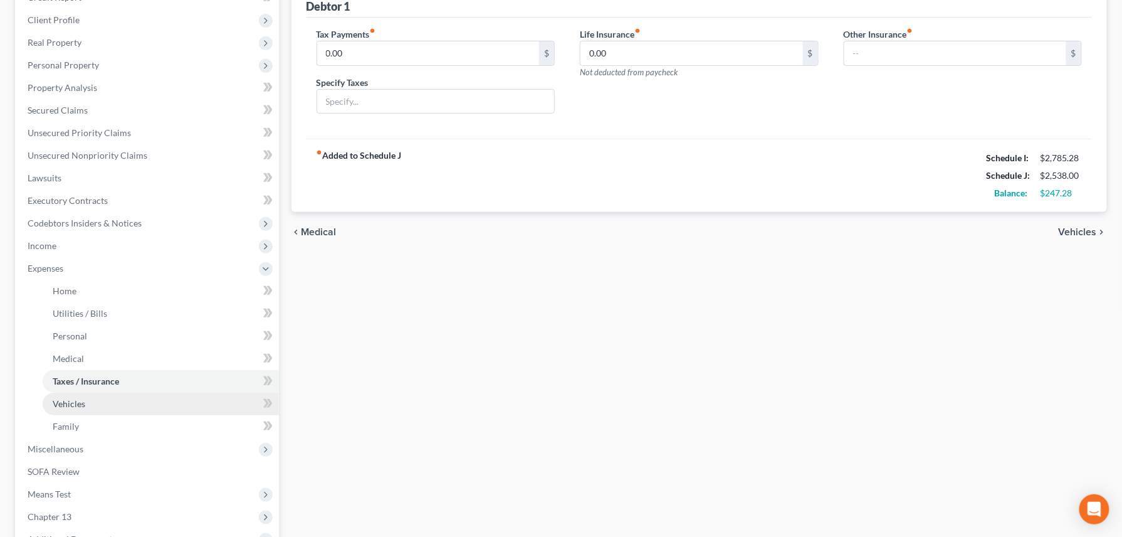
click at [79, 408] on link "Vehicles" at bounding box center [161, 403] width 236 height 23
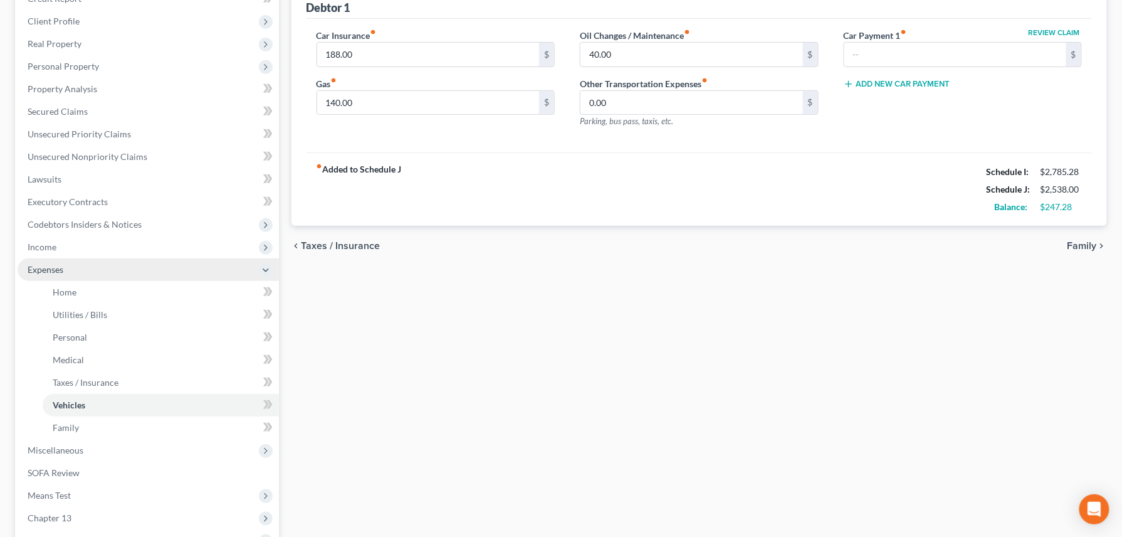
scroll to position [167, 0]
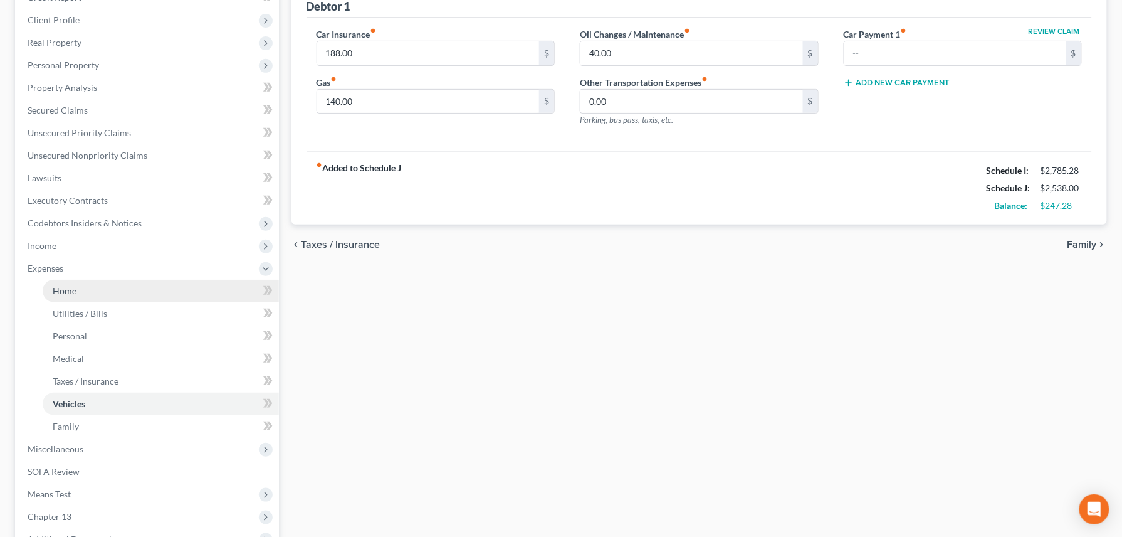
click at [58, 292] on span "Home" at bounding box center [65, 290] width 24 height 11
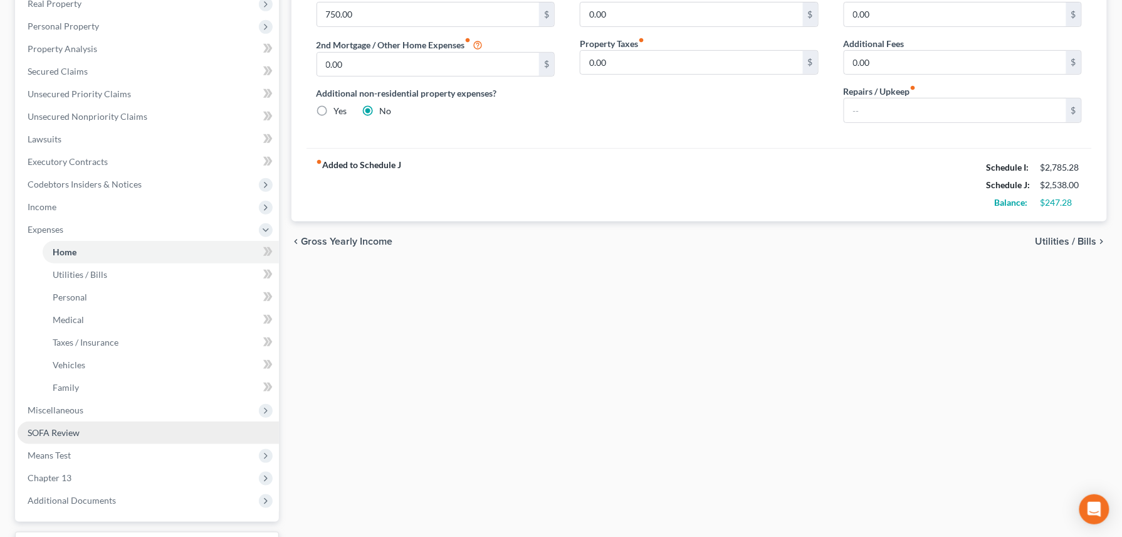
scroll to position [251, 0]
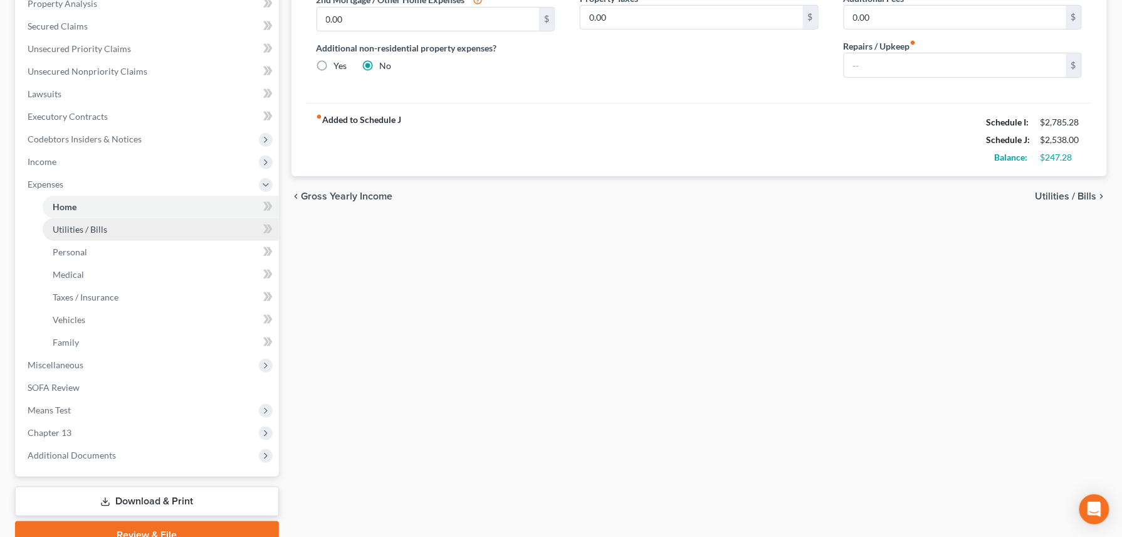
click at [69, 226] on span "Utilities / Bills" at bounding box center [80, 229] width 55 height 11
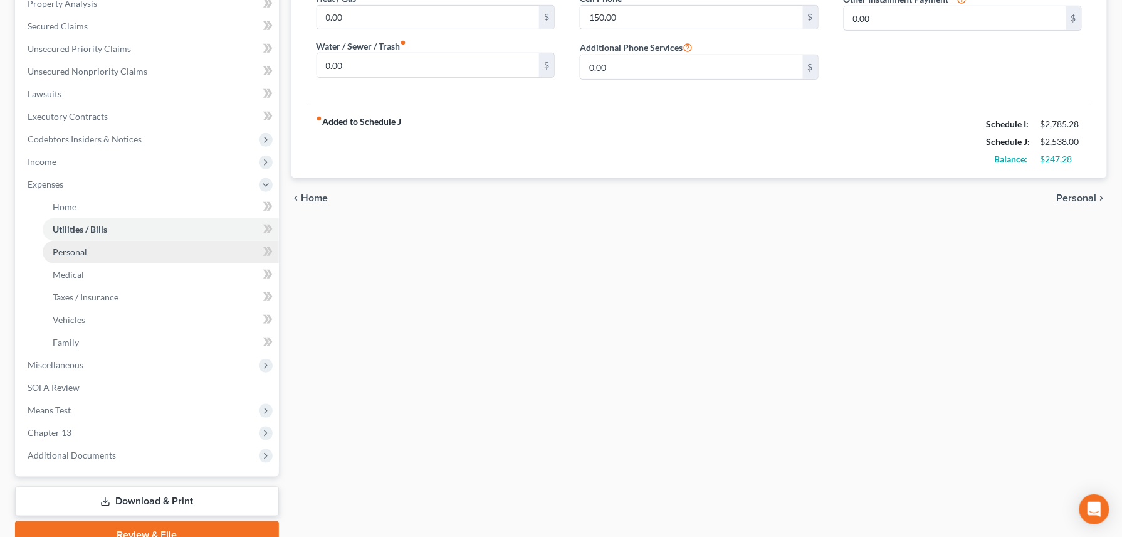
click at [71, 246] on span "Personal" at bounding box center [70, 251] width 34 height 11
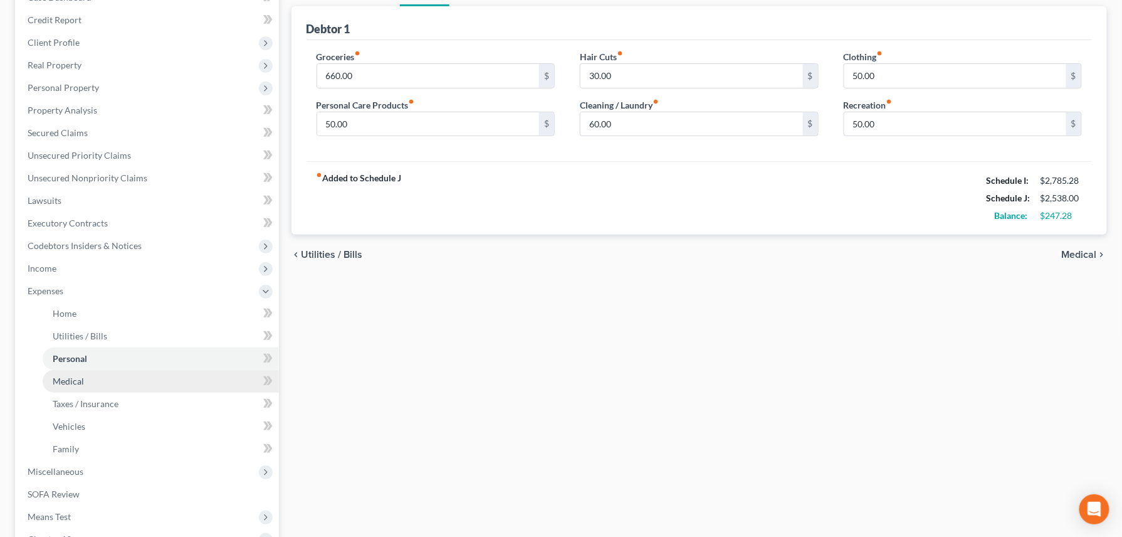
scroll to position [167, 0]
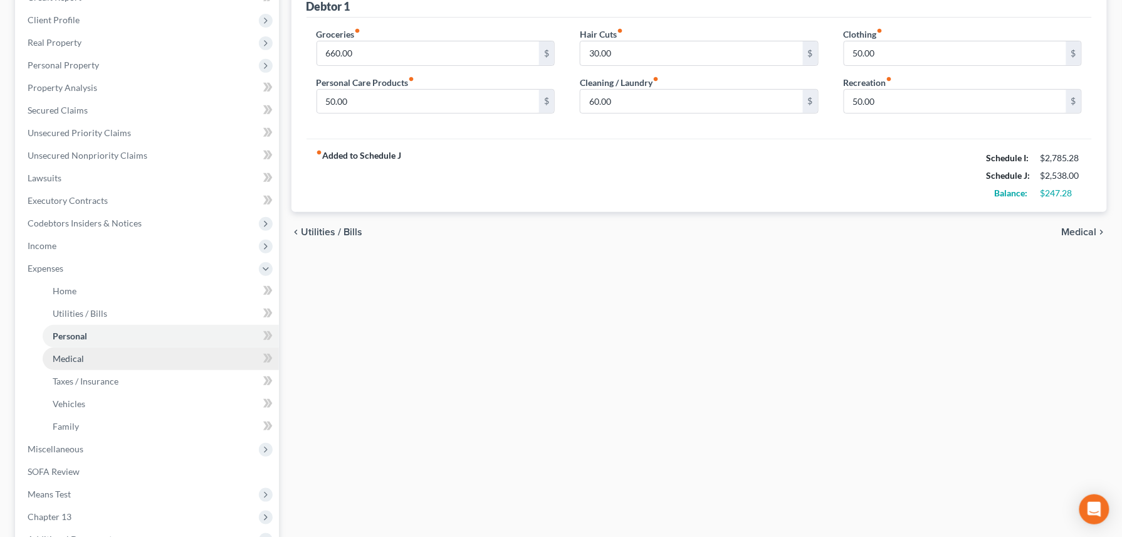
click at [71, 356] on span "Medical" at bounding box center [68, 358] width 31 height 11
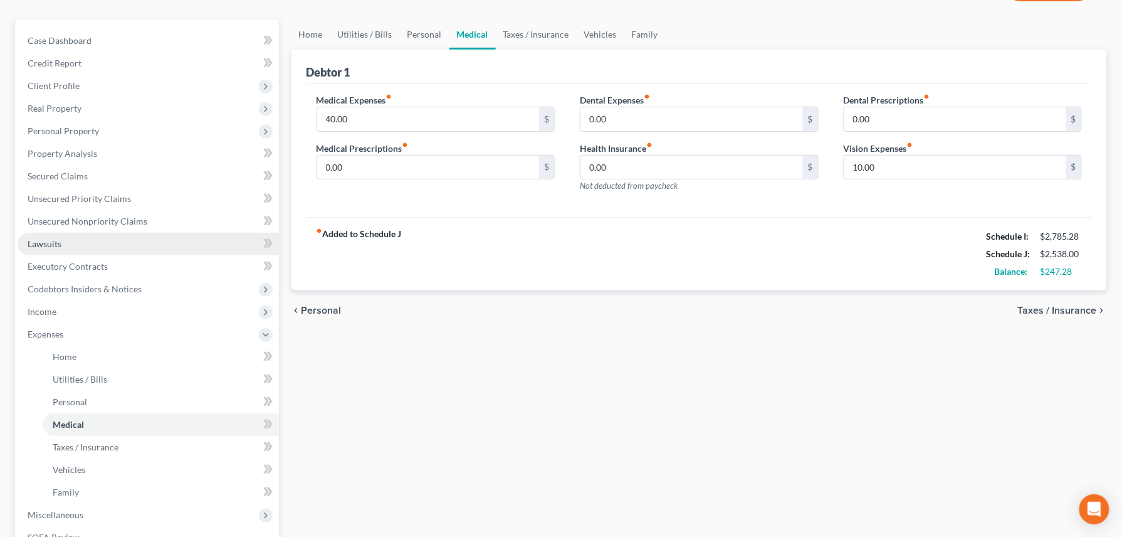
scroll to position [167, 0]
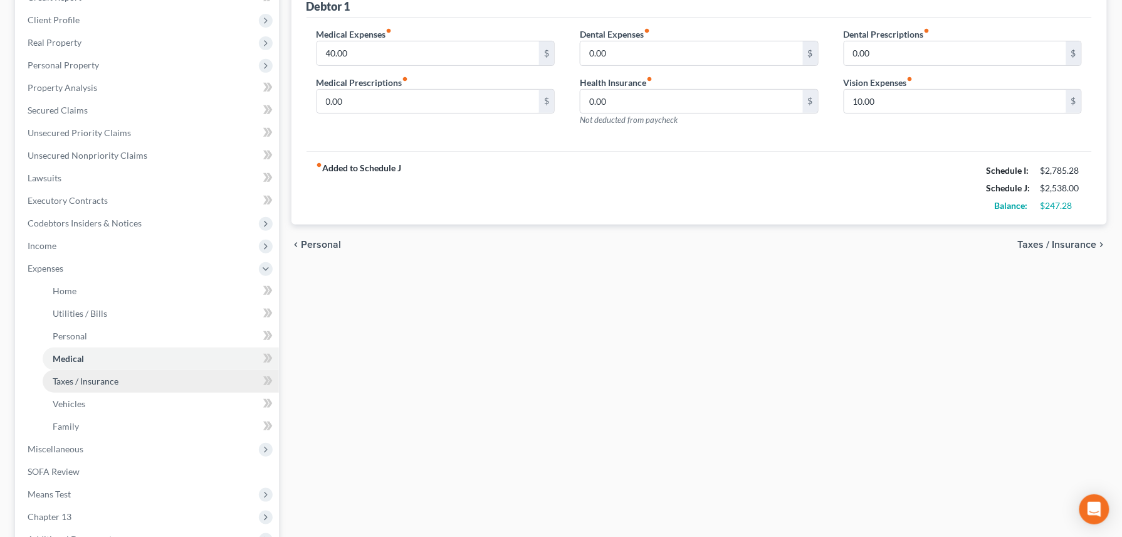
click at [74, 384] on span "Taxes / Insurance" at bounding box center [86, 381] width 66 height 11
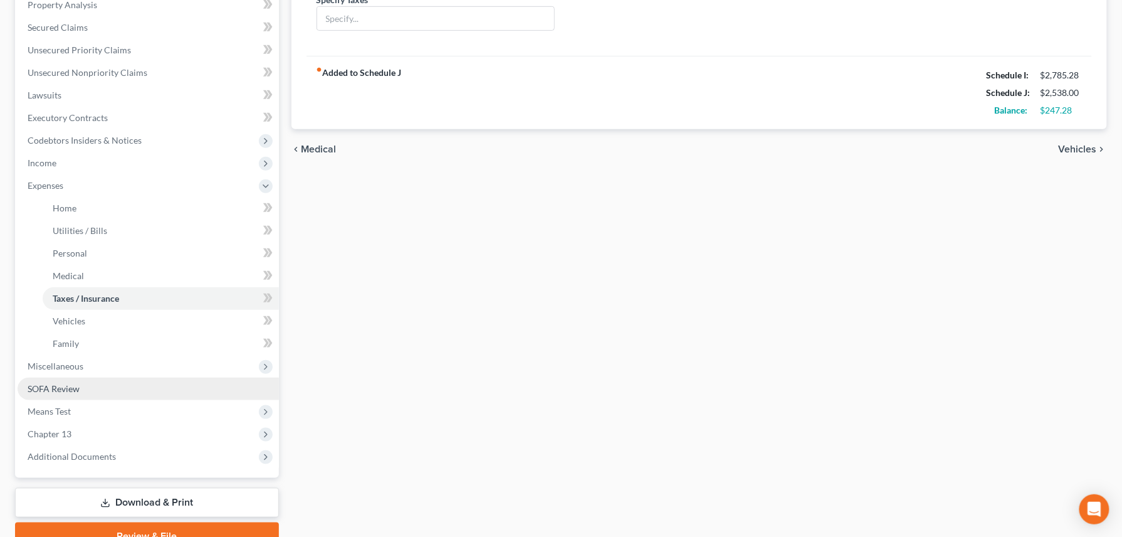
scroll to position [251, 0]
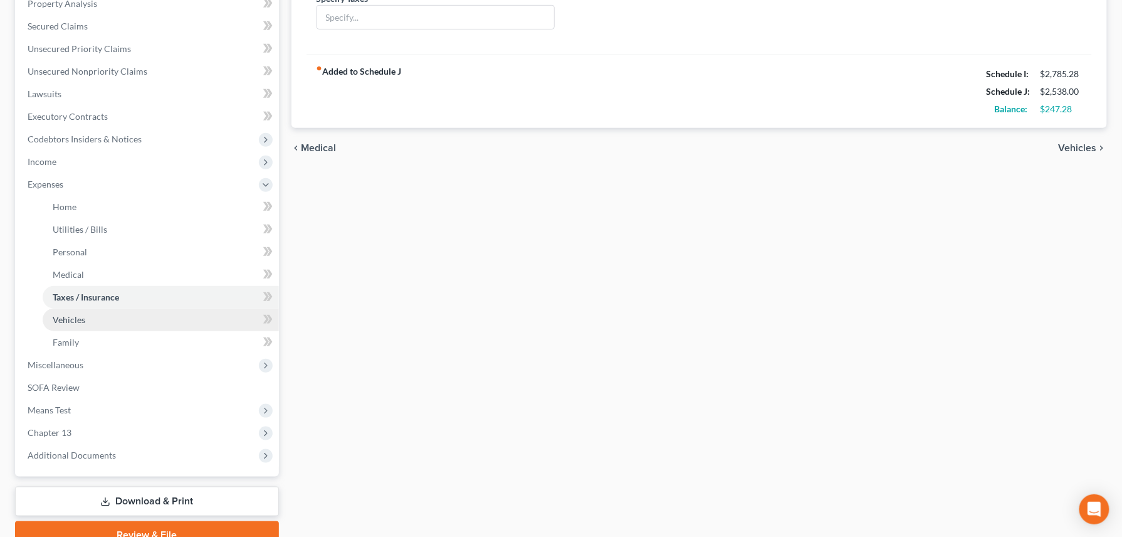
click at [66, 321] on span "Vehicles" at bounding box center [69, 319] width 33 height 11
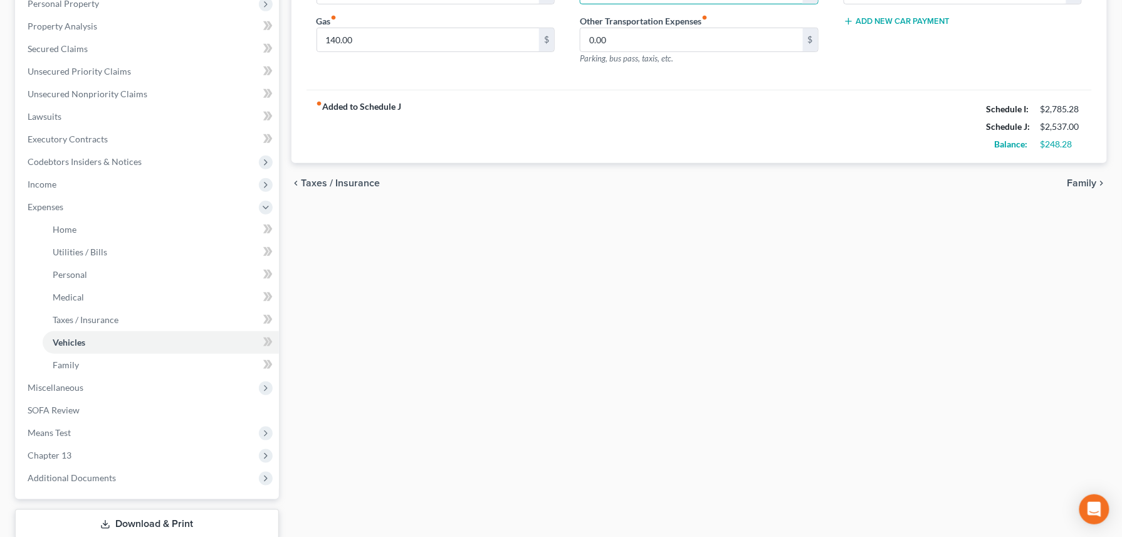
scroll to position [310, 0]
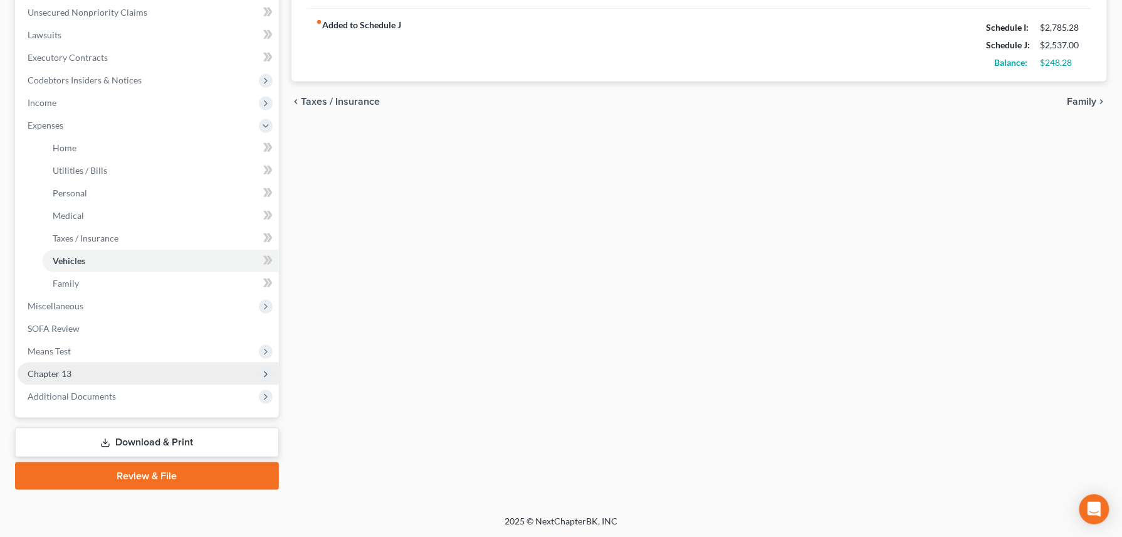
type input "39.00"
click at [64, 374] on span "Chapter 13" at bounding box center [50, 373] width 44 height 11
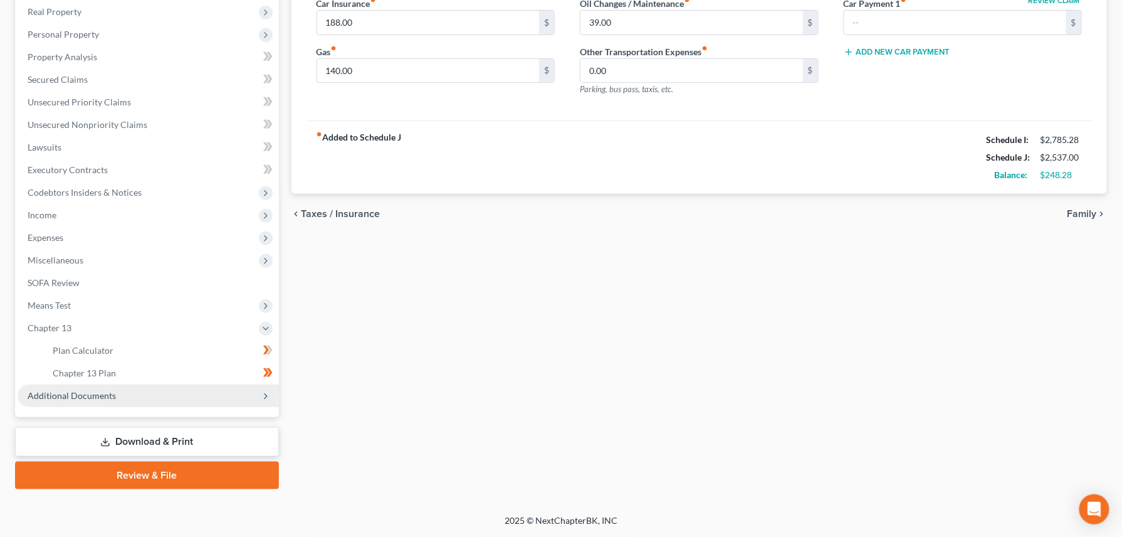
scroll to position [197, 0]
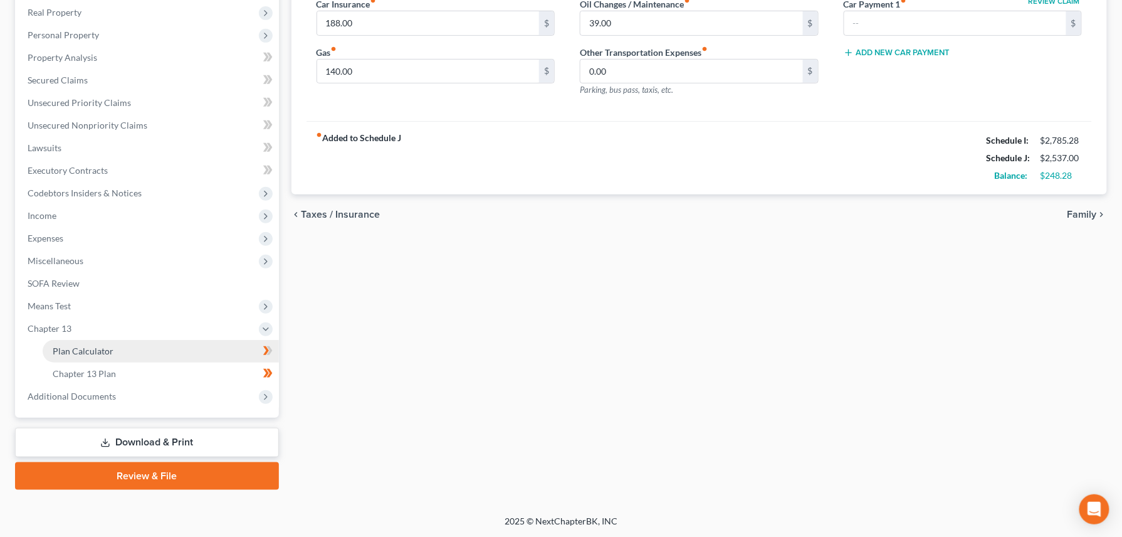
click at [125, 344] on link "Plan Calculator" at bounding box center [161, 351] width 236 height 23
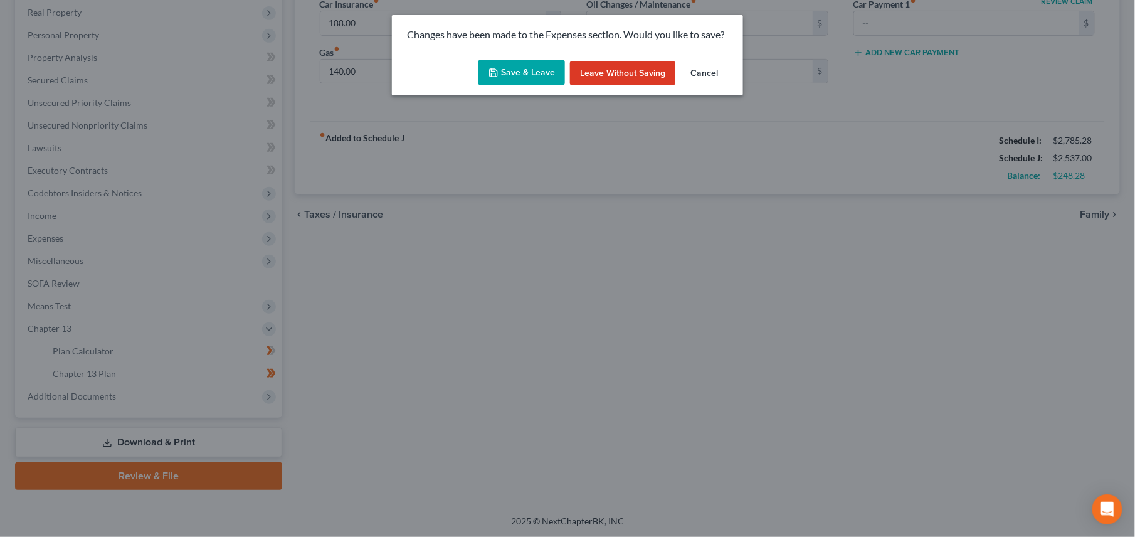
click at [537, 81] on button "Save & Leave" at bounding box center [521, 73] width 87 height 26
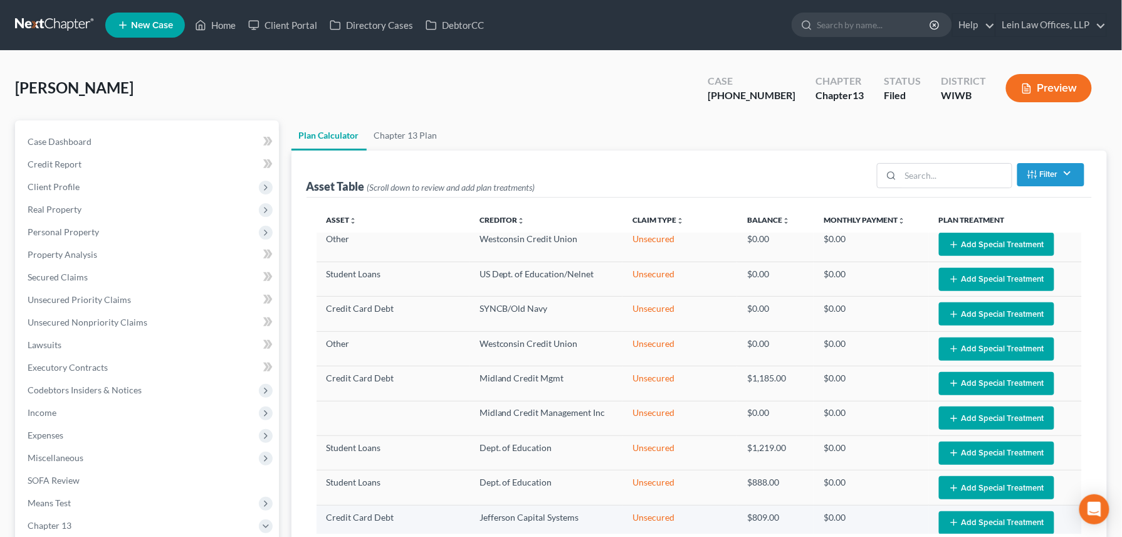
scroll to position [502, 0]
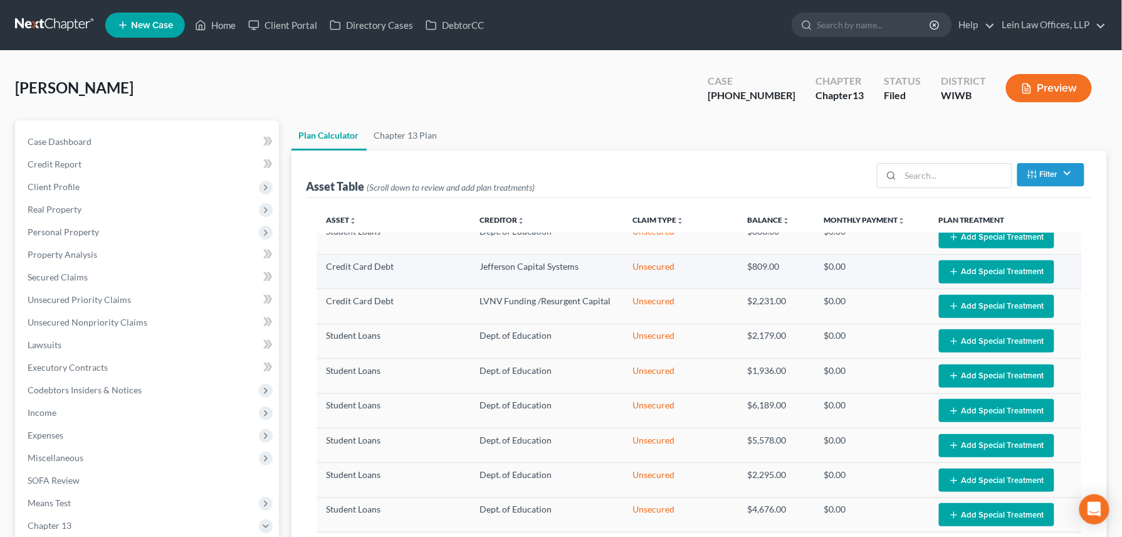
select select "59"
drag, startPoint x: 1120, startPoint y: 176, endPoint x: 1124, endPoint y: 182, distance: 6.8
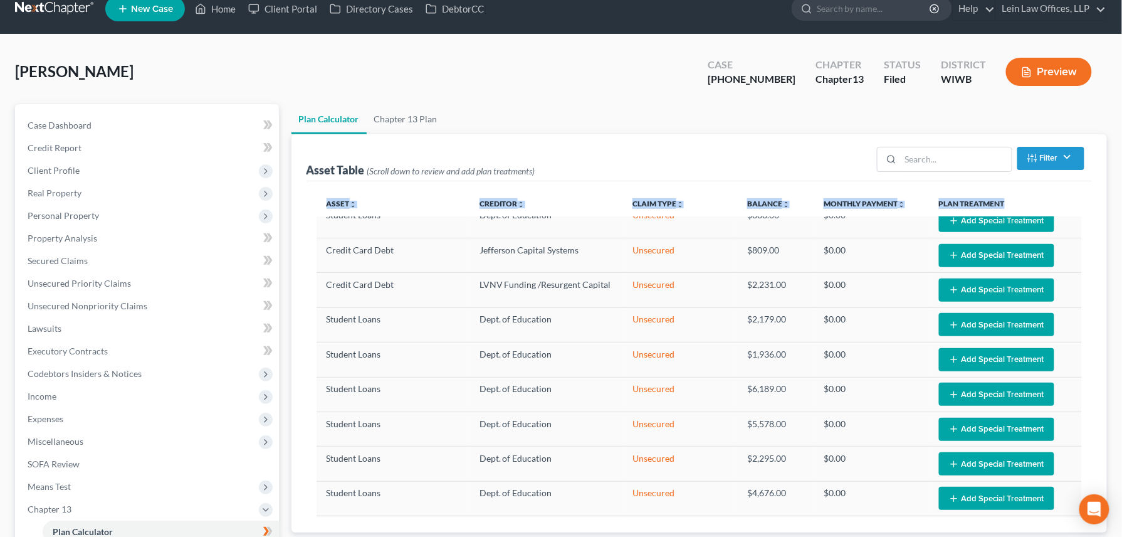
scroll to position [18, 0]
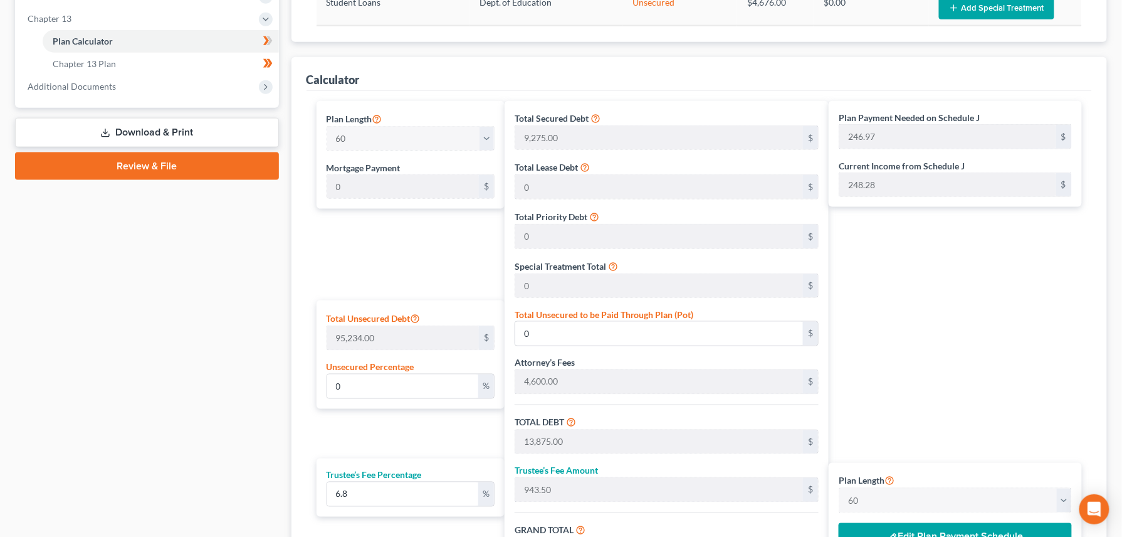
scroll to position [580, 0]
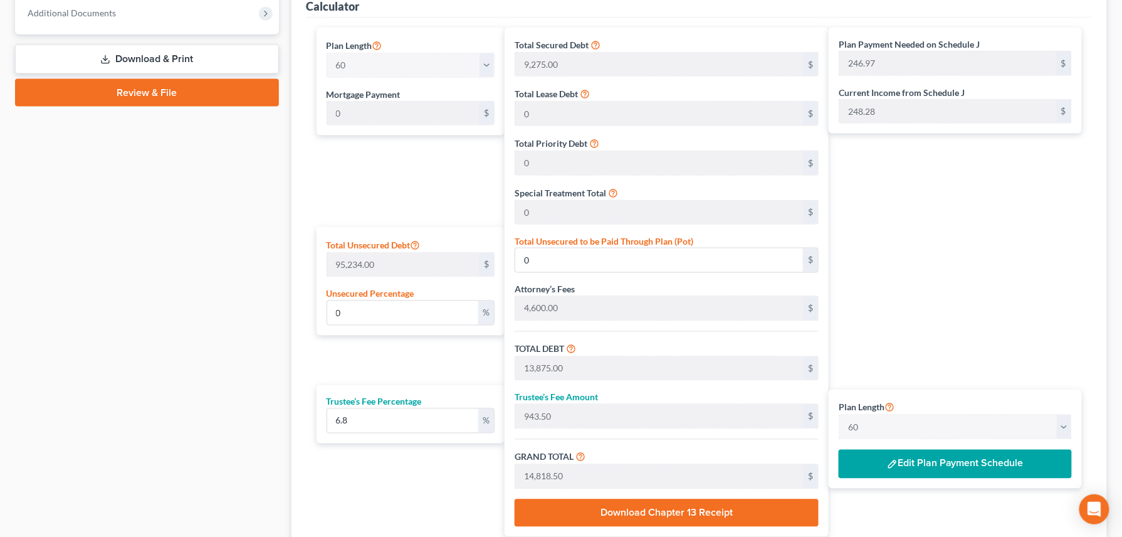
click at [912, 446] on button "Edit Plan Payment Schedule" at bounding box center [955, 464] width 233 height 29
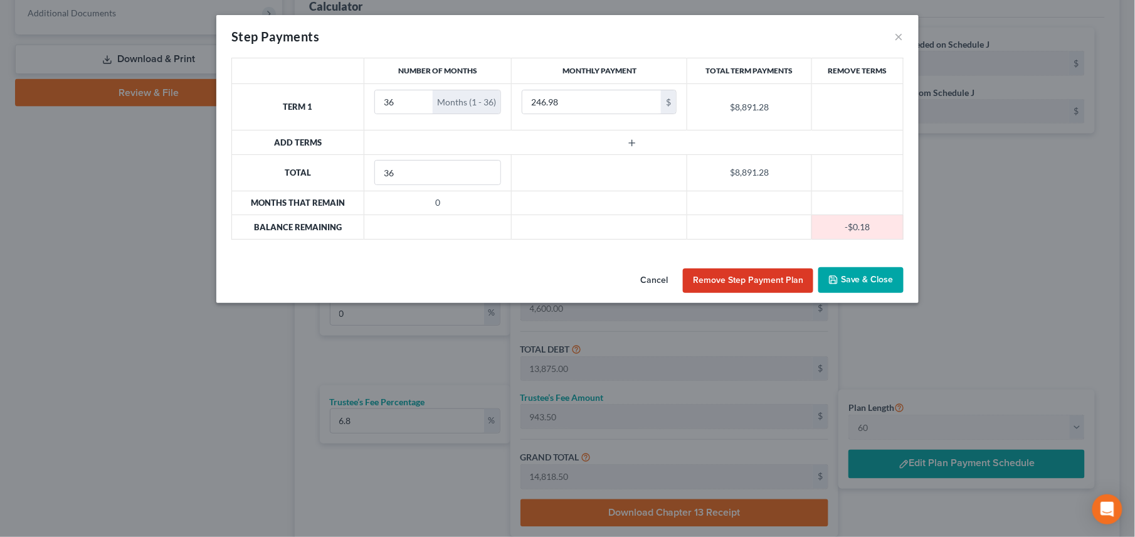
click at [846, 282] on button "Save & Close" at bounding box center [860, 280] width 85 height 26
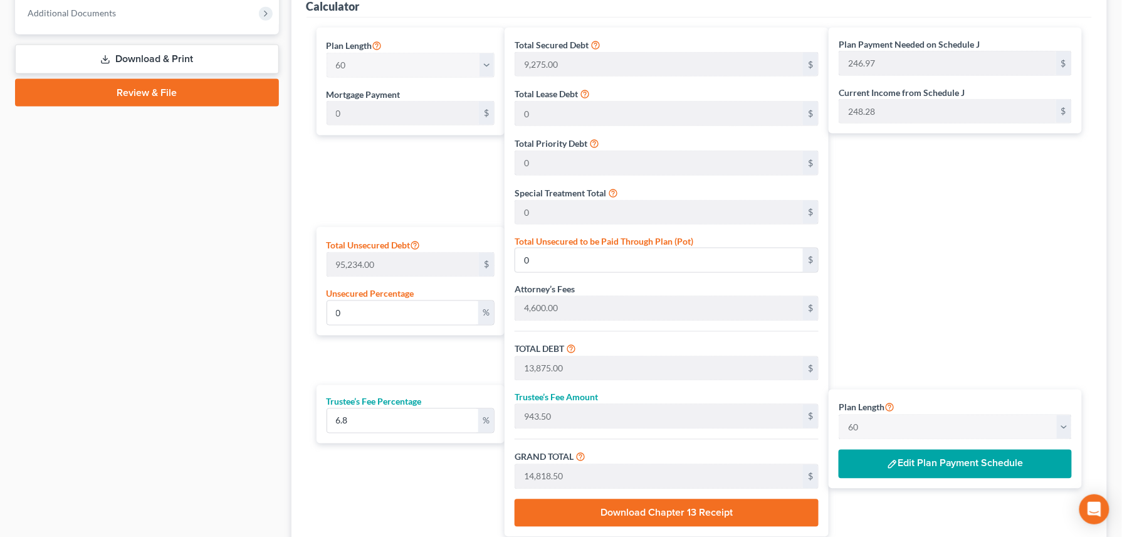
drag, startPoint x: 850, startPoint y: 59, endPoint x: 988, endPoint y: 234, distance: 222.8
click at [935, 233] on div "Plan Payment Needed on Schedule J 246.97 $ Current Income from Schedule J 248.2…" at bounding box center [959, 282] width 260 height 509
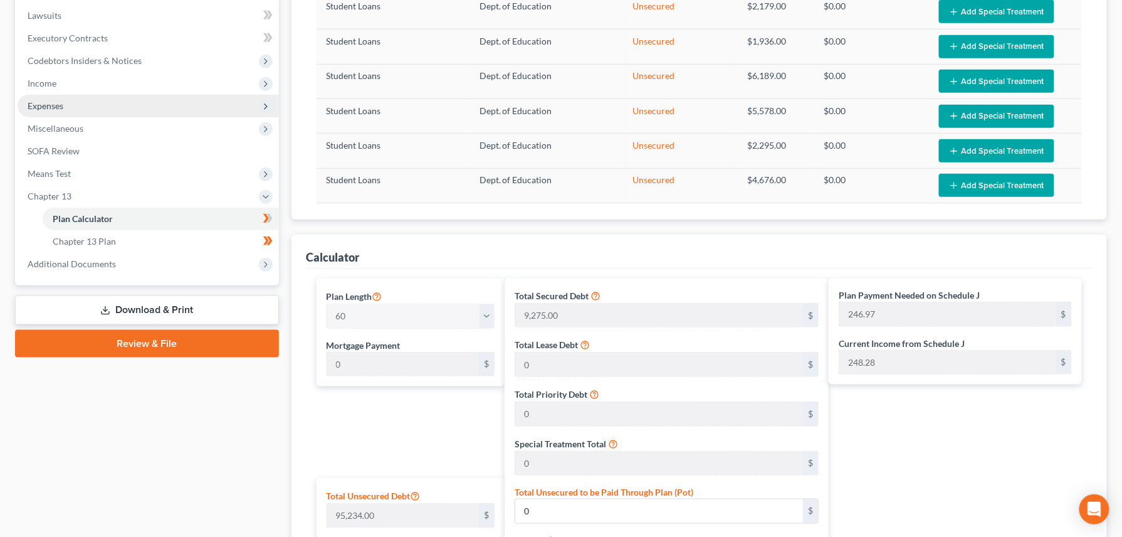
scroll to position [246, 0]
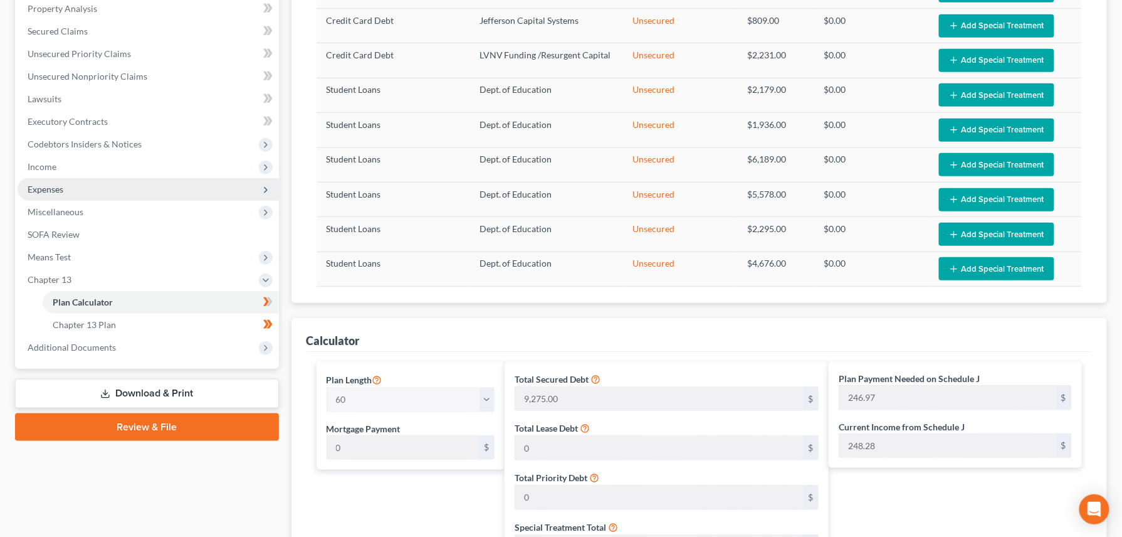
click at [55, 193] on span "Expenses" at bounding box center [148, 189] width 261 height 23
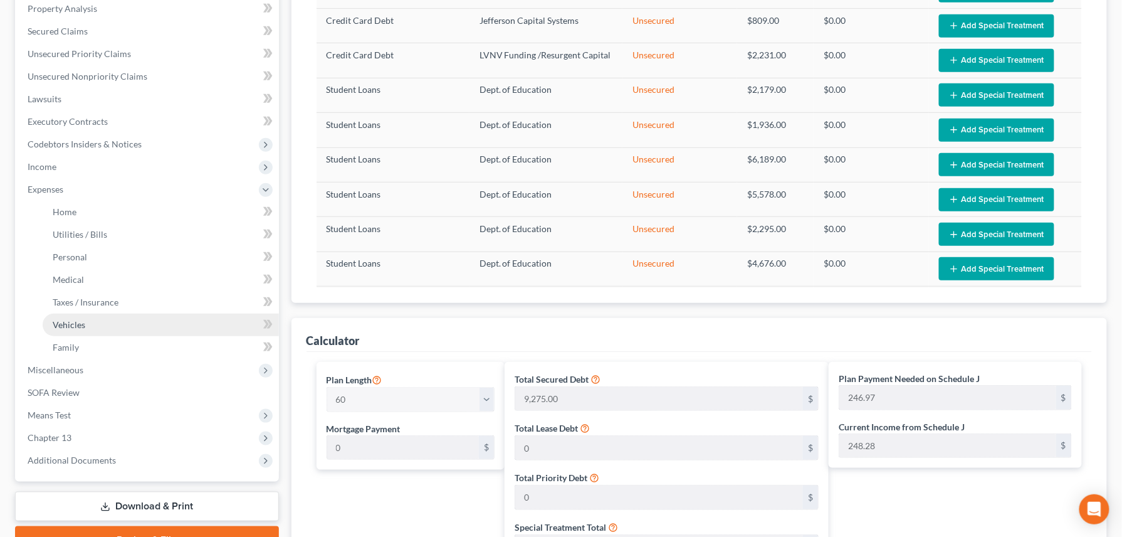
click at [76, 326] on span "Vehicles" at bounding box center [69, 324] width 33 height 11
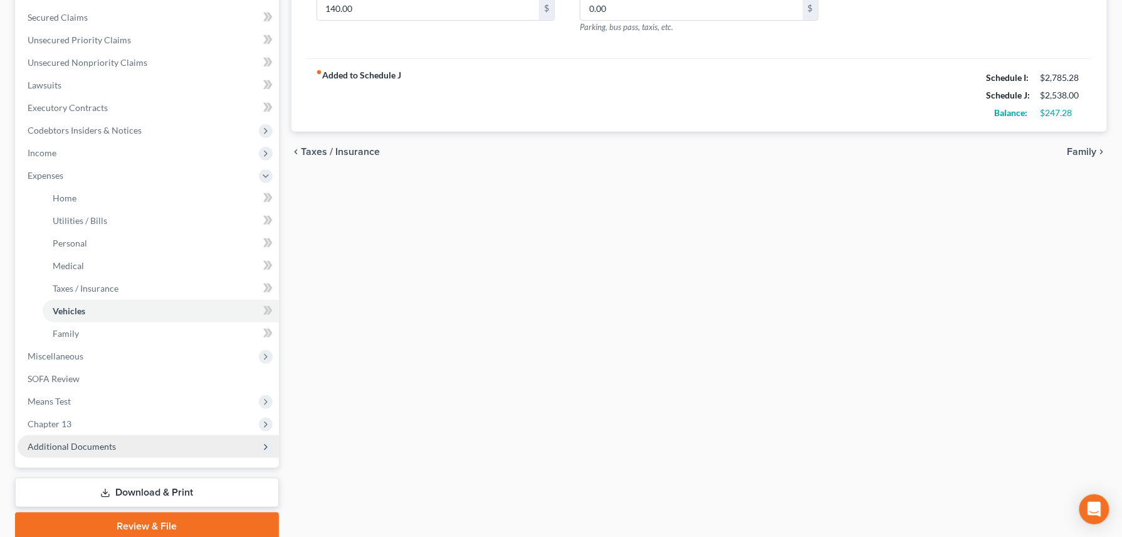
scroll to position [310, 0]
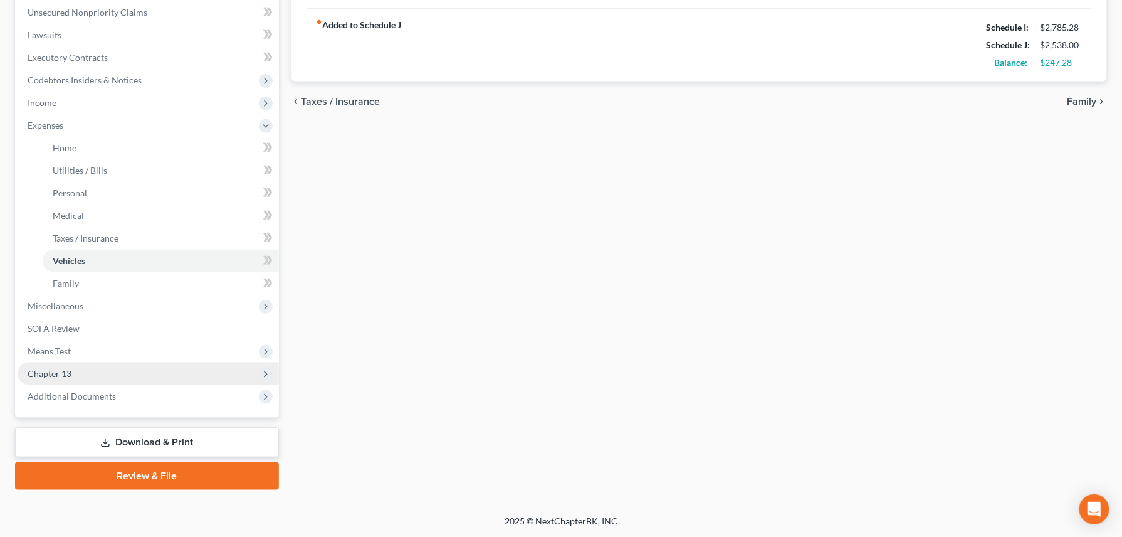
type input "40.00"
click at [71, 369] on span "Chapter 13" at bounding box center [148, 373] width 261 height 23
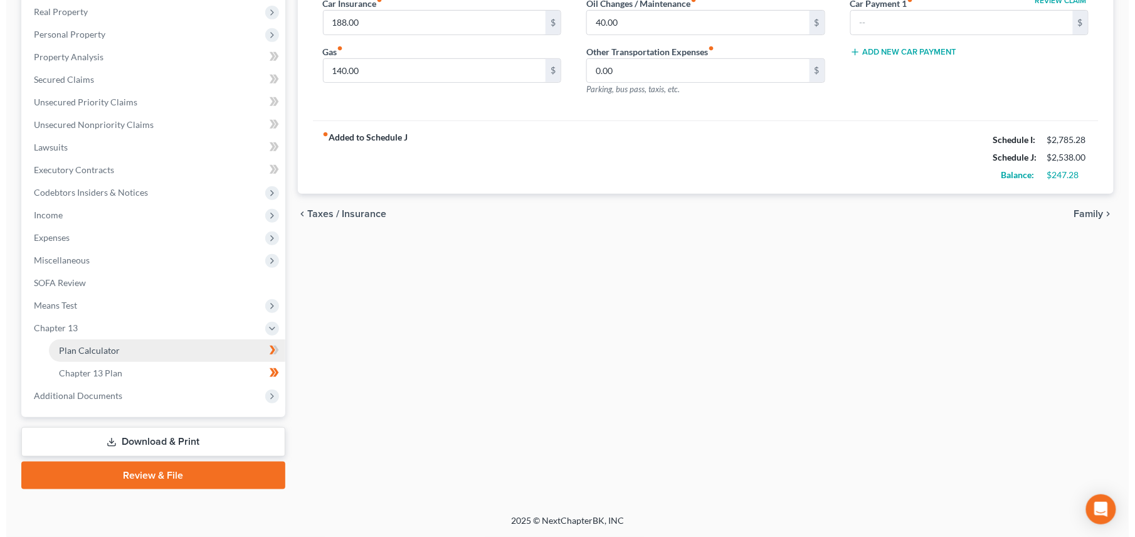
scroll to position [197, 0]
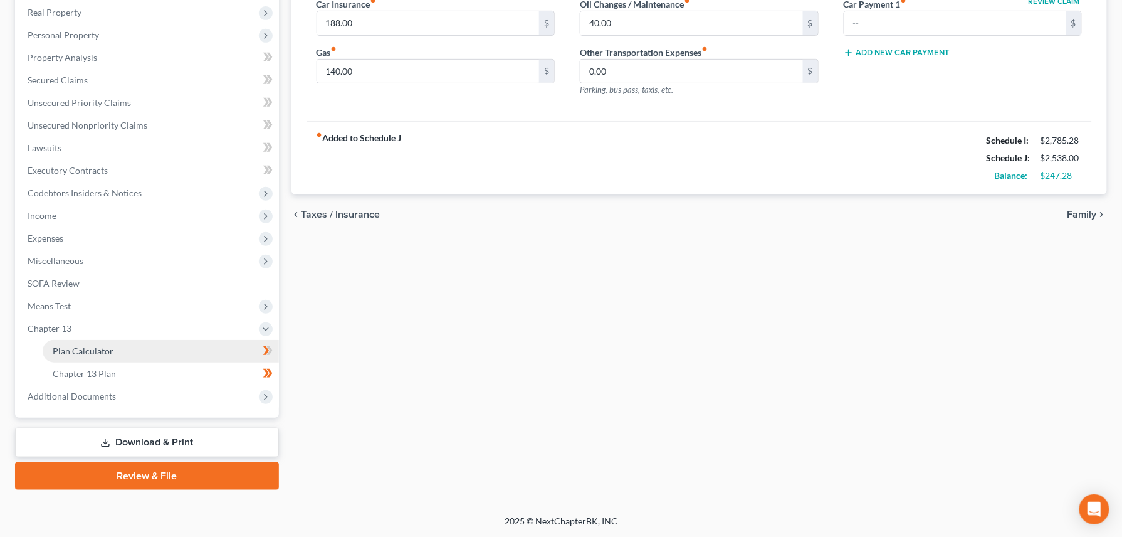
click at [117, 350] on link "Plan Calculator" at bounding box center [161, 351] width 236 height 23
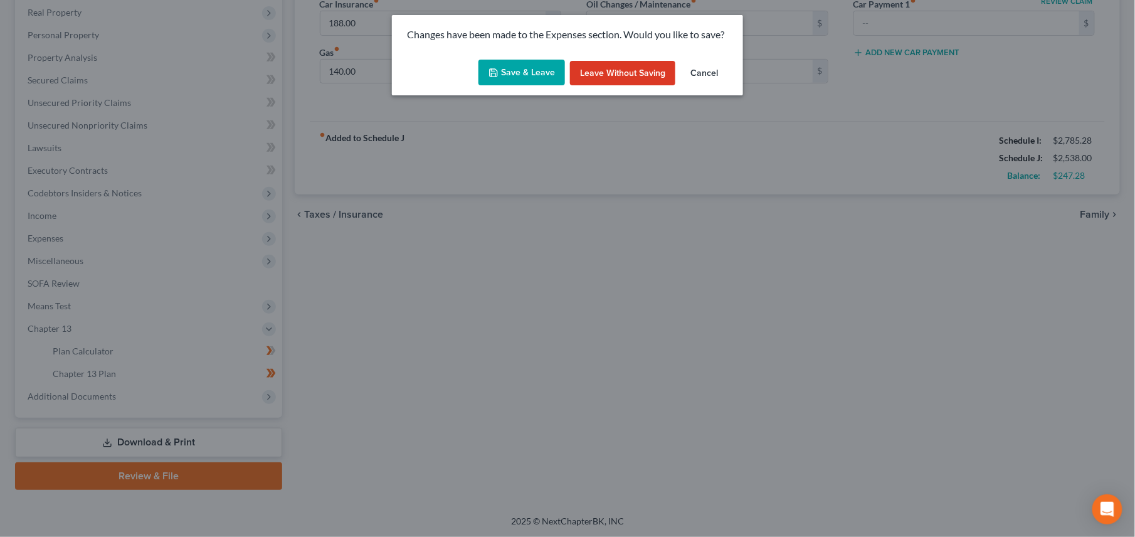
click at [520, 75] on button "Save & Leave" at bounding box center [521, 73] width 87 height 26
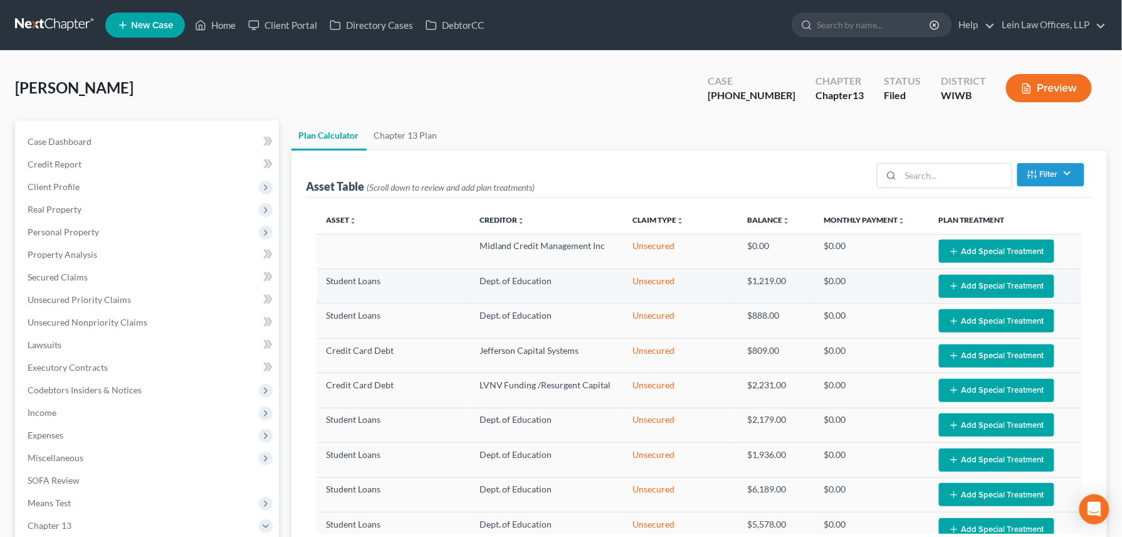
select select "59"
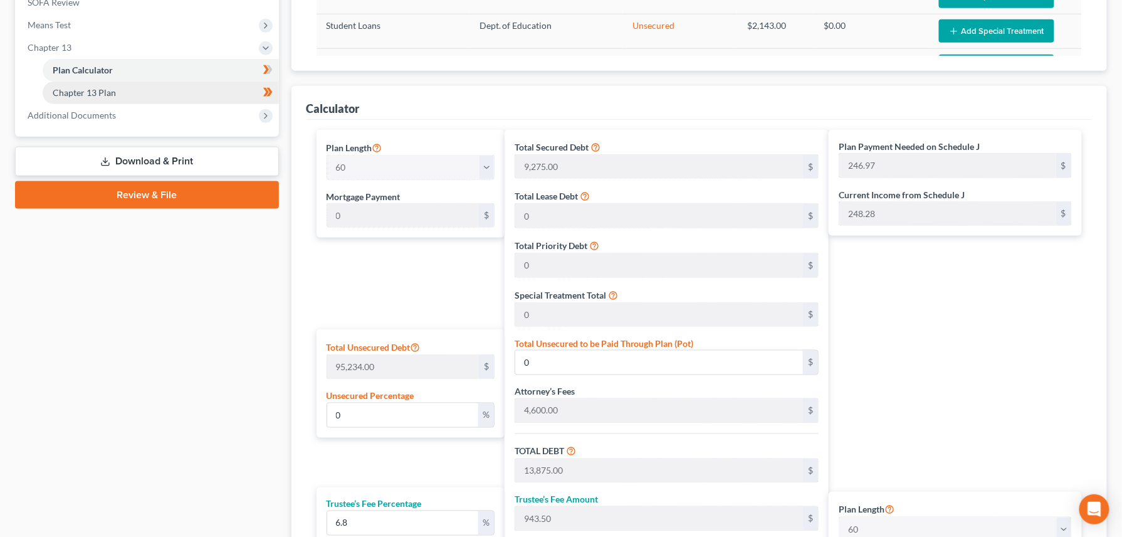
scroll to position [397, 0]
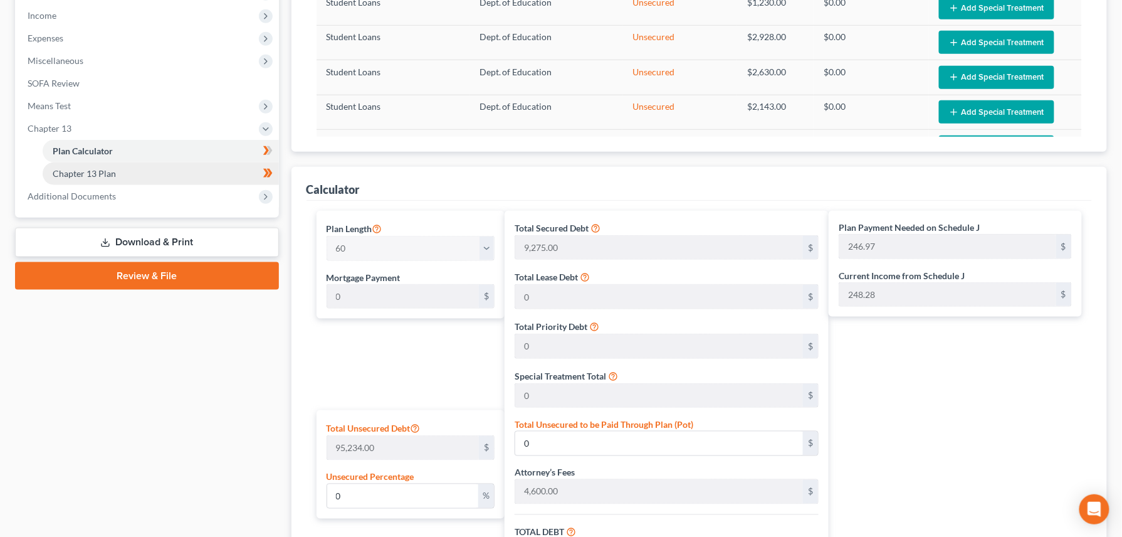
click at [91, 171] on span "Chapter 13 Plan" at bounding box center [84, 173] width 63 height 11
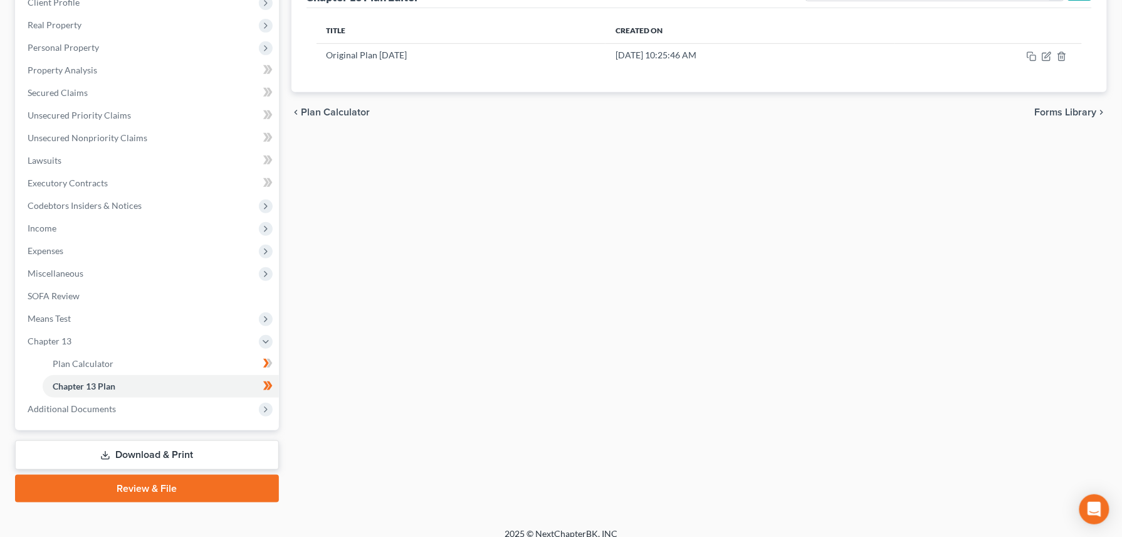
scroll to position [197, 0]
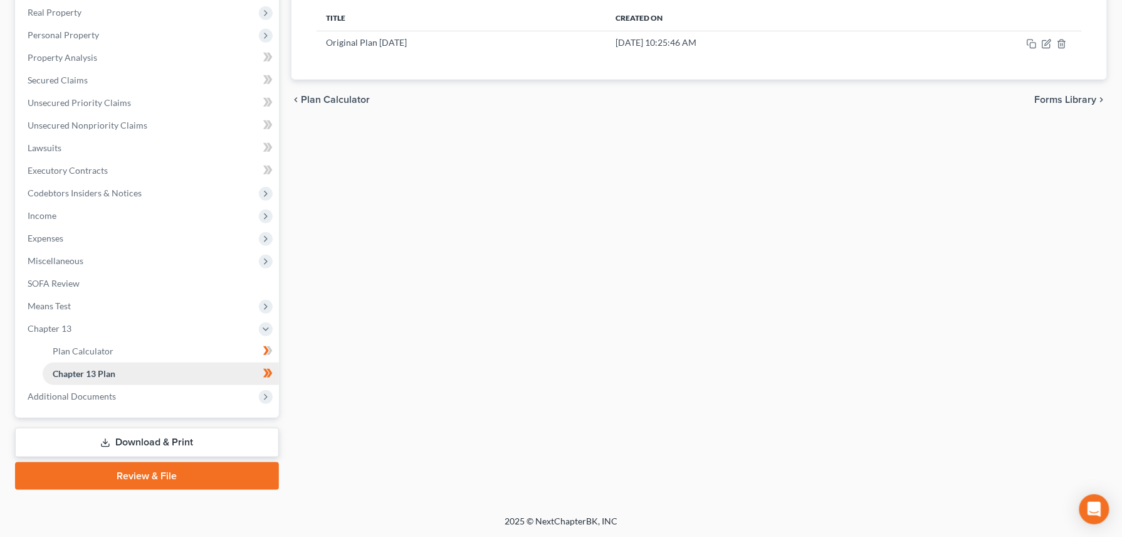
click at [101, 374] on span "Chapter 13 Plan" at bounding box center [84, 373] width 63 height 11
click at [100, 371] on span "Chapter 13 Plan" at bounding box center [84, 373] width 63 height 11
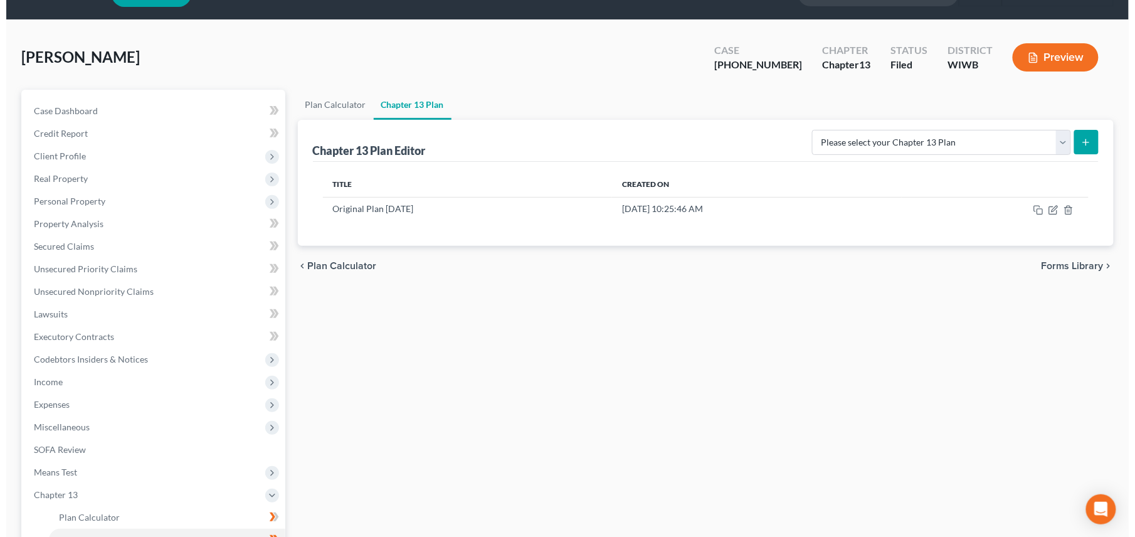
scroll to position [30, 0]
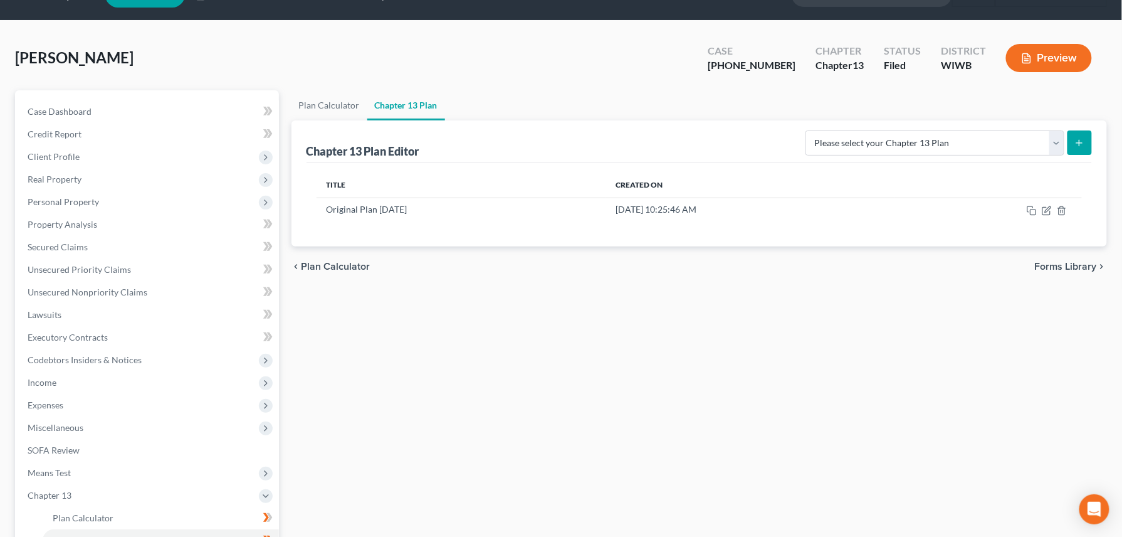
click at [935, 138] on icon "submit" at bounding box center [1080, 143] width 10 height 10
click at [935, 134] on select "Please select your Chapter 13 Plan National Form Plan - Official Form 113 [US_S…" at bounding box center [935, 142] width 259 height 25
select select "3"
click at [806, 130] on select "Please select your Chapter 13 Plan National Form Plan - Official Form 113 [US_S…" at bounding box center [935, 142] width 259 height 25
click at [935, 143] on icon "submit" at bounding box center [1080, 143] width 10 height 10
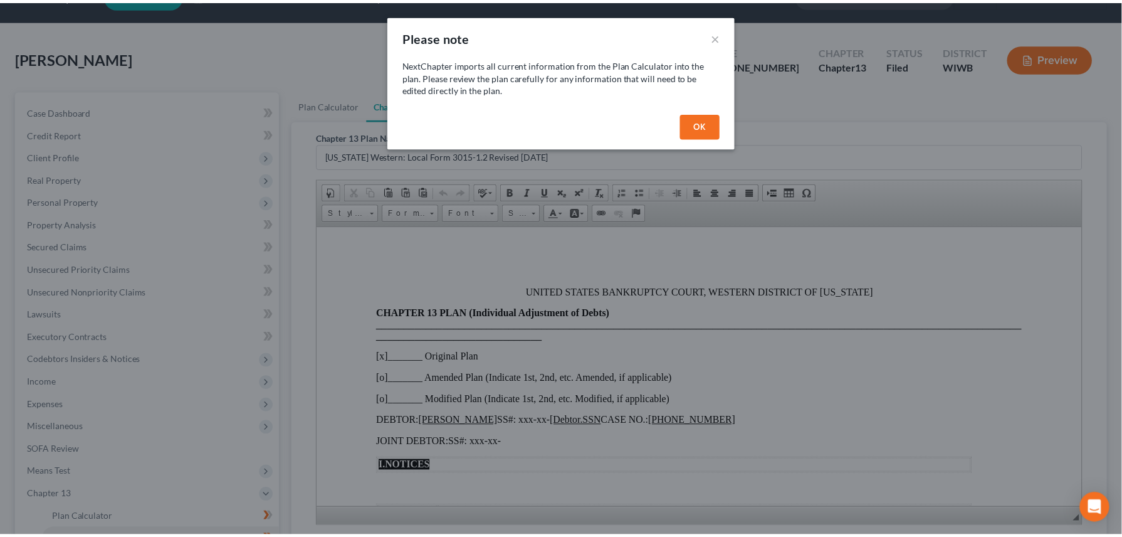
scroll to position [0, 0]
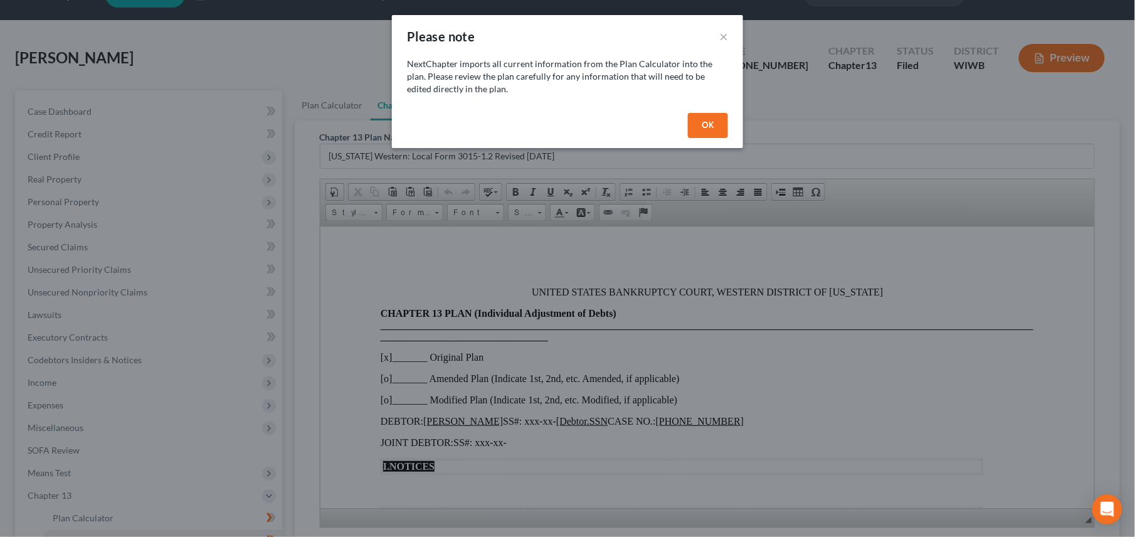
click at [715, 124] on button "OK" at bounding box center [708, 125] width 40 height 25
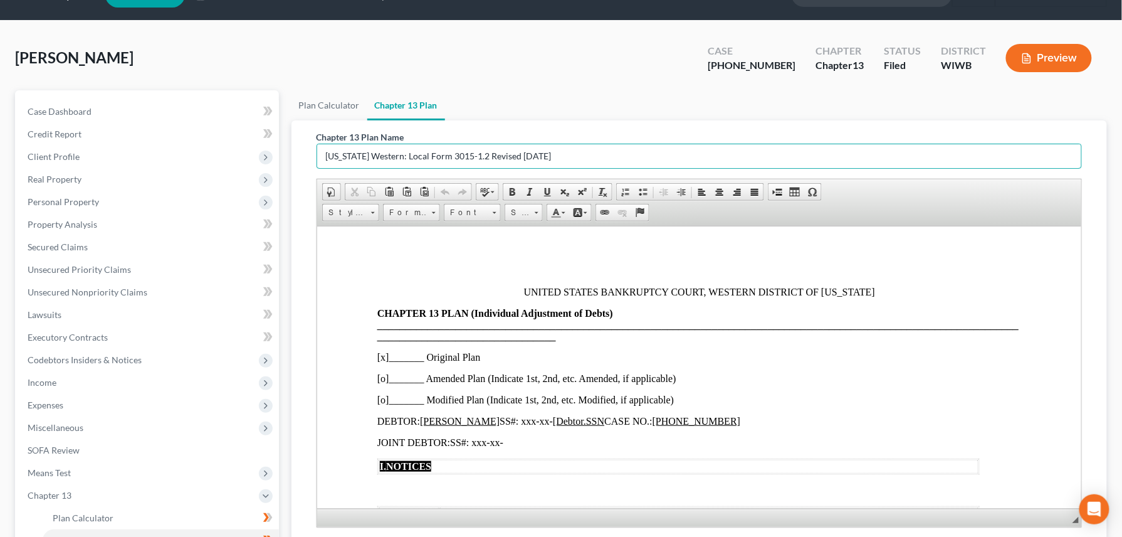
drag, startPoint x: 558, startPoint y: 153, endPoint x: 344, endPoint y: 192, distance: 217.9
click at [325, 151] on input "[US_STATE] Western: Local Form 3015-1.2 Revised [DATE]" at bounding box center [699, 156] width 765 height 24
type input "Amended"
click at [381, 358] on p "[x]_______ Original Plan" at bounding box center [699, 356] width 645 height 11
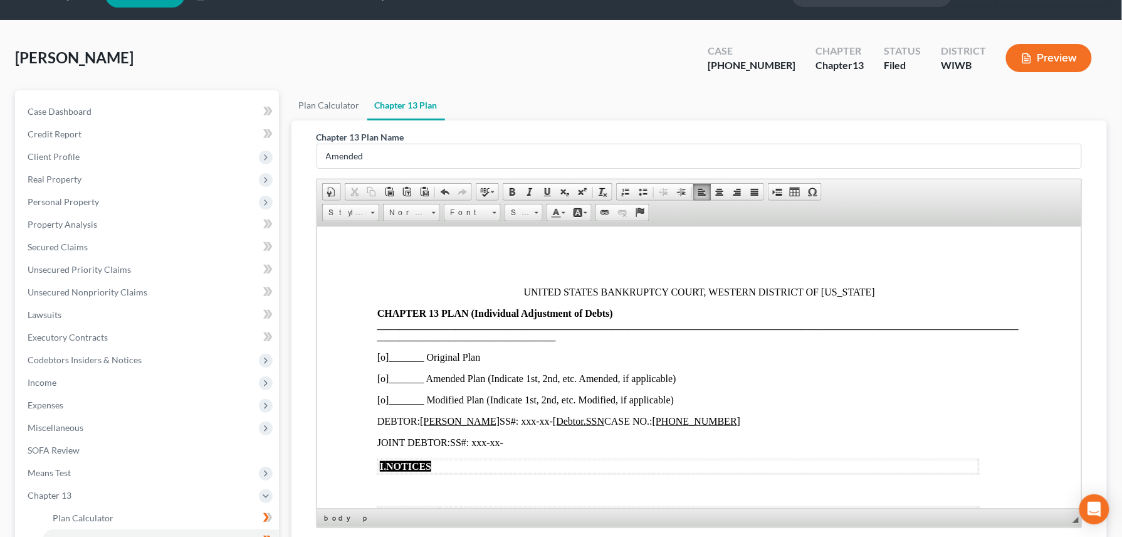
click at [384, 384] on p "[o]_______ Amended Plan (Indicate 1st, 2nd, etc. Amended, if applicable)" at bounding box center [699, 377] width 645 height 11
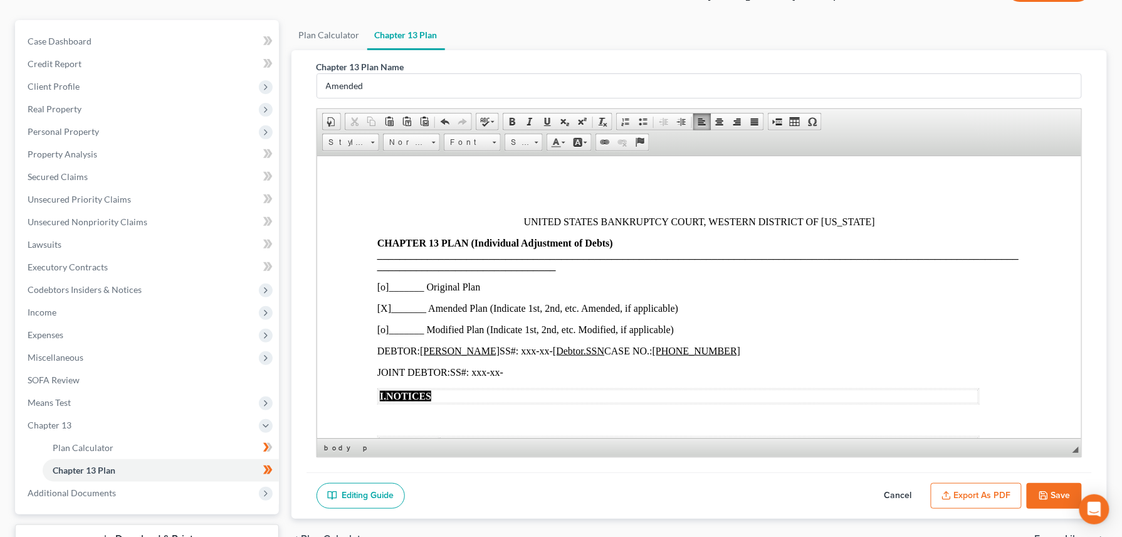
scroll to position [197, 0]
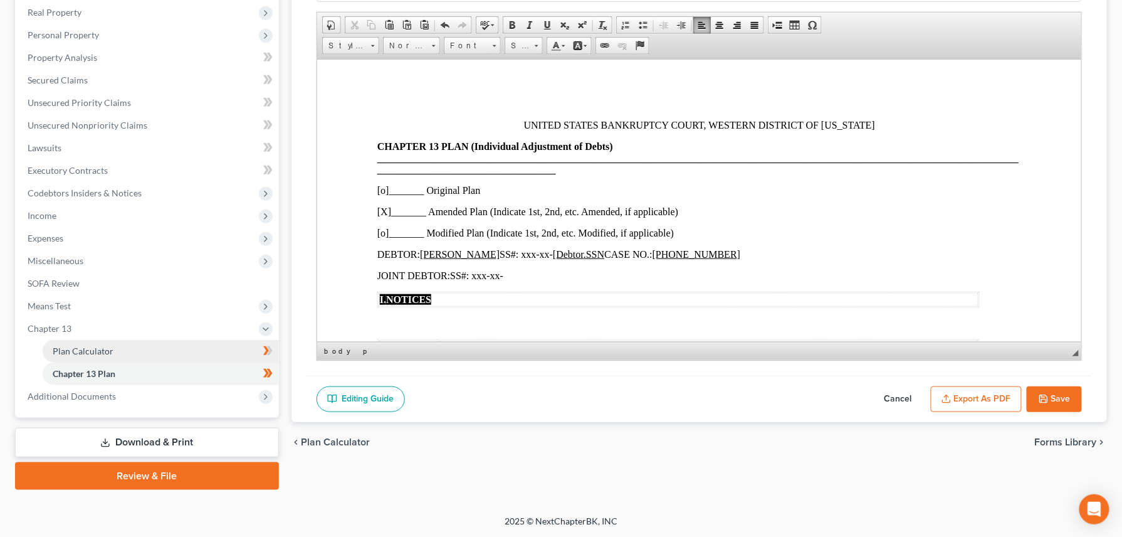
click at [80, 350] on span "Plan Calculator" at bounding box center [83, 350] width 61 height 11
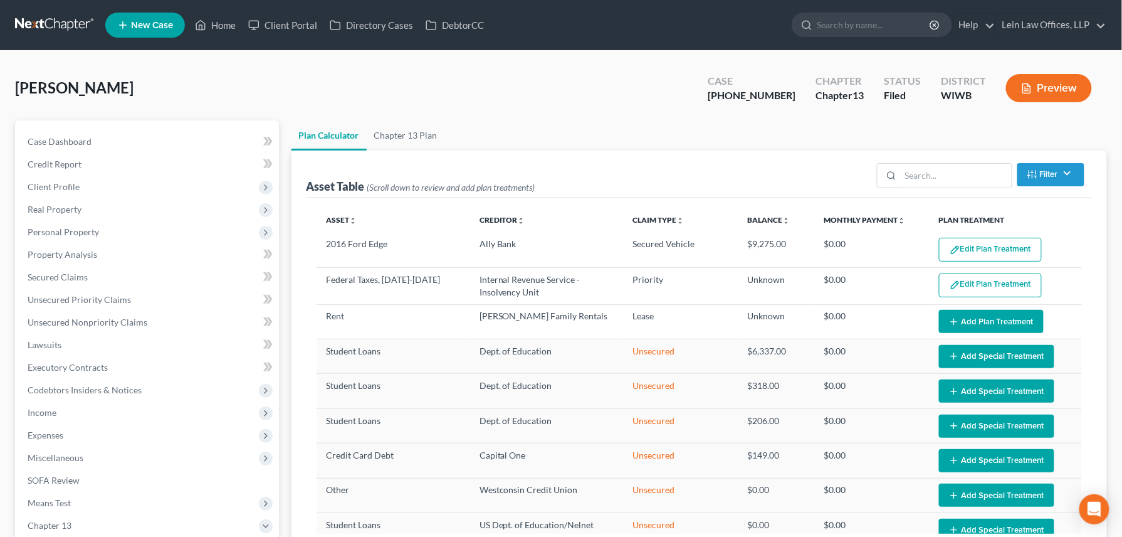
select select "59"
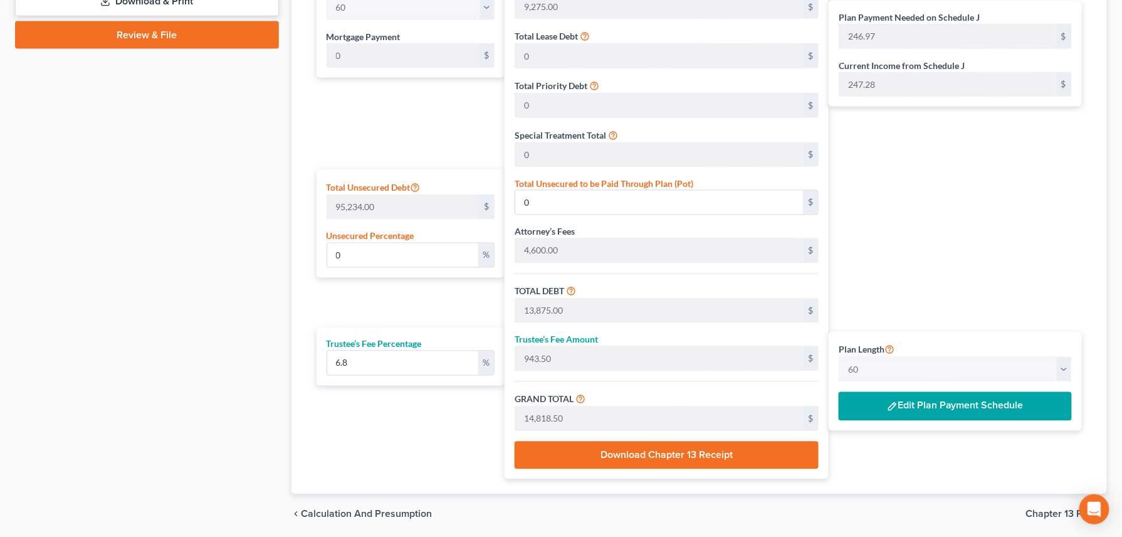
scroll to position [655, 0]
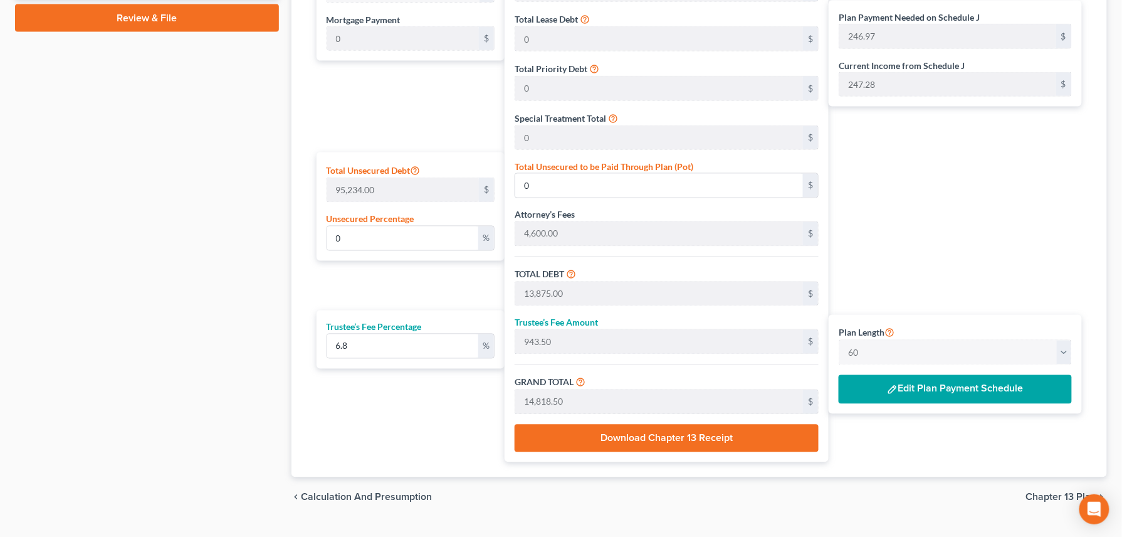
click at [923, 403] on button "Edit Plan Payment Schedule" at bounding box center [955, 389] width 233 height 29
click at [904, 398] on button "Edit Plan Payment Schedule" at bounding box center [955, 389] width 233 height 29
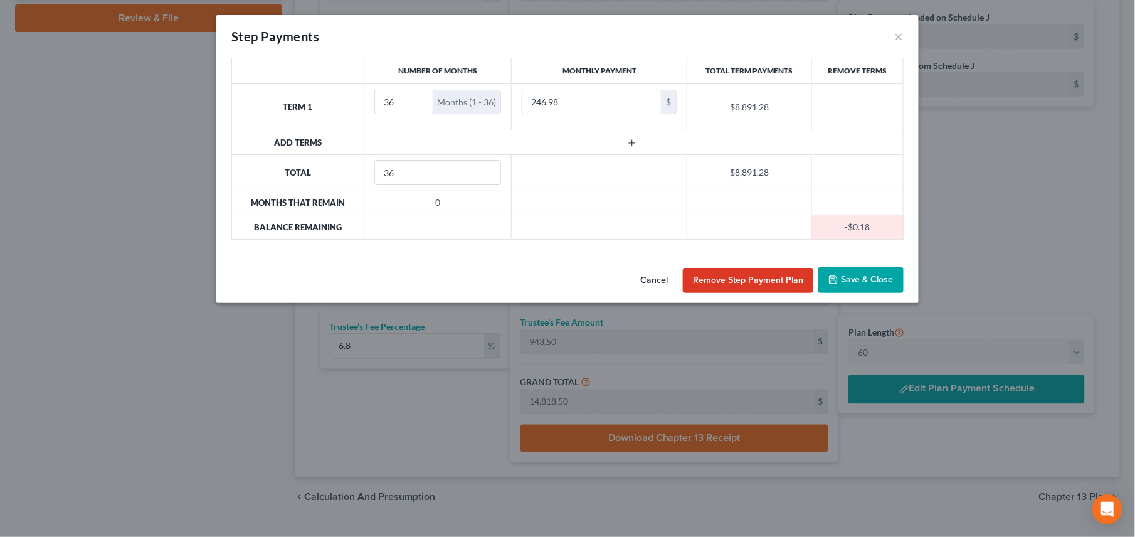
click at [737, 276] on button "Remove Step Payment Plan" at bounding box center [748, 280] width 130 height 25
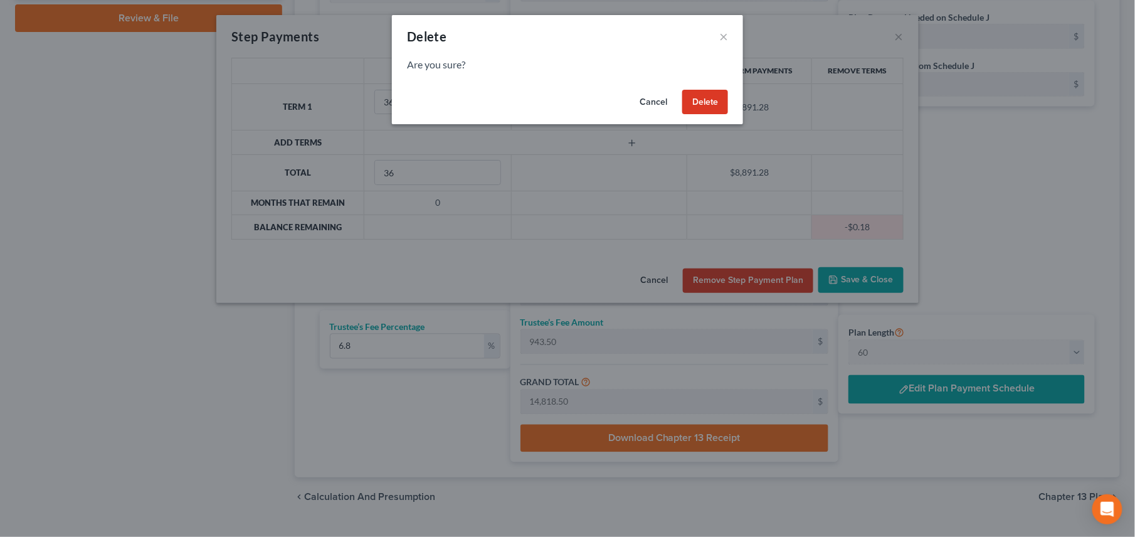
click at [693, 98] on button "Delete" at bounding box center [705, 102] width 46 height 25
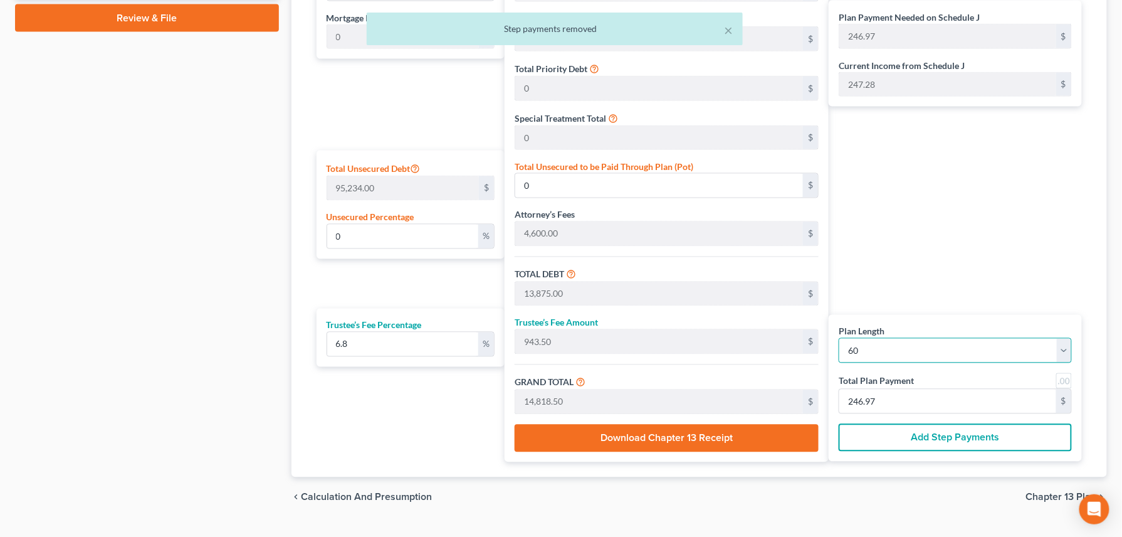
click at [935, 352] on select "1 2 3 4 5 6 7 8 9 10 11 12 13 14 15 16 17 18 19 20 21 22 23 24 25 26 27 28 29 3…" at bounding box center [955, 350] width 233 height 25
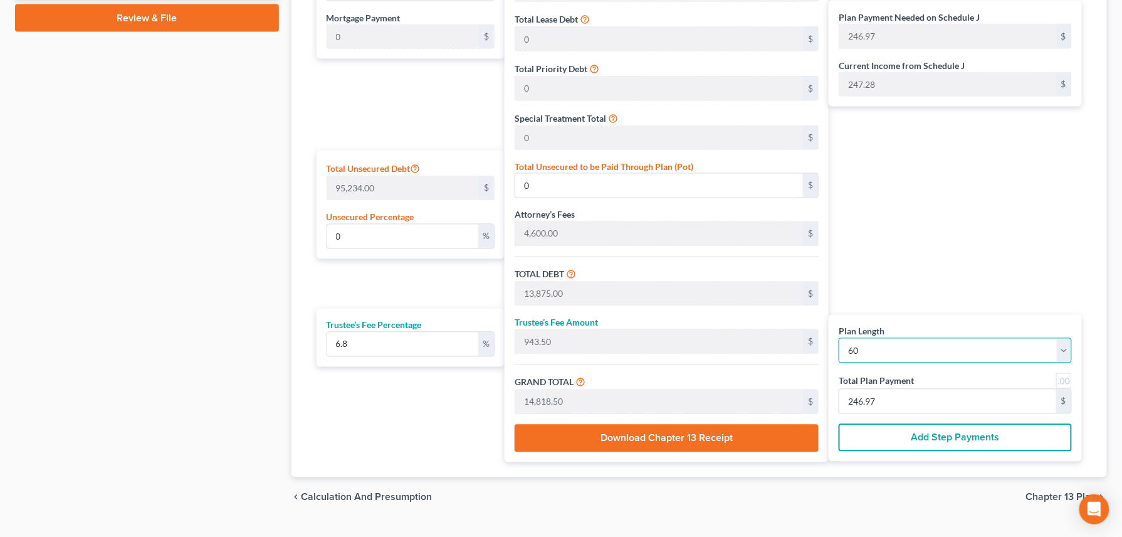
select select "34"
click at [839, 339] on select "1 2 3 4 5 6 7 8 9 10 11 12 13 14 15 16 17 18 19 20 21 22 23 24 25 26 27 28 29 3…" at bounding box center [955, 350] width 233 height 25
select select "34"
type input "423.38"
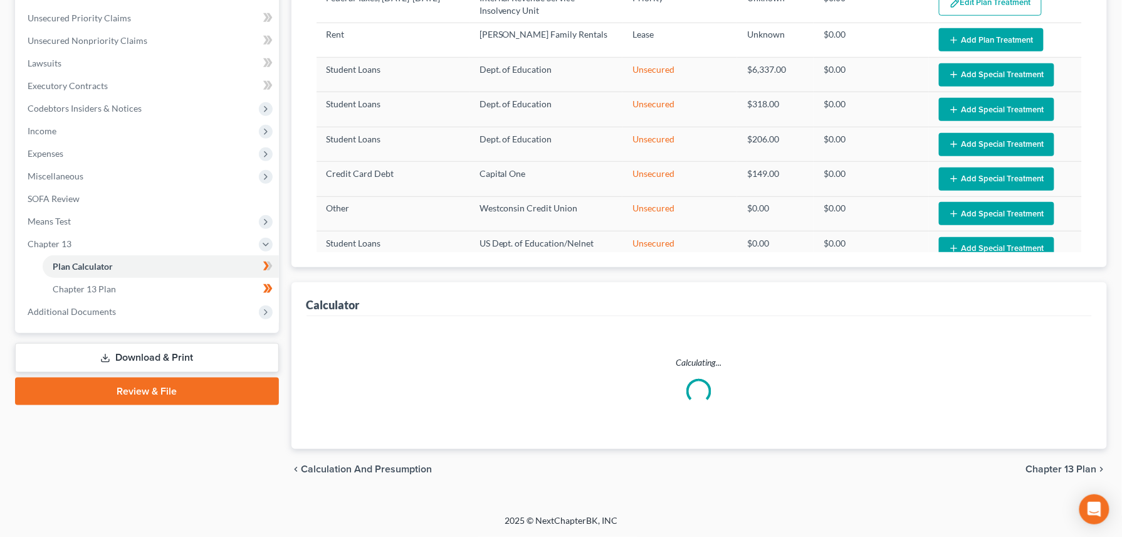
scroll to position [281, 0]
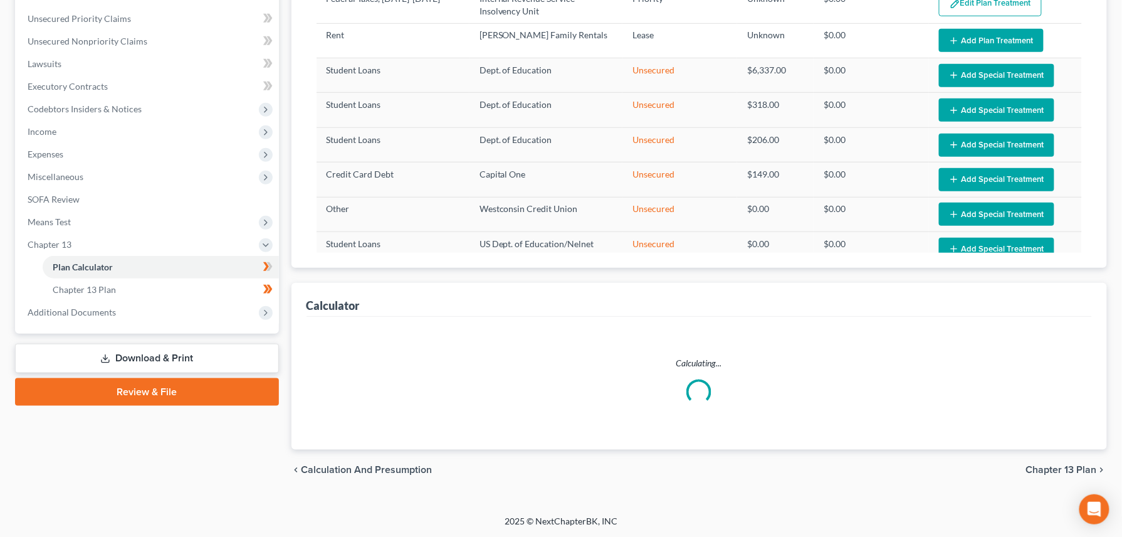
select select "34"
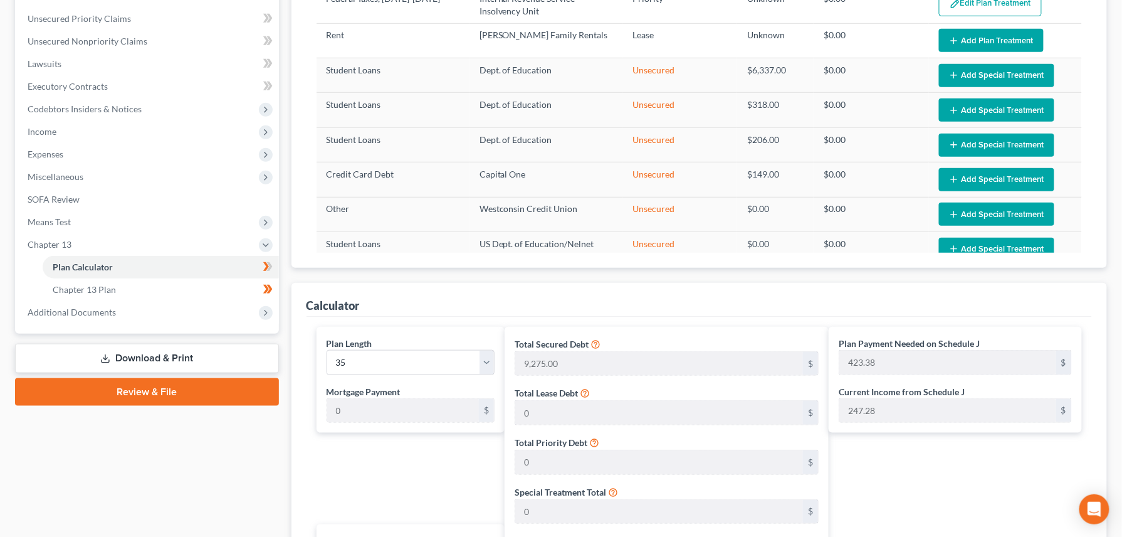
scroll to position [655, 0]
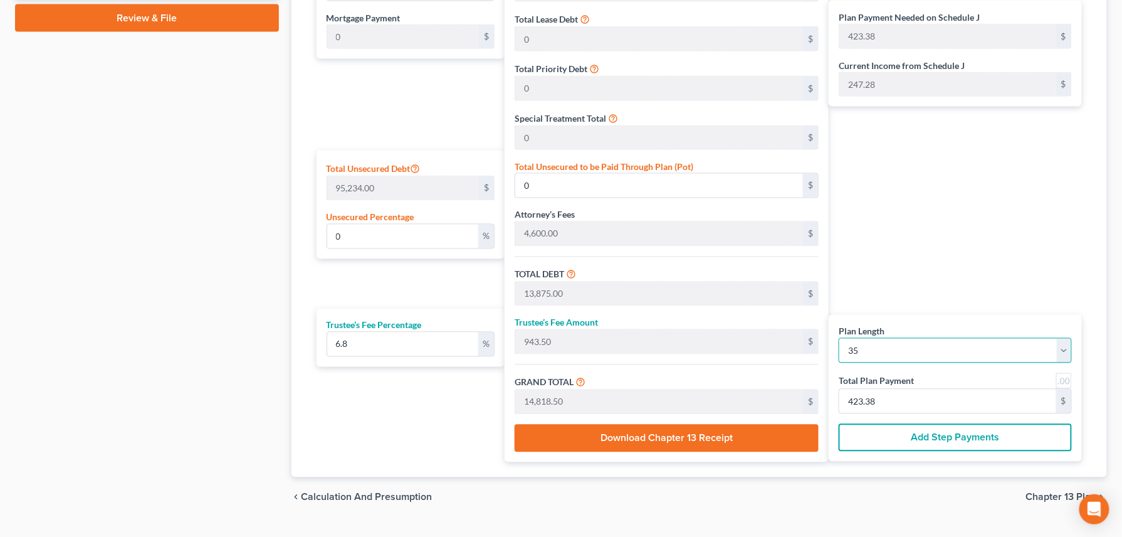
drag, startPoint x: 1067, startPoint y: 351, endPoint x: 1038, endPoint y: 347, distance: 29.2
click at [935, 351] on select "1 2 3 4 5 6 7 8 9 10 11 12 13 14 15 16 17 18 19 20 21 22 23 24 25 26 27 28 29 3…" at bounding box center [955, 350] width 233 height 25
select select "35"
click at [839, 339] on select "1 2 3 4 5 6 7 8 9 10 11 12 13 14 15 16 17 18 19 20 21 22 23 24 25 26 27 28 29 3…" at bounding box center [955, 350] width 233 height 25
select select "35"
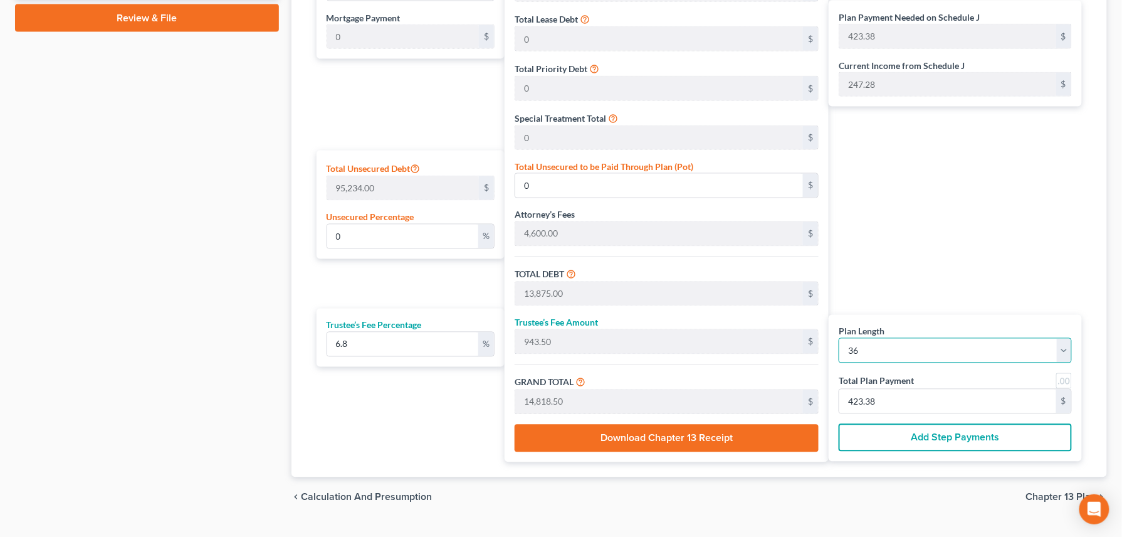
type input "411.62"
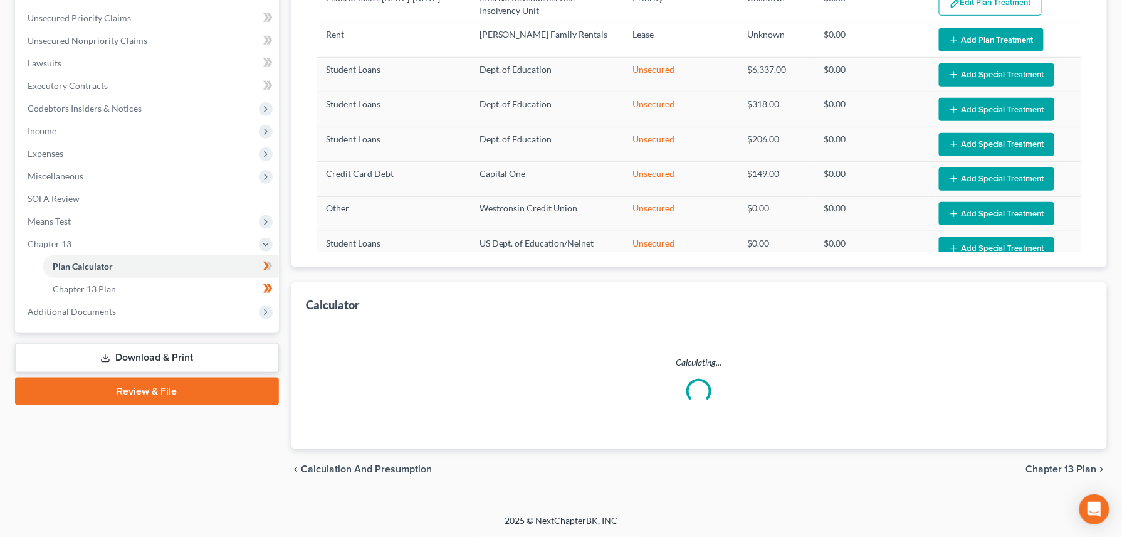
select select "35"
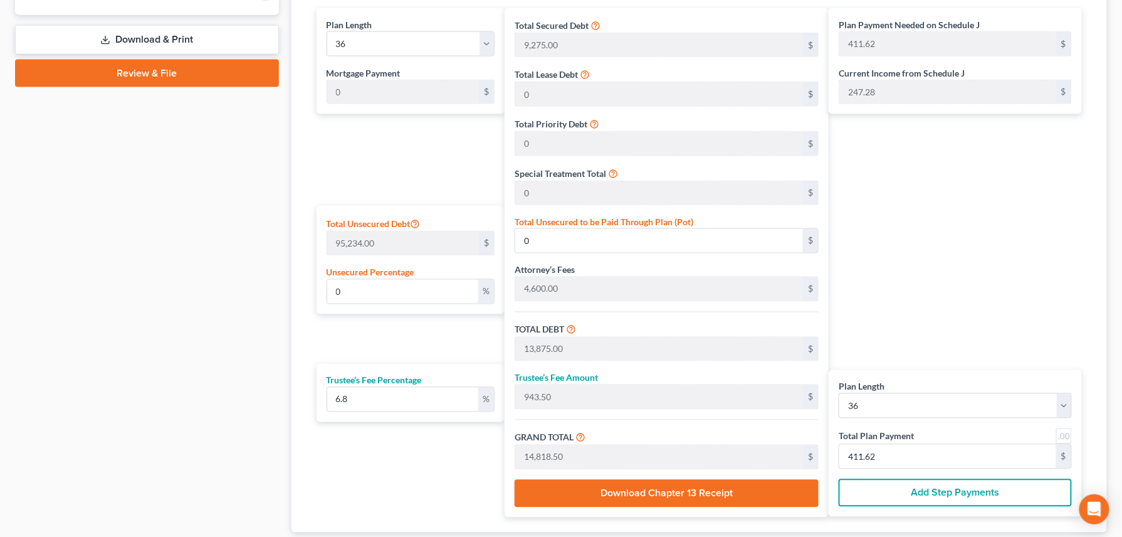
scroll to position [571, 0]
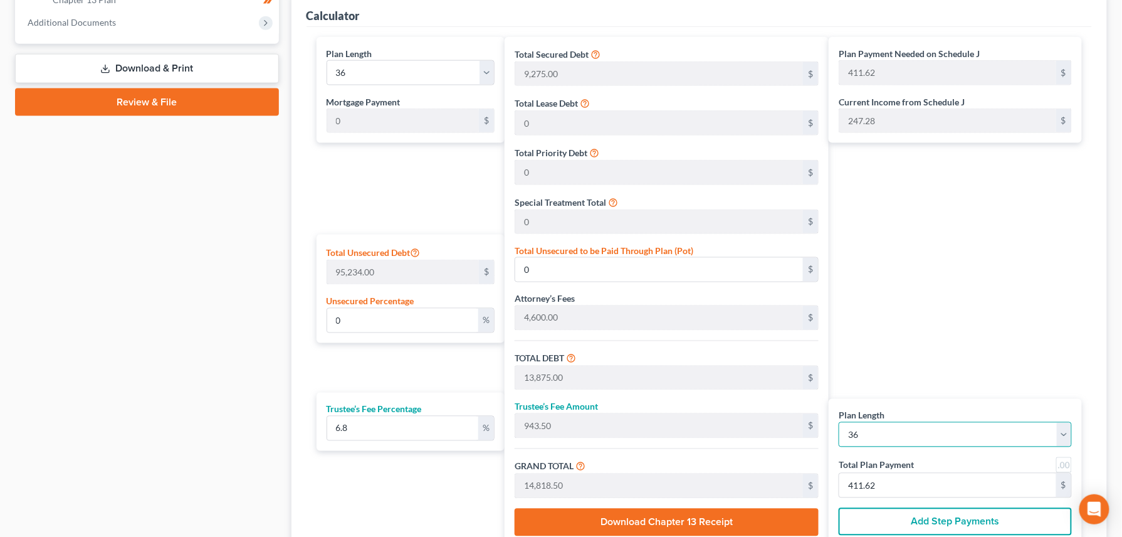
click at [935, 438] on select "1 2 3 4 5 6 7 8 9 10 11 12 13 14 15 16 17 18 19 20 21 22 23 24 25 26 27 28 29 3…" at bounding box center [955, 434] width 233 height 25
click at [935, 431] on select "1 2 3 4 5 6 7 8 9 10 11 12 13 14 15 16 17 18 19 20 21 22 23 24 25 26 27 28 29 3…" at bounding box center [955, 434] width 233 height 25
select select "39"
click at [839, 422] on select "1 2 3 4 5 6 7 8 9 10 11 12 13 14 15 16 17 18 19 20 21 22 23 24 25 26 27 28 29 3…" at bounding box center [955, 434] width 233 height 25
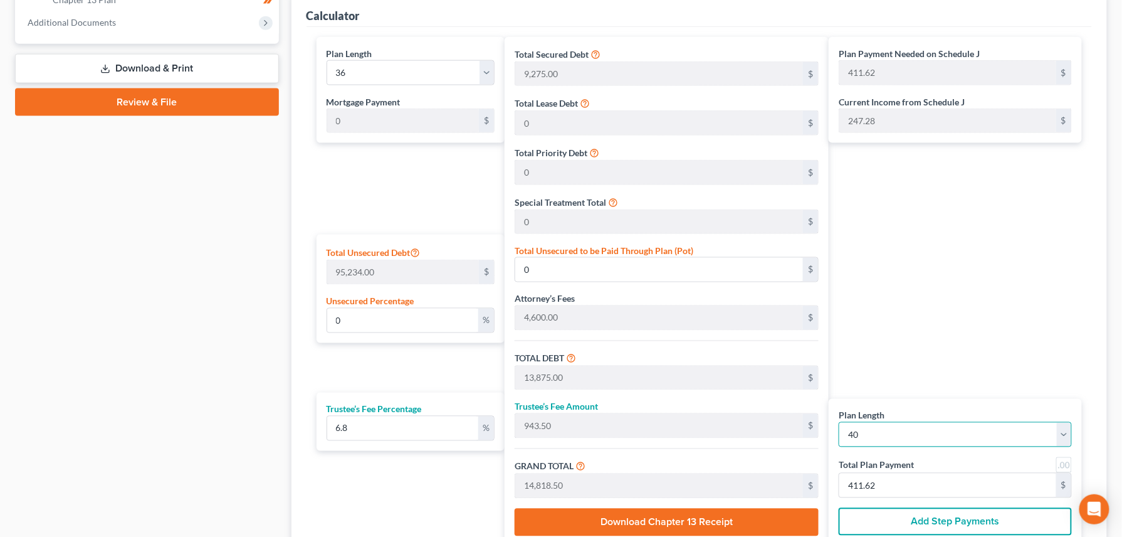
select select "39"
type input "370.46"
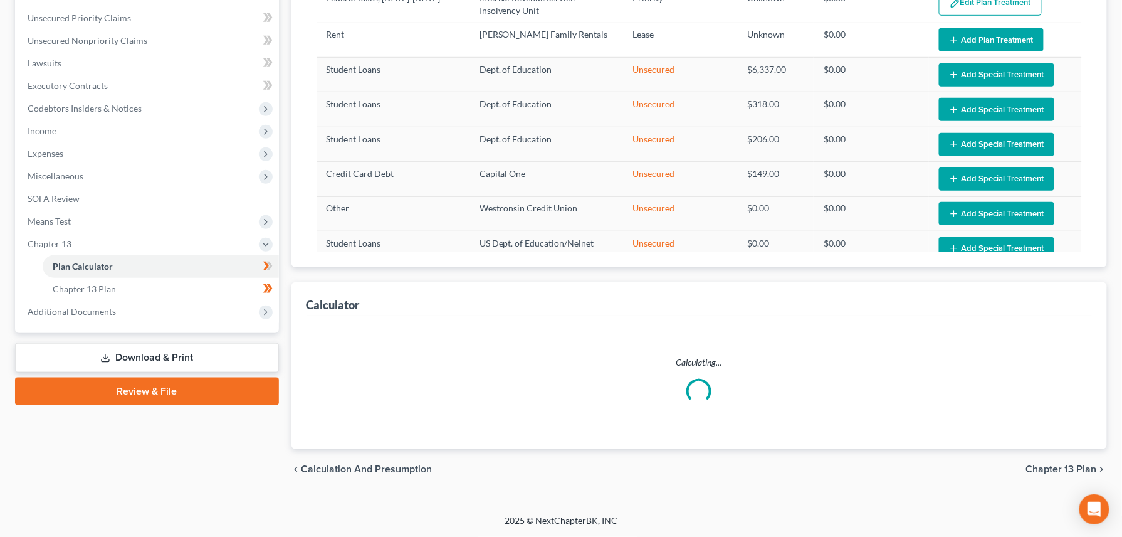
select select "39"
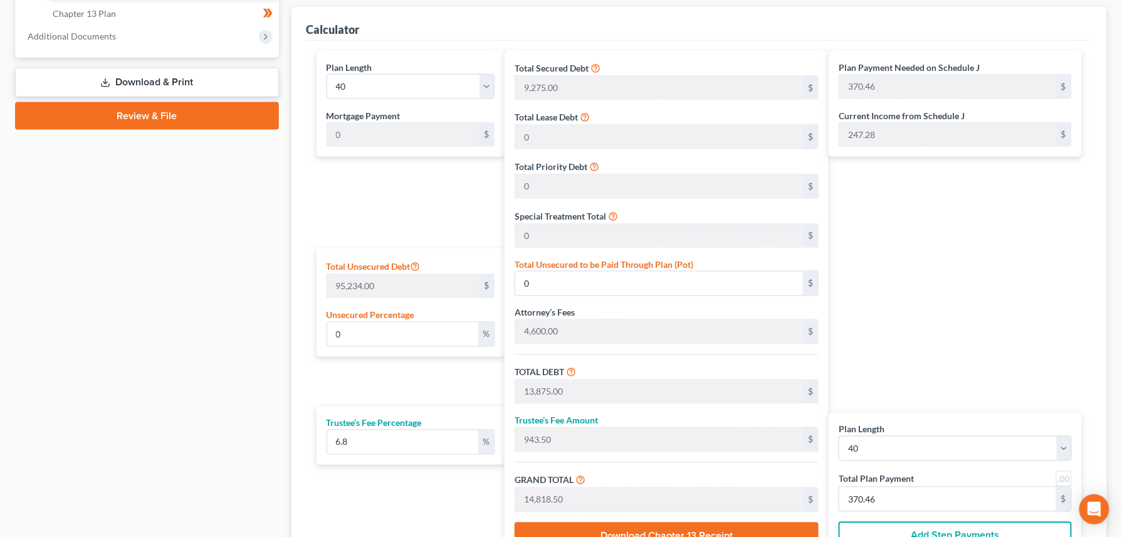
scroll to position [594, 0]
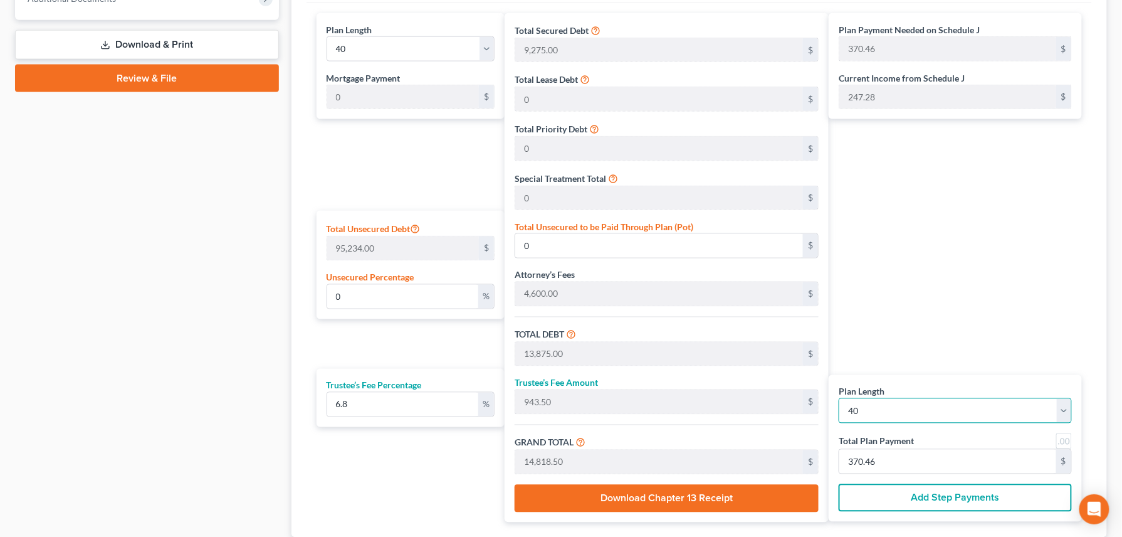
click at [935, 406] on select "1 2 3 4 5 6 7 8 9 10 11 12 13 14 15 16 17 18 19 20 21 22 23 24 25 26 27 28 29 3…" at bounding box center [955, 410] width 233 height 25
select select "44"
click at [839, 399] on select "1 2 3 4 5 6 7 8 9 10 11 12 13 14 15 16 17 18 19 20 21 22 23 24 25 26 27 28 29 3…" at bounding box center [955, 410] width 233 height 25
select select "44"
type input "329.30"
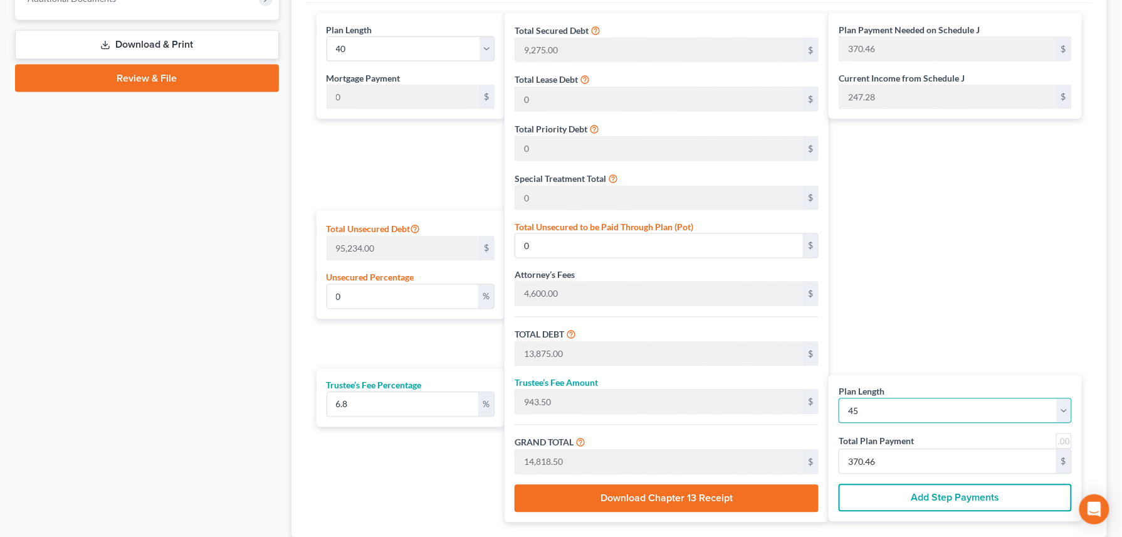
type input "329.30"
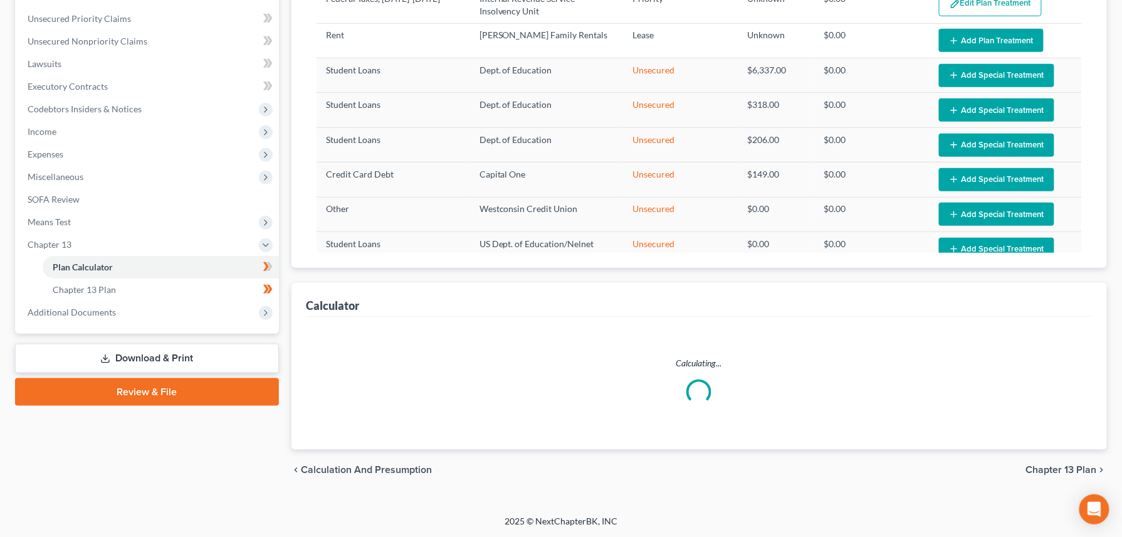
select select "44"
